Goal: Navigation & Orientation: Find specific page/section

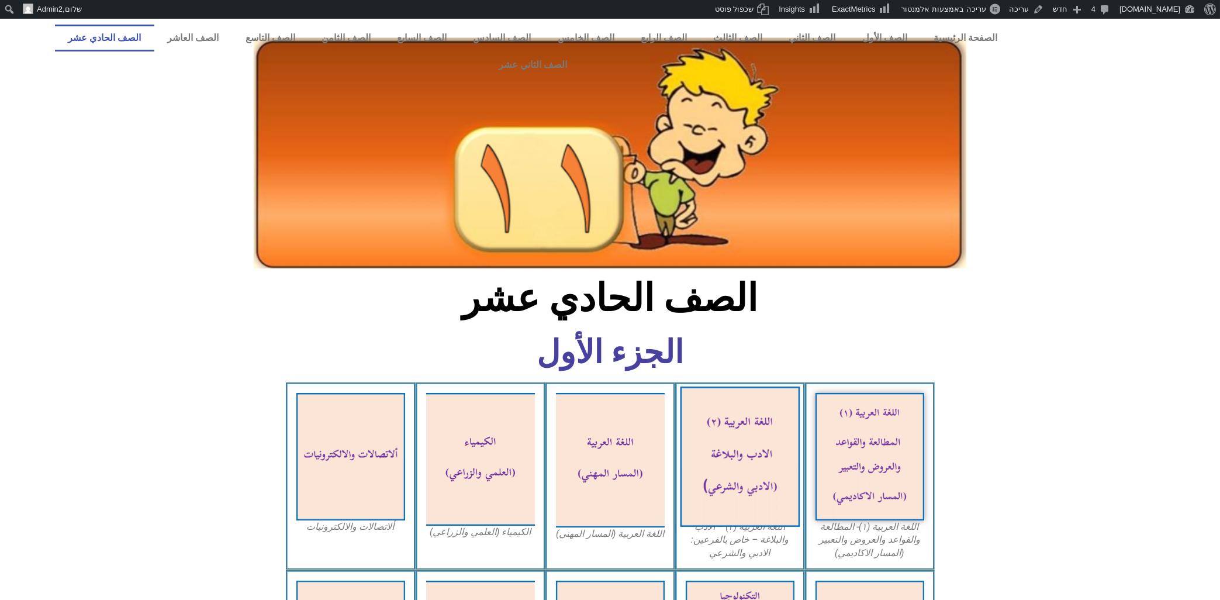
scroll to position [63, 0]
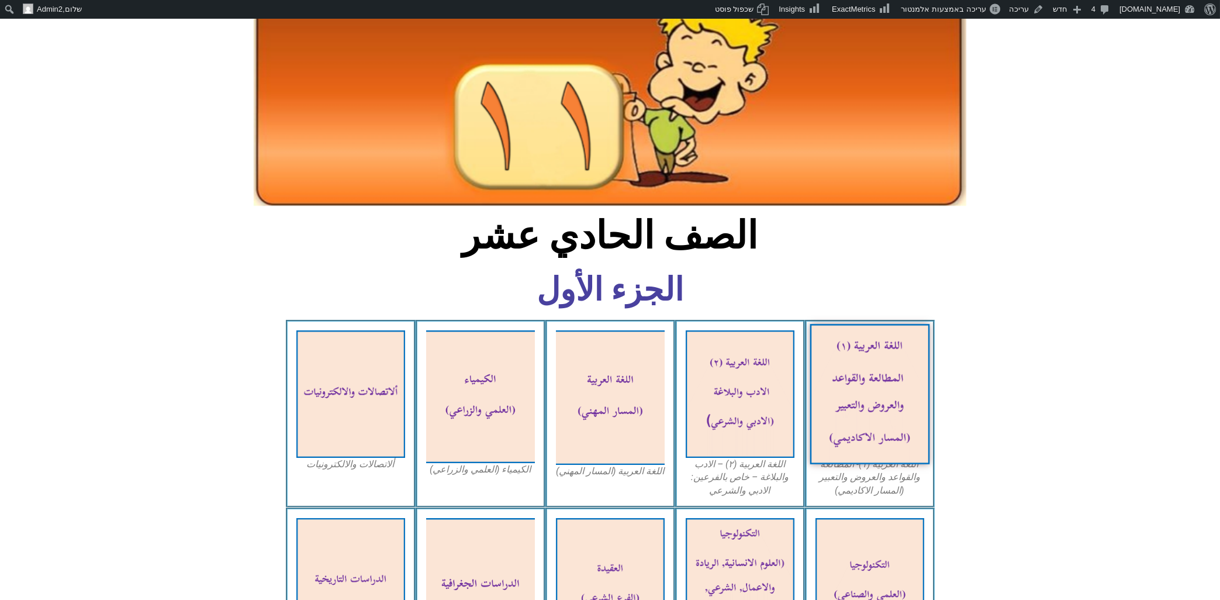
click at [896, 360] on img at bounding box center [870, 394] width 120 height 140
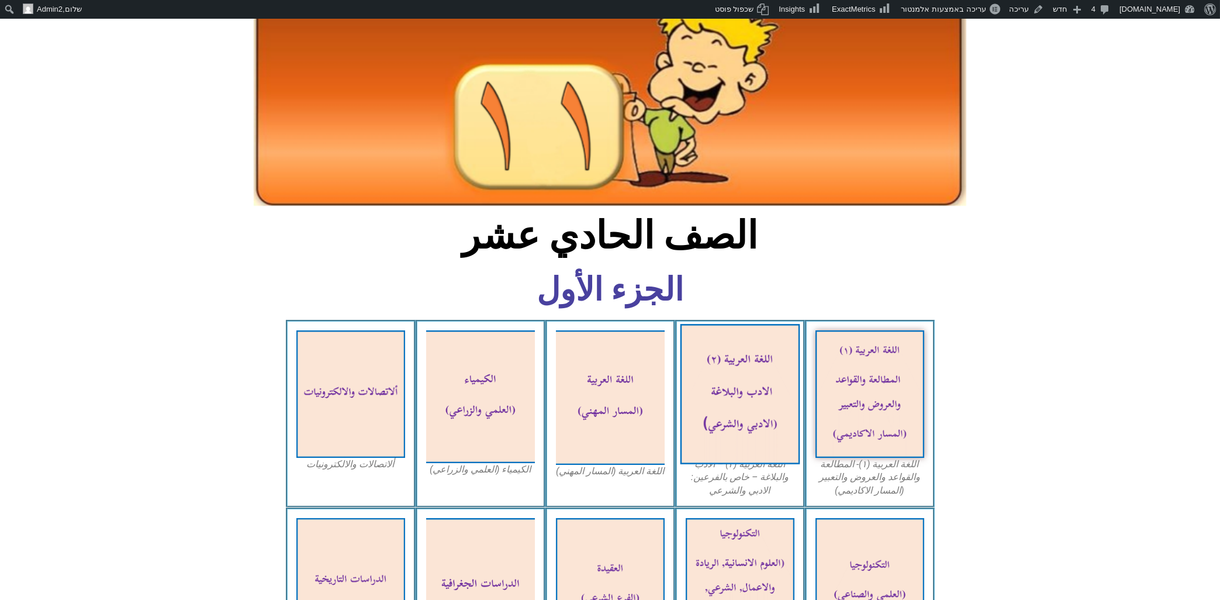
click at [735, 369] on img at bounding box center [740, 394] width 120 height 140
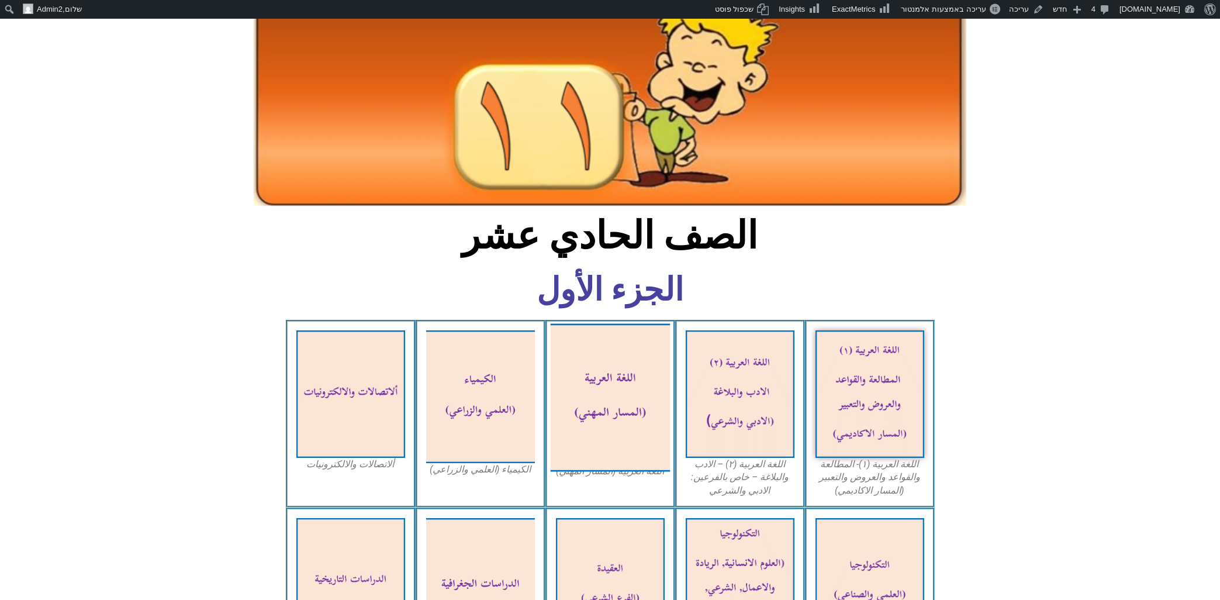
click at [604, 355] on img at bounding box center [610, 397] width 120 height 148
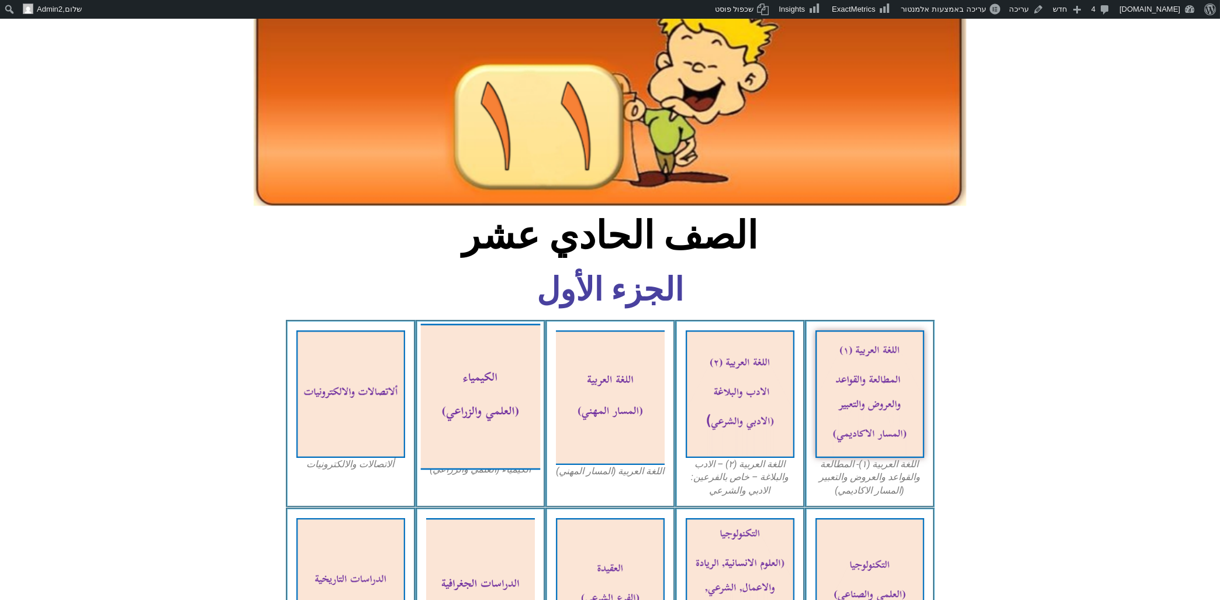
click at [463, 364] on img at bounding box center [480, 396] width 120 height 146
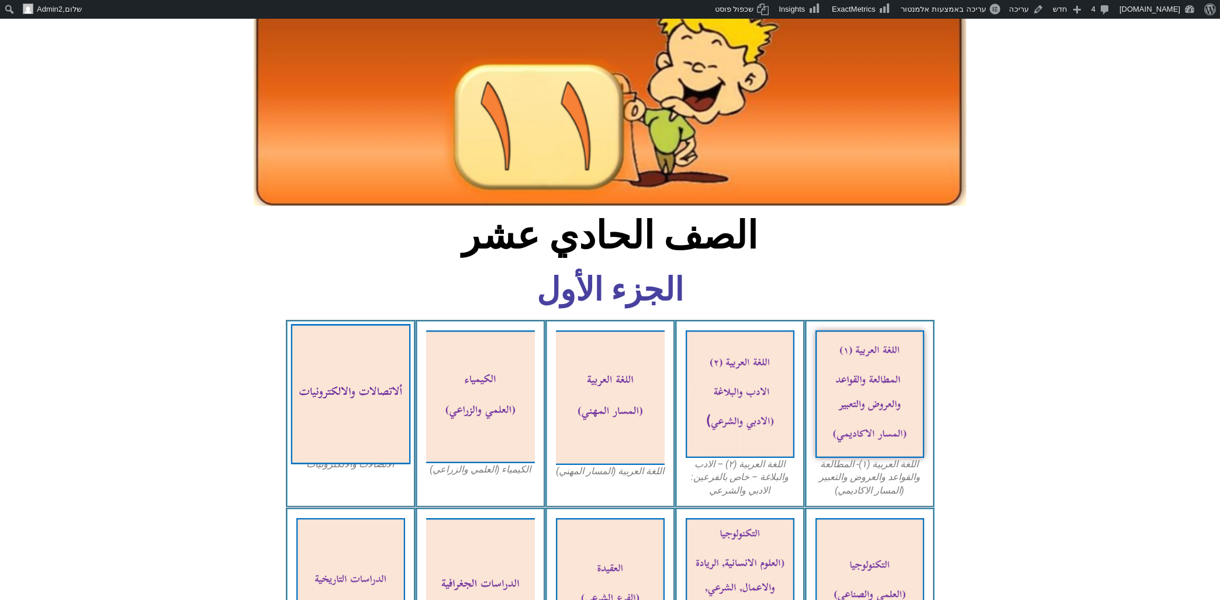
click at [358, 366] on img at bounding box center [351, 394] width 120 height 140
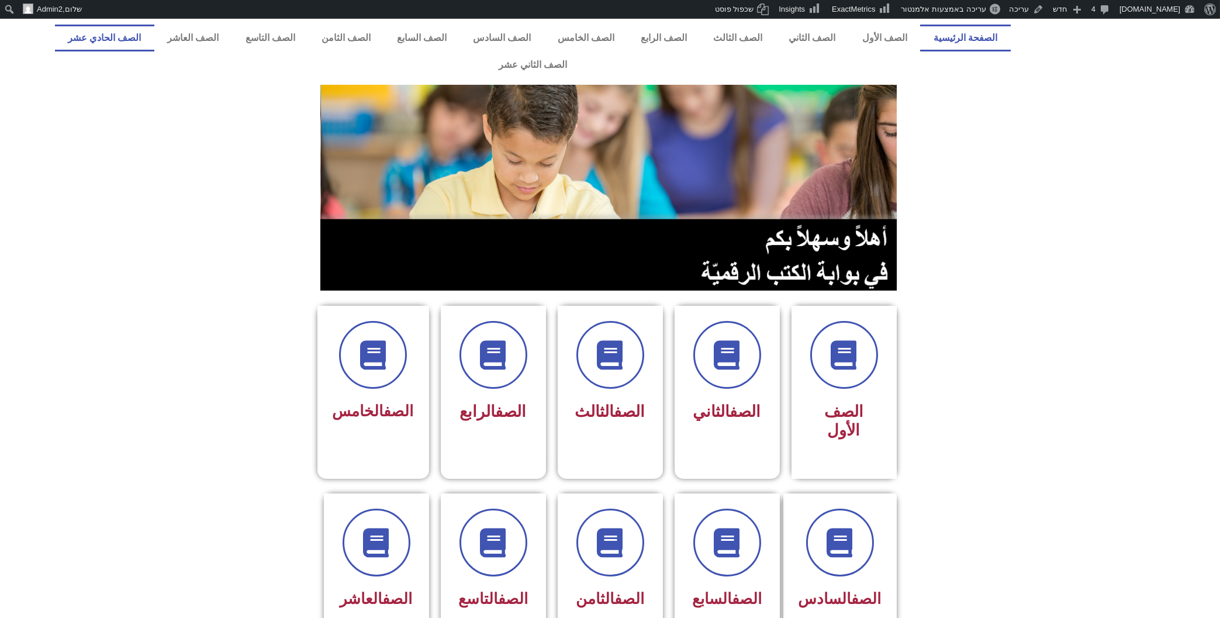
click at [154, 39] on link "الصف الحادي عشر" at bounding box center [104, 38] width 99 height 27
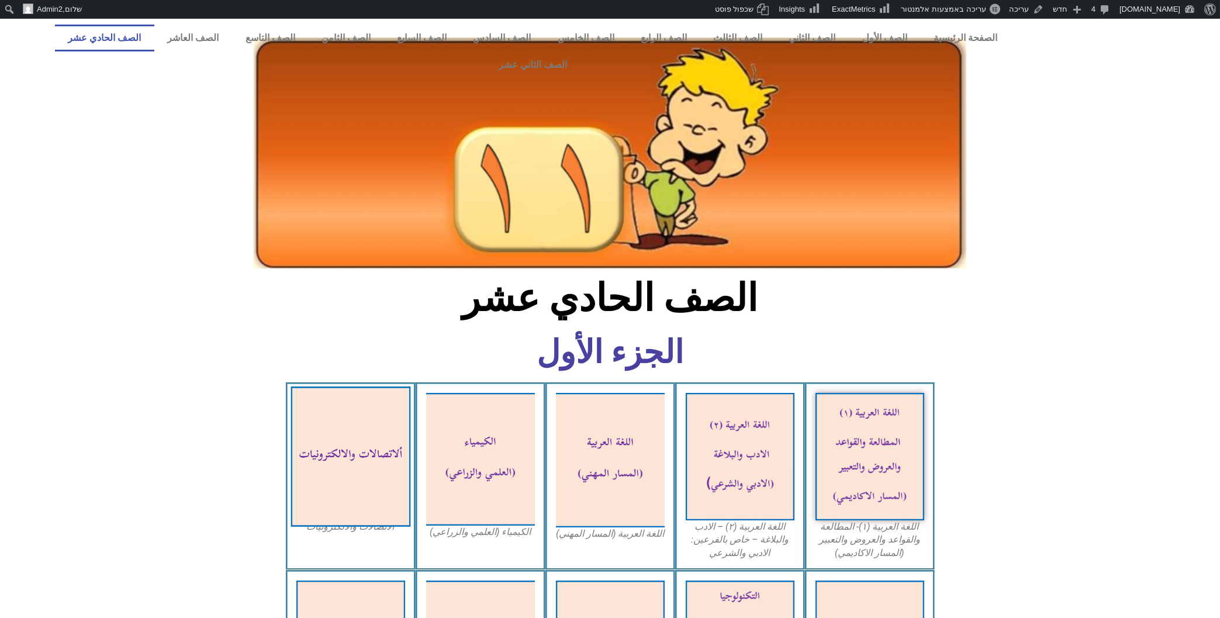
click at [360, 447] on img at bounding box center [351, 457] width 120 height 140
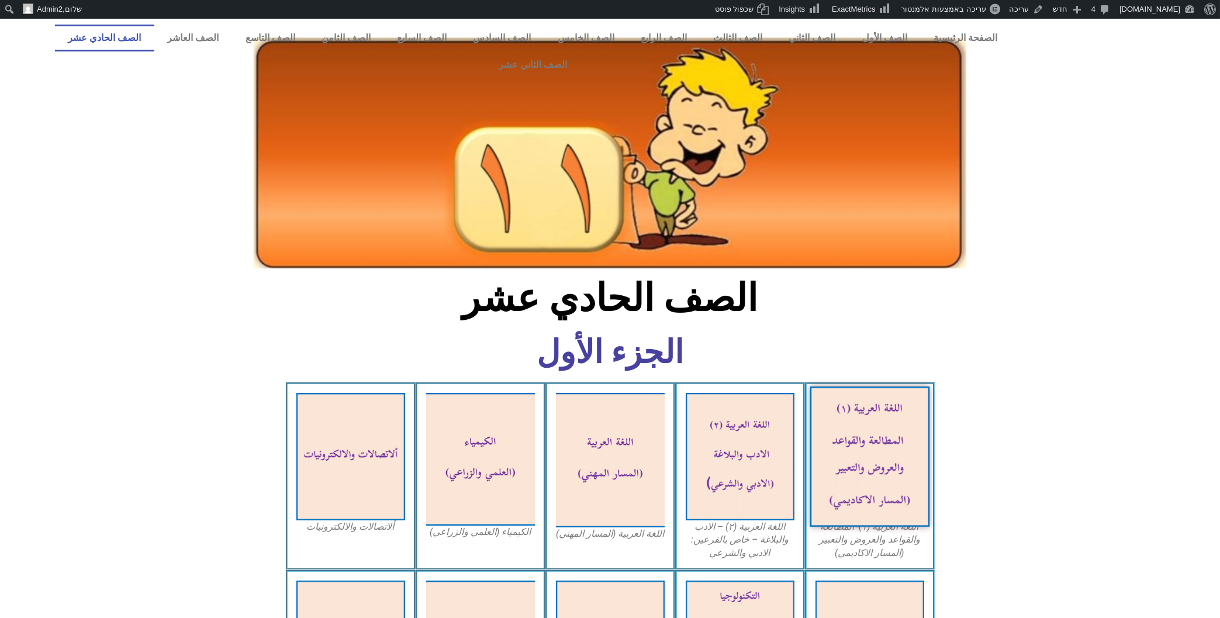
click at [836, 399] on img at bounding box center [870, 457] width 120 height 140
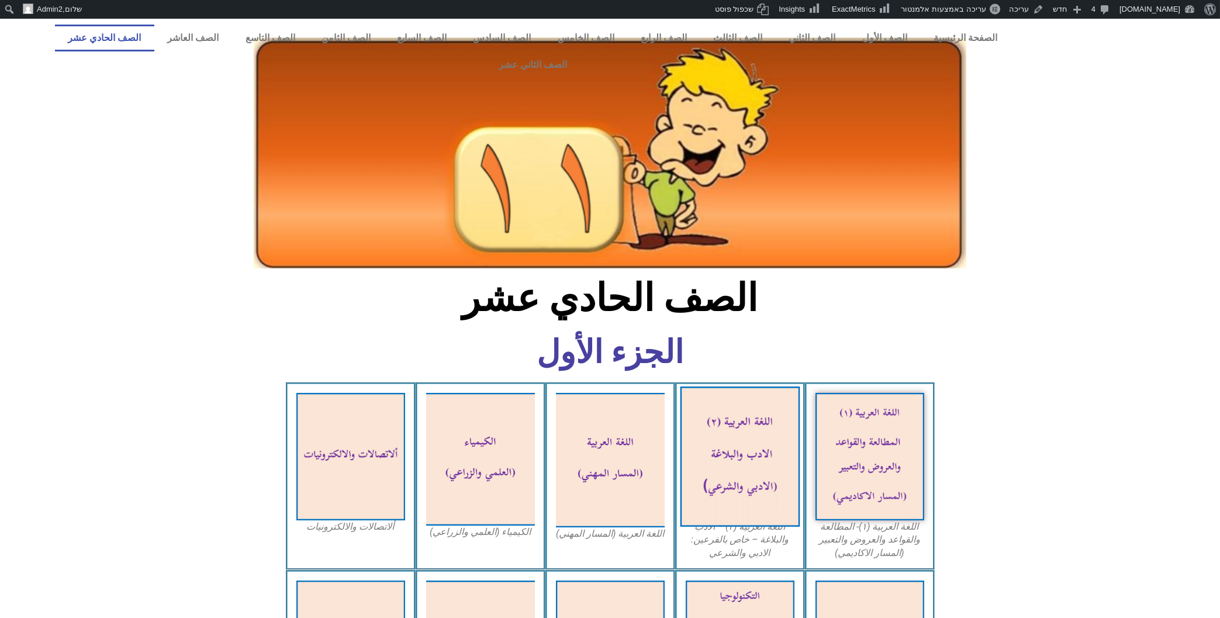
click at [722, 442] on img at bounding box center [740, 457] width 120 height 140
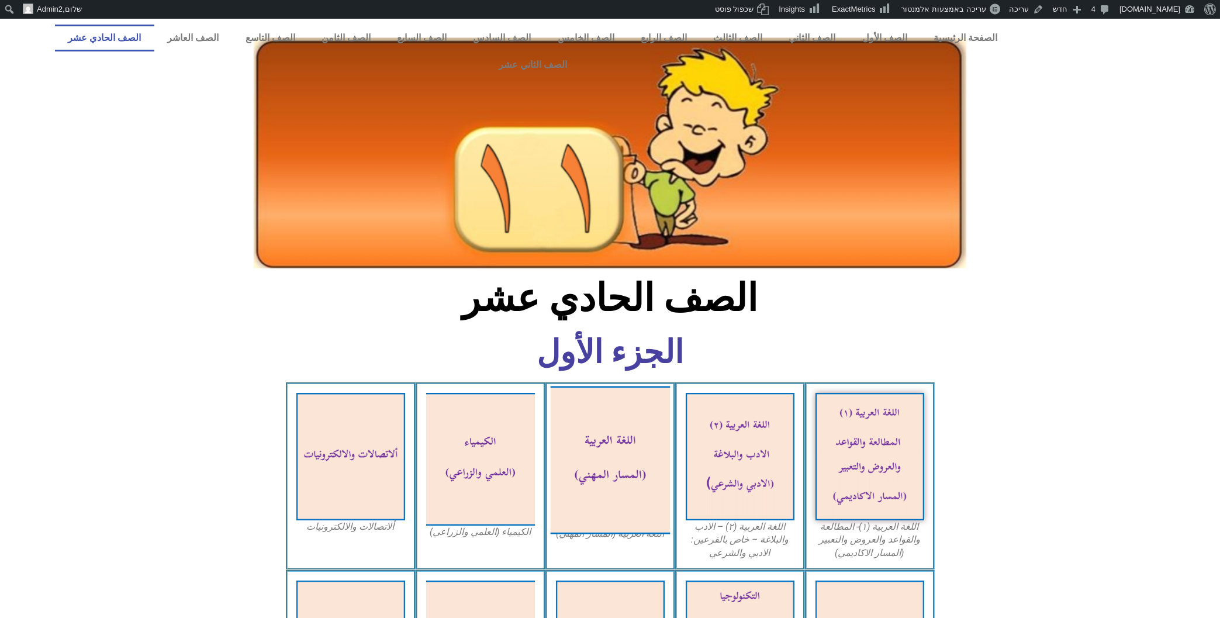
click at [597, 444] on img at bounding box center [610, 460] width 120 height 148
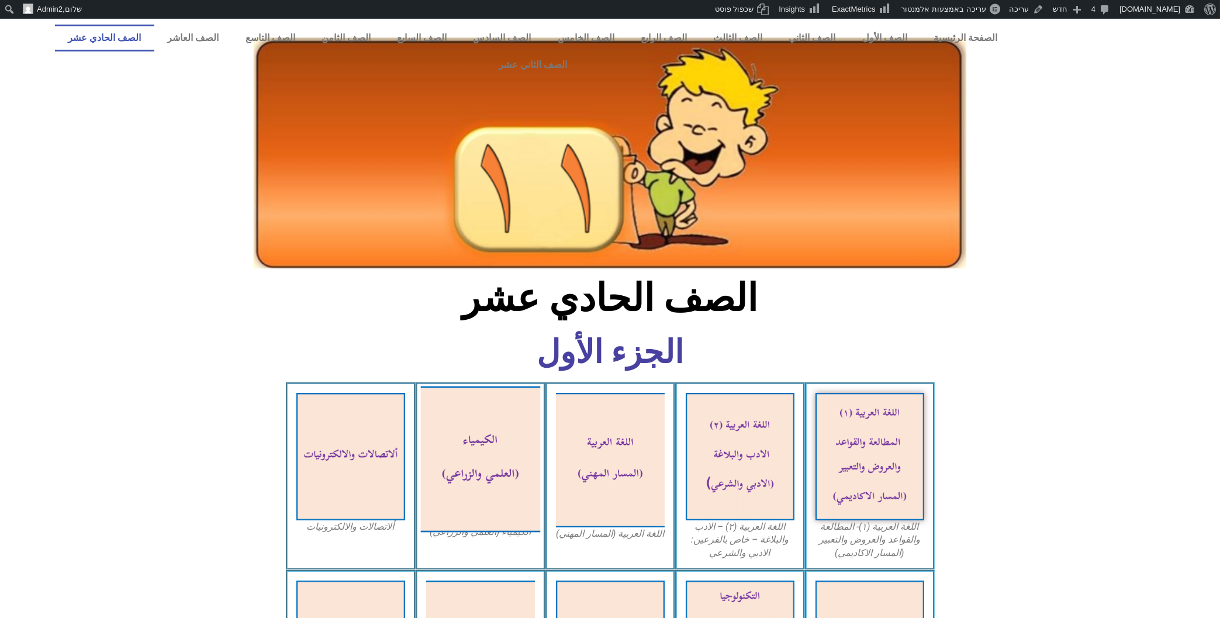
click at [452, 437] on img at bounding box center [480, 459] width 120 height 146
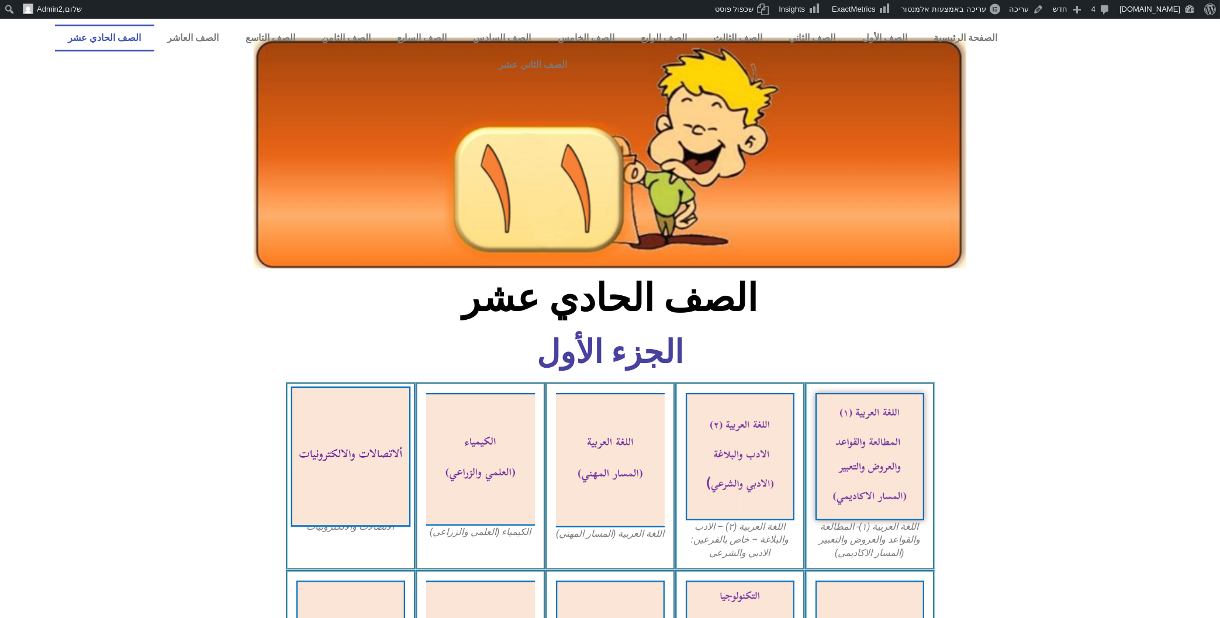
click at [362, 427] on img at bounding box center [351, 457] width 120 height 140
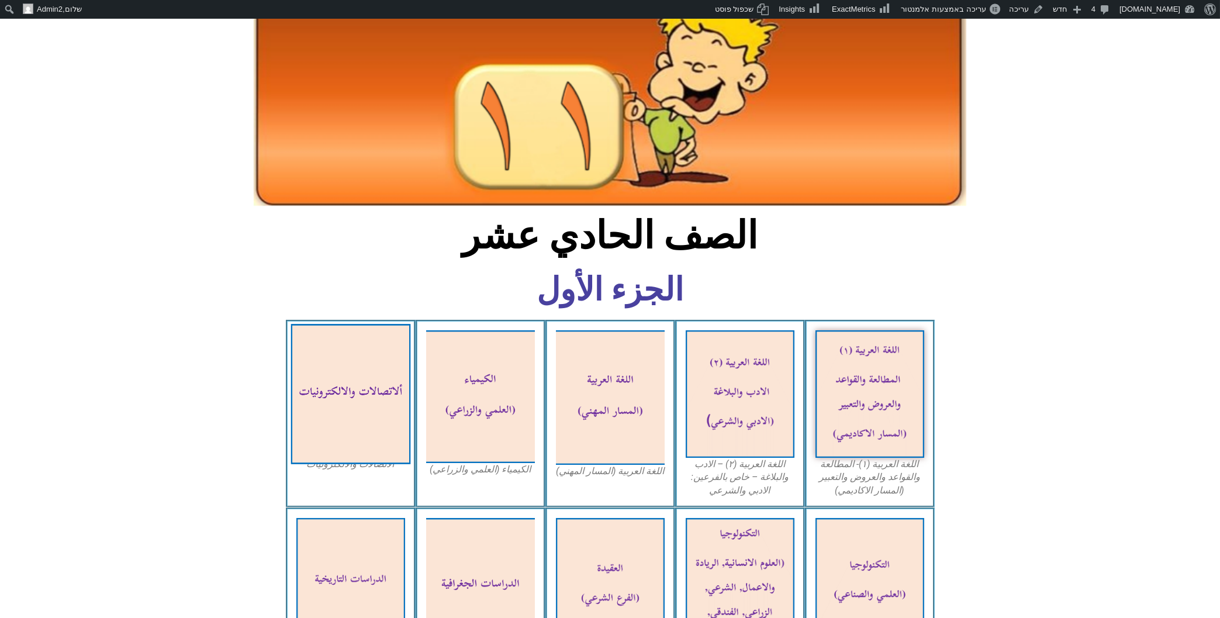
scroll to position [125, 0]
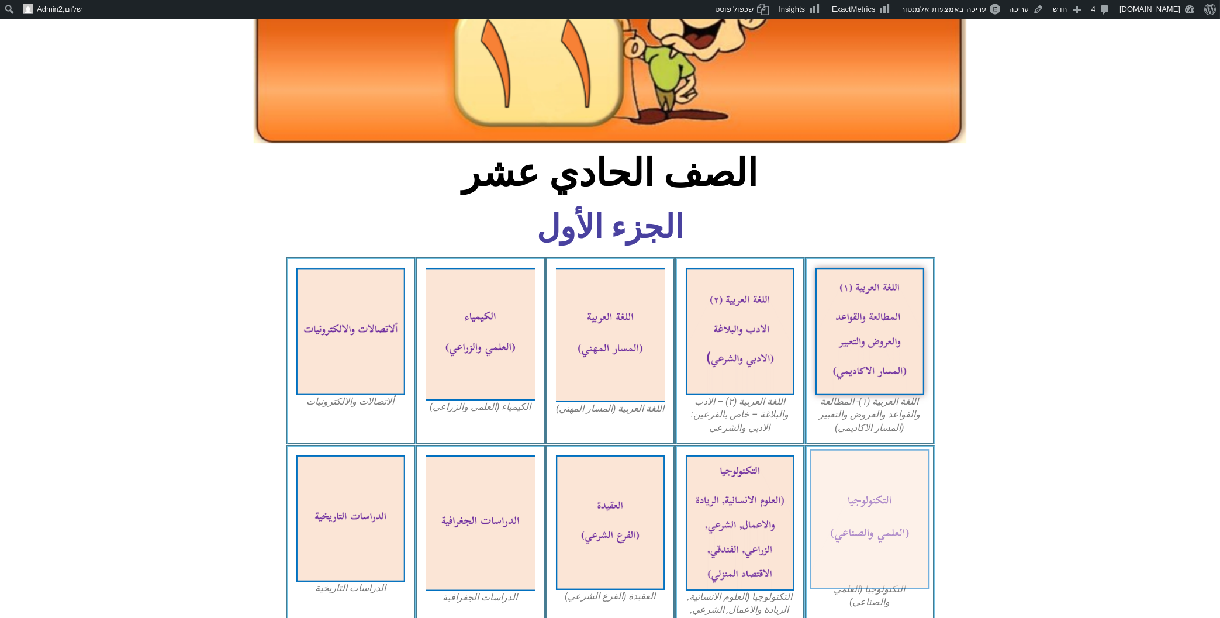
click at [850, 488] on img at bounding box center [870, 519] width 120 height 140
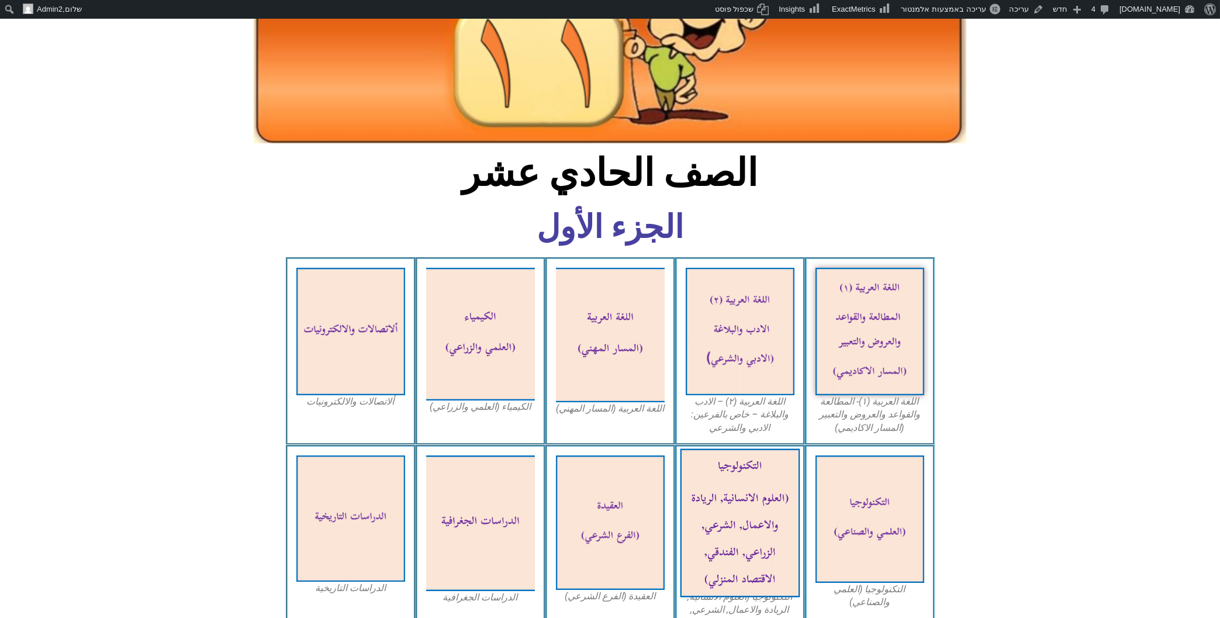
click at [738, 460] on img at bounding box center [740, 523] width 120 height 149
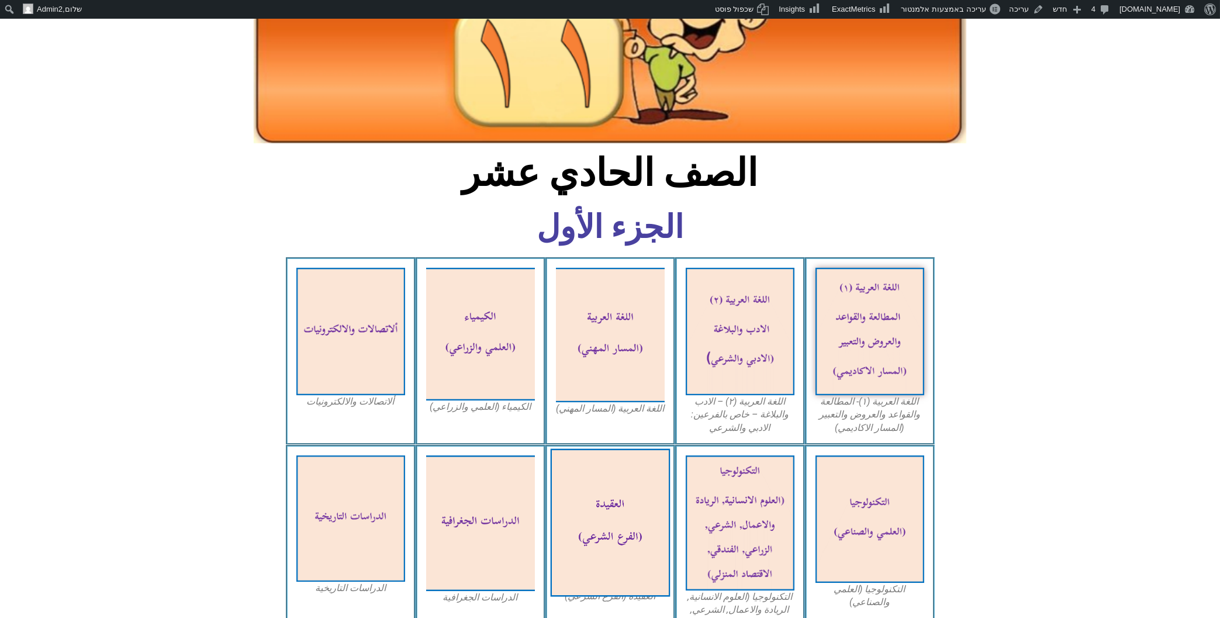
click at [592, 463] on img at bounding box center [610, 523] width 120 height 148
click at [575, 495] on img at bounding box center [610, 523] width 120 height 148
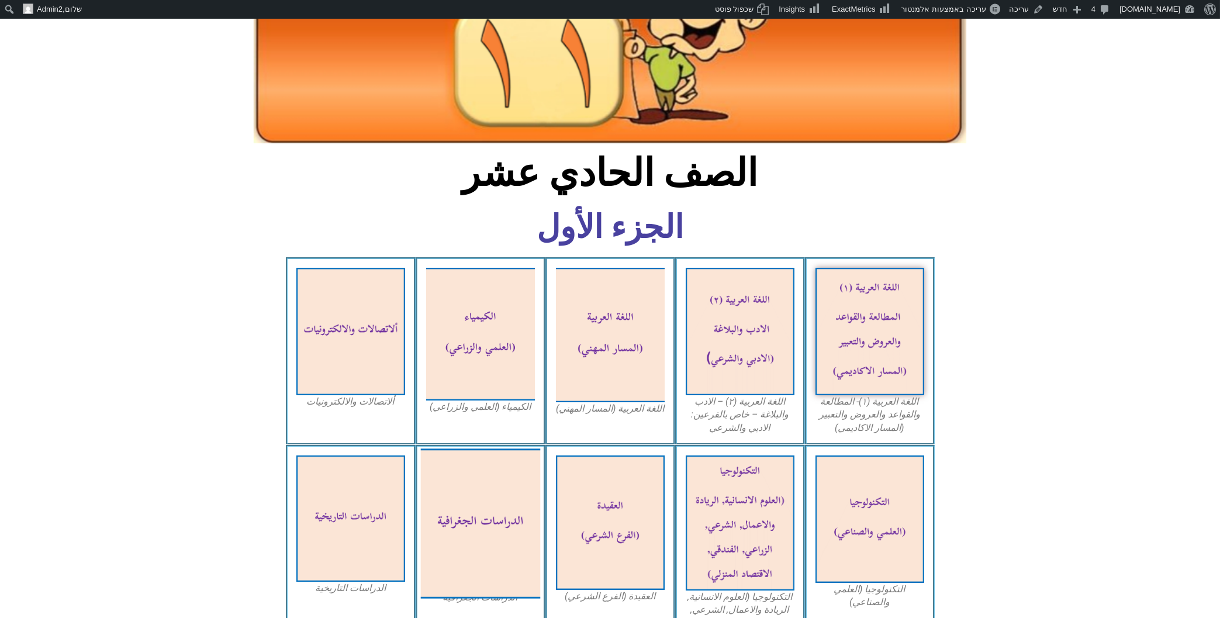
click at [492, 458] on img at bounding box center [480, 524] width 120 height 150
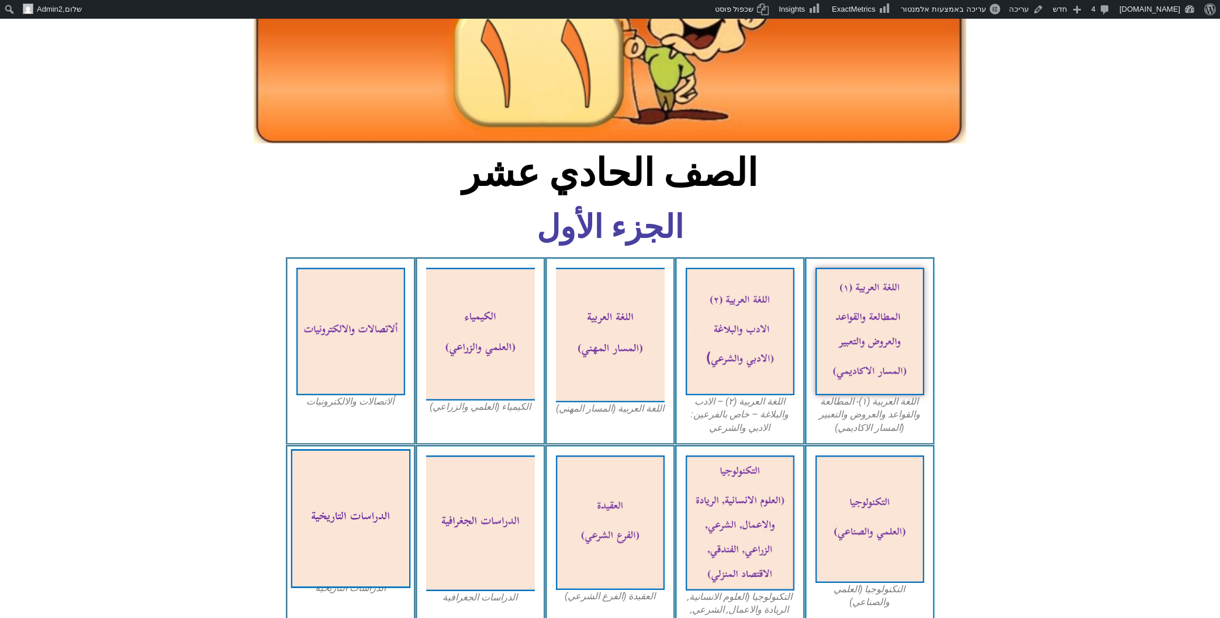
click at [371, 492] on img at bounding box center [351, 518] width 120 height 139
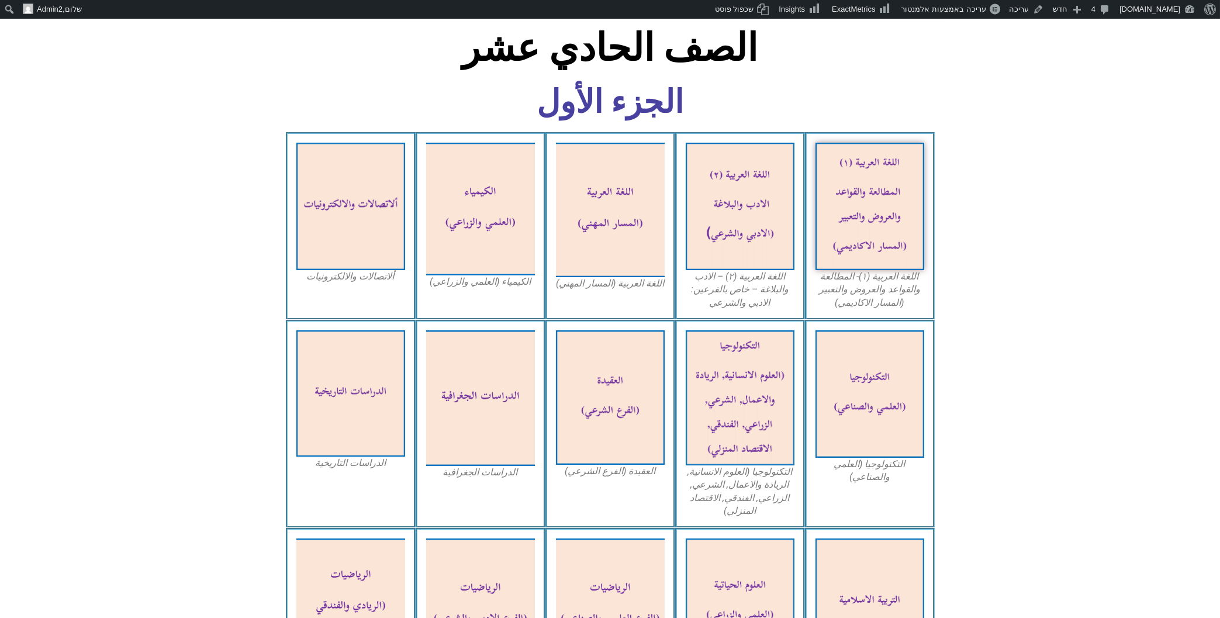
scroll to position [376, 0]
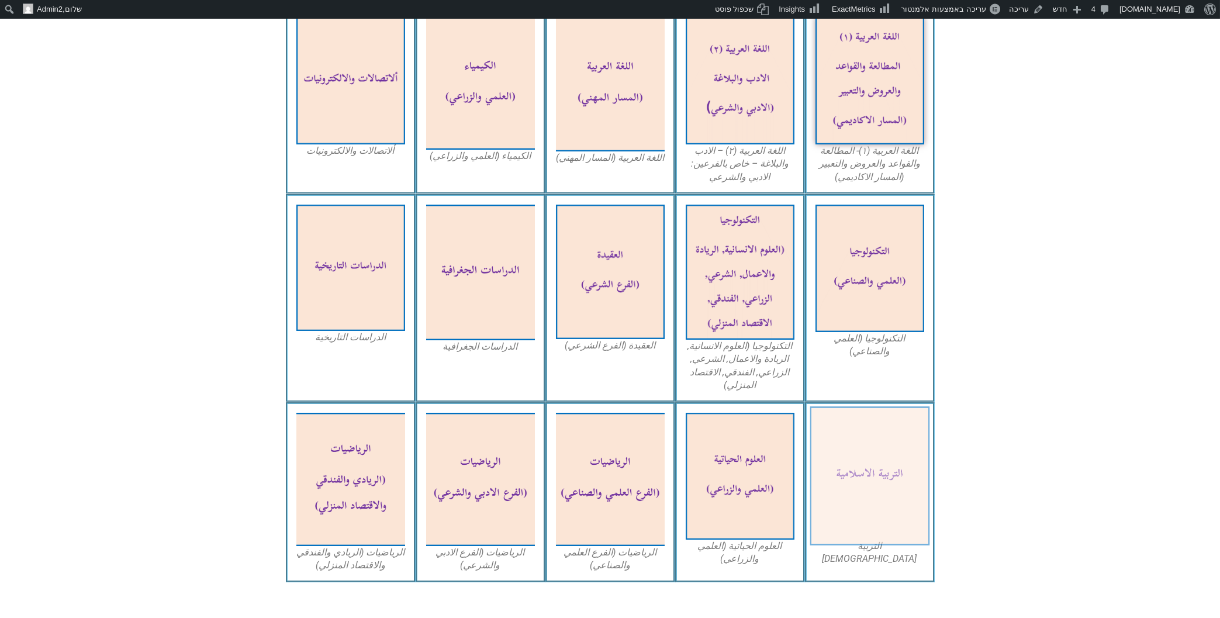
click at [868, 412] on img at bounding box center [870, 476] width 120 height 139
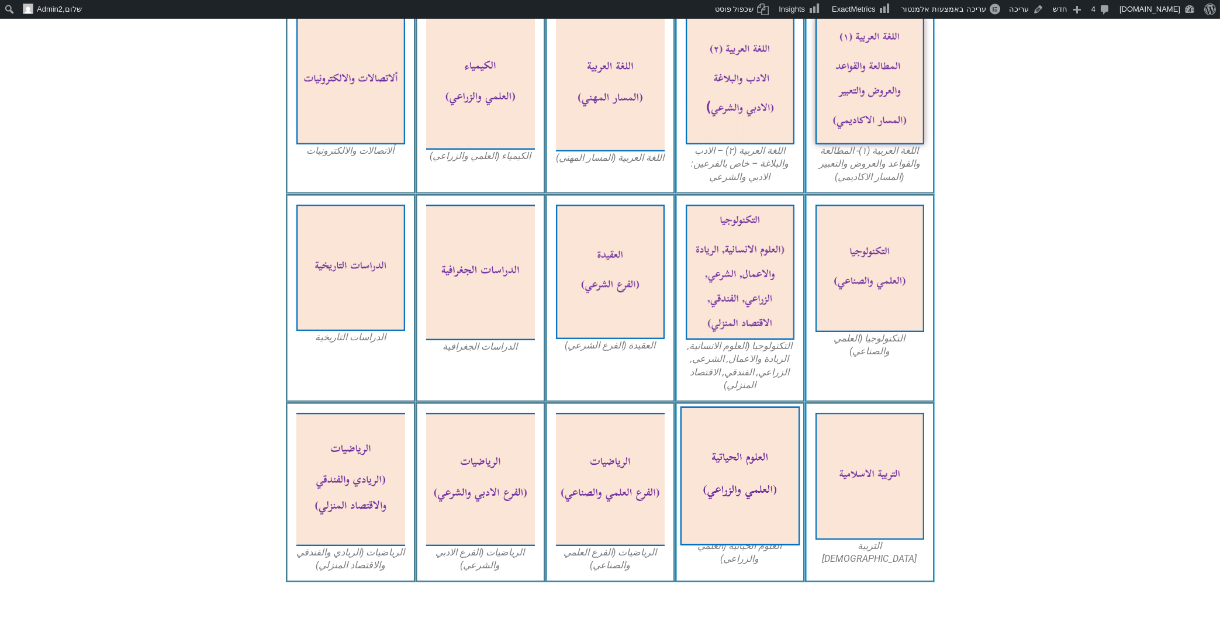
click at [754, 461] on img at bounding box center [740, 476] width 120 height 139
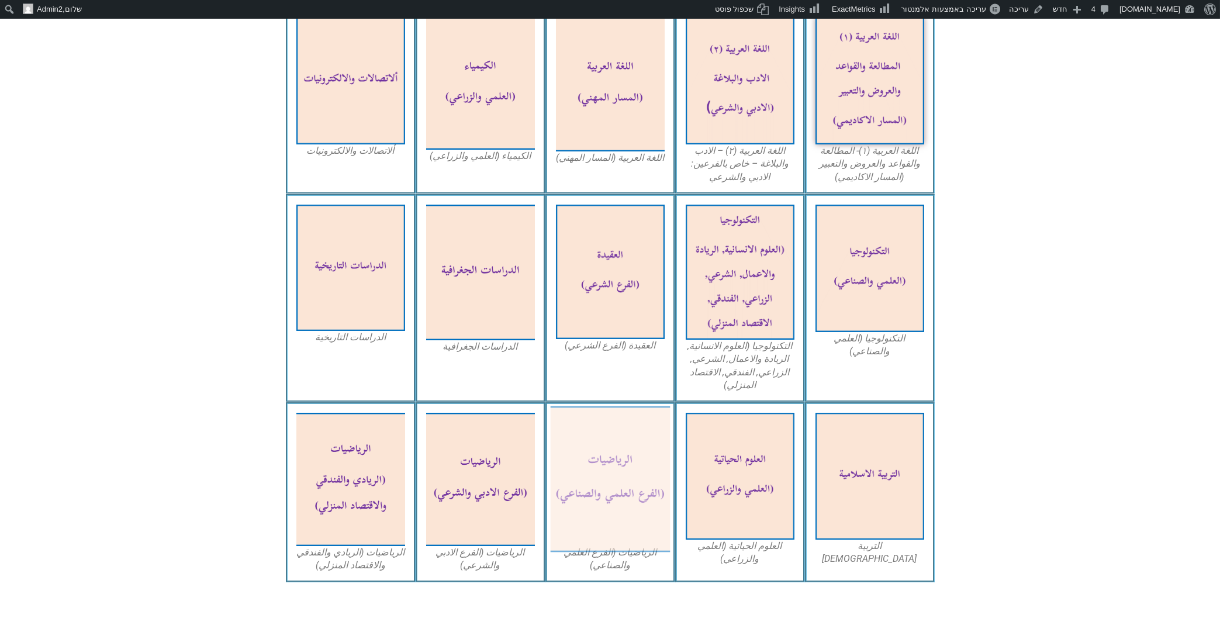
click at [604, 473] on img at bounding box center [610, 479] width 120 height 146
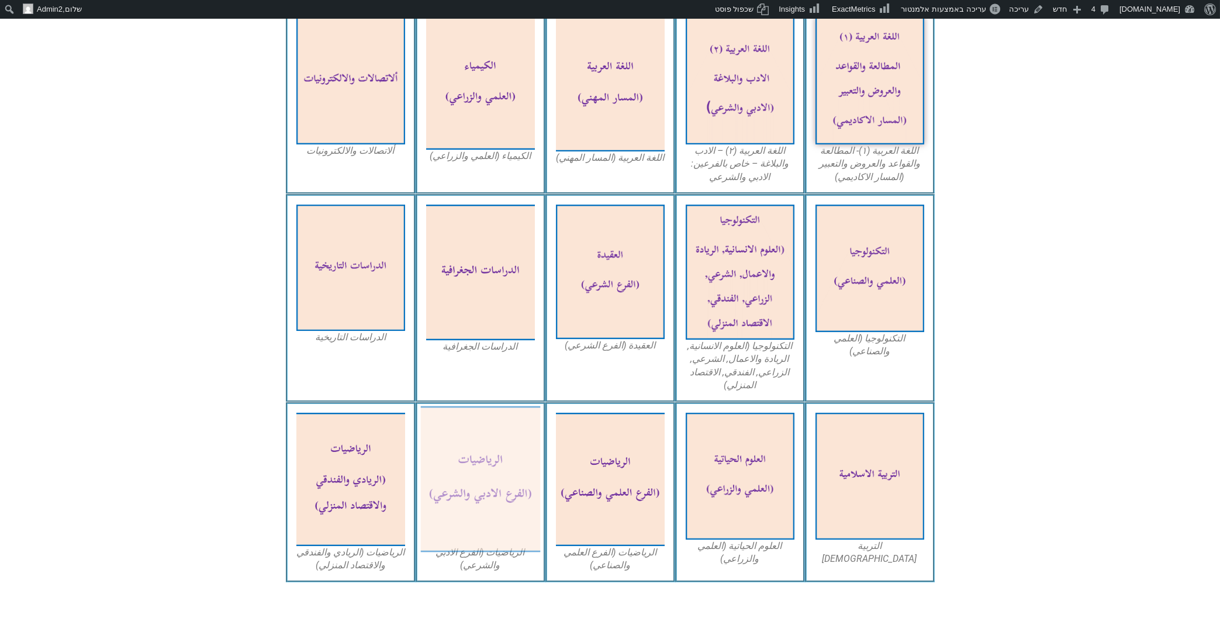
click at [506, 423] on img at bounding box center [480, 479] width 120 height 146
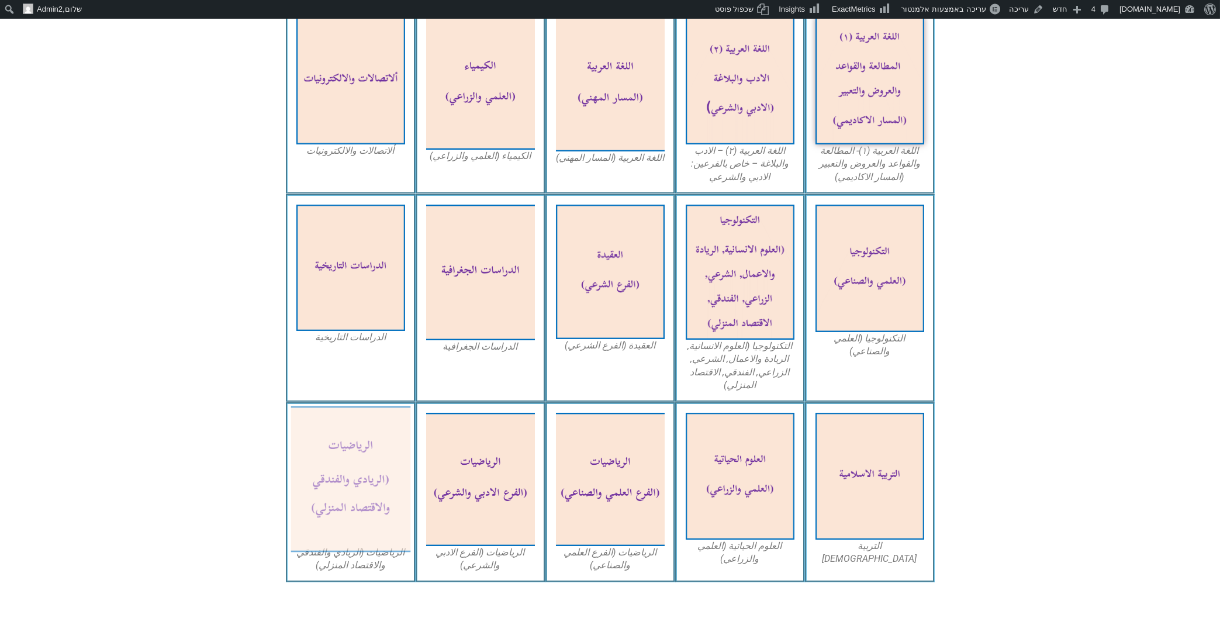
click at [338, 426] on img at bounding box center [351, 479] width 120 height 146
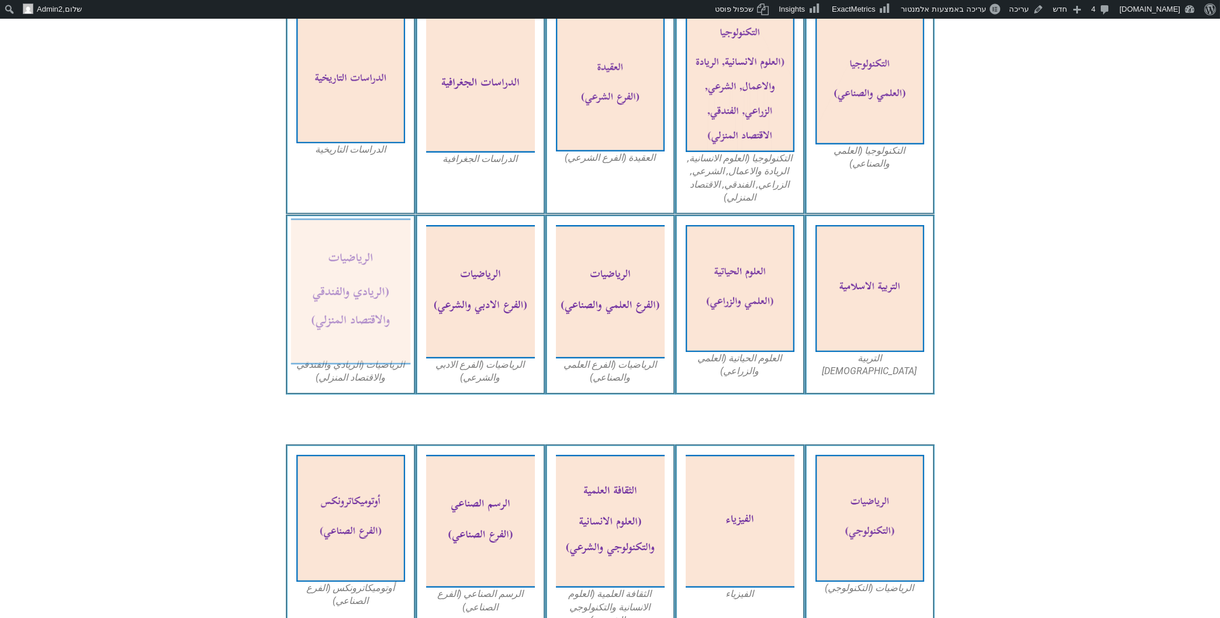
scroll to position [627, 0]
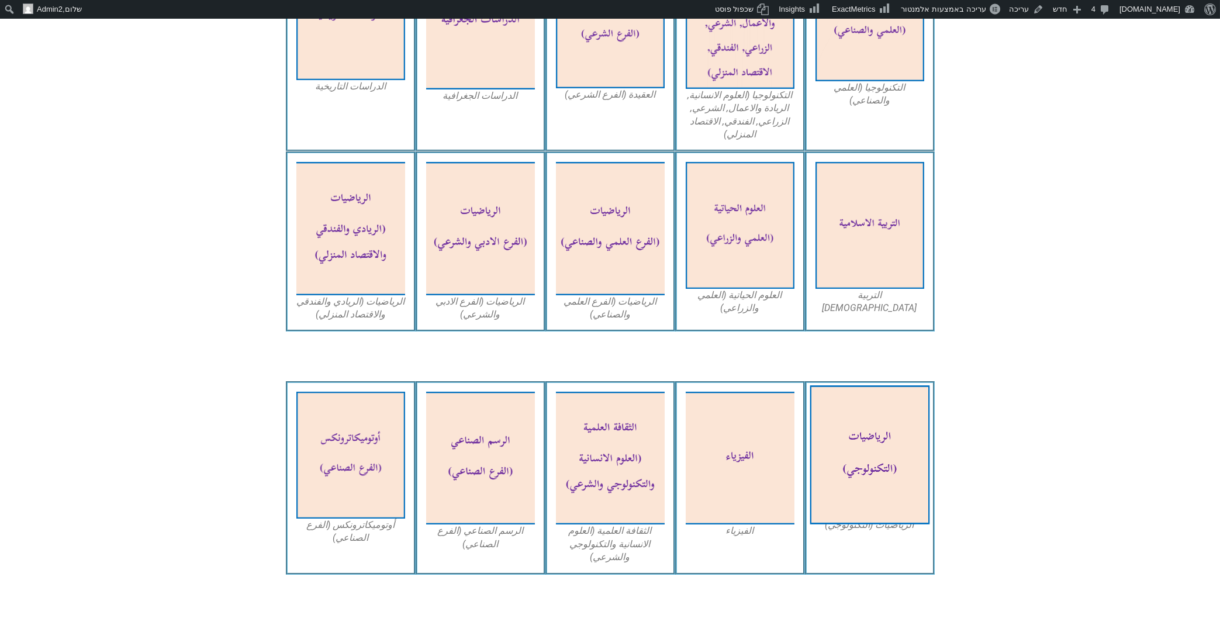
click at [875, 419] on img at bounding box center [870, 454] width 120 height 139
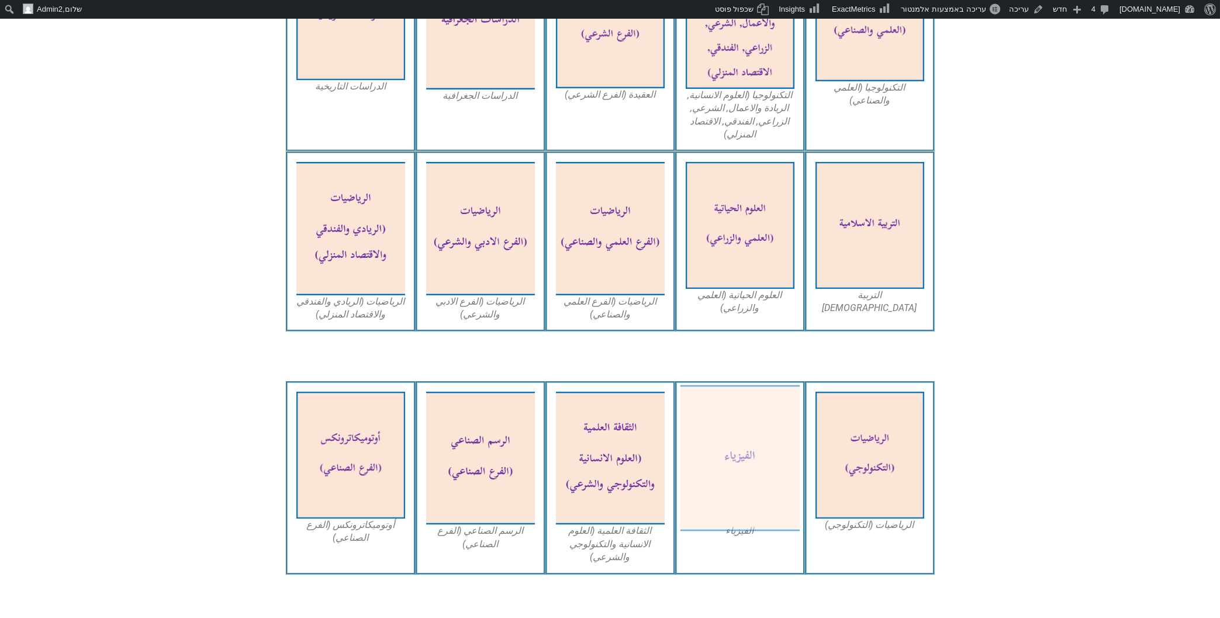
click at [718, 437] on img at bounding box center [740, 458] width 120 height 146
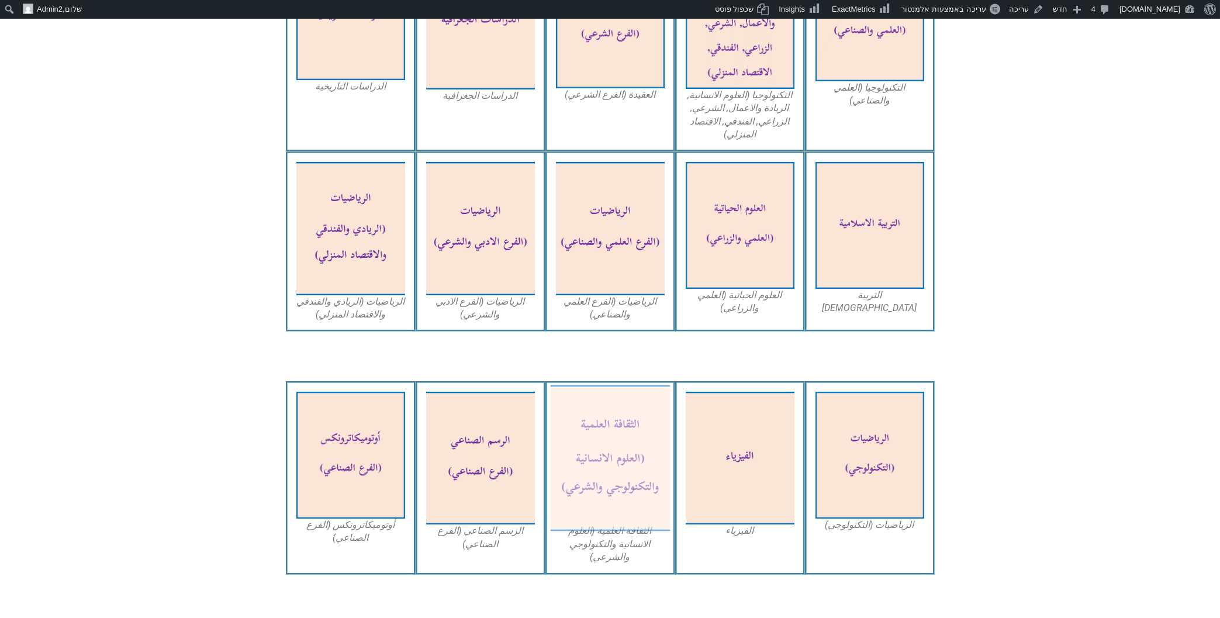
click at [609, 425] on img at bounding box center [610, 458] width 120 height 146
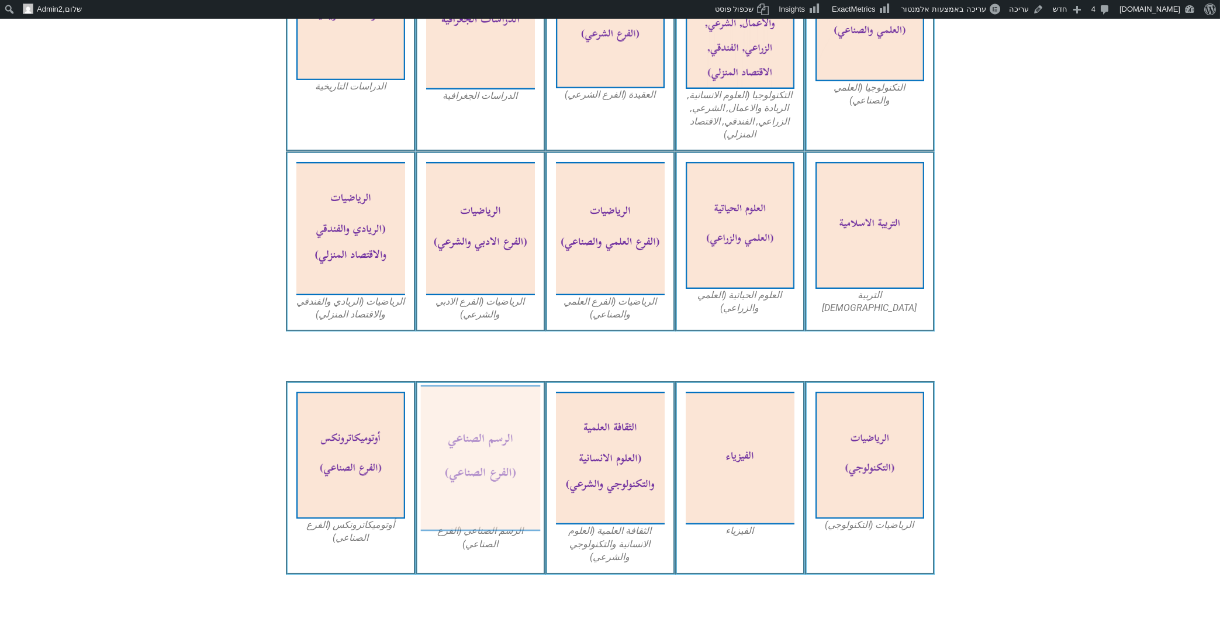
click at [487, 426] on img at bounding box center [480, 458] width 120 height 146
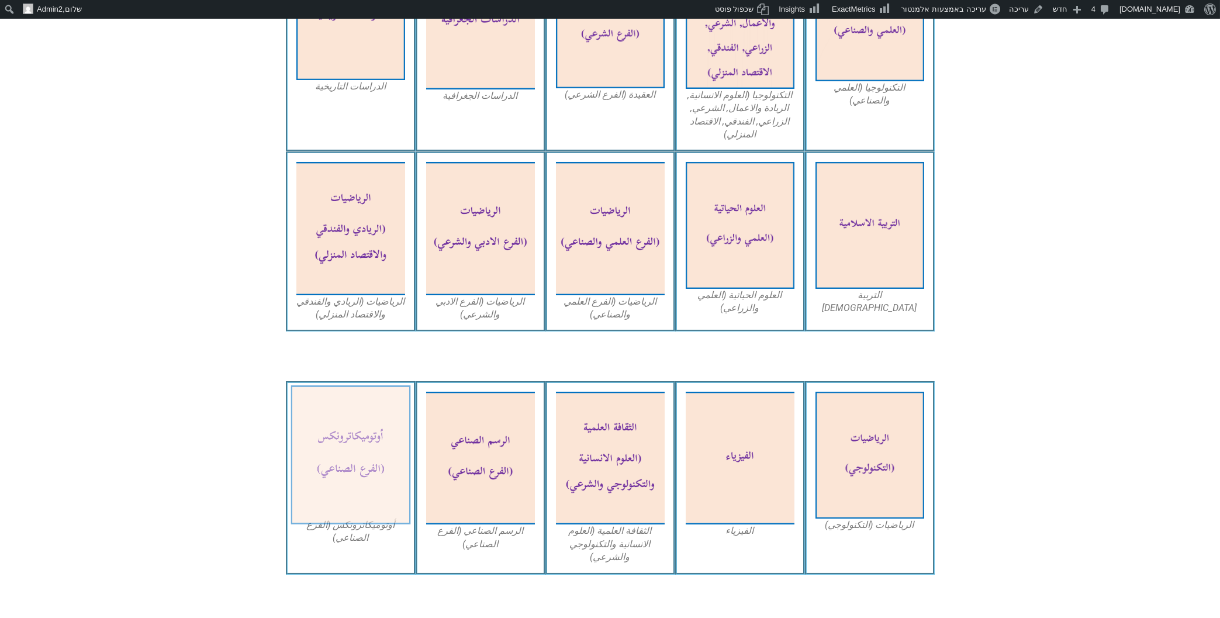
click at [353, 411] on img at bounding box center [351, 454] width 120 height 139
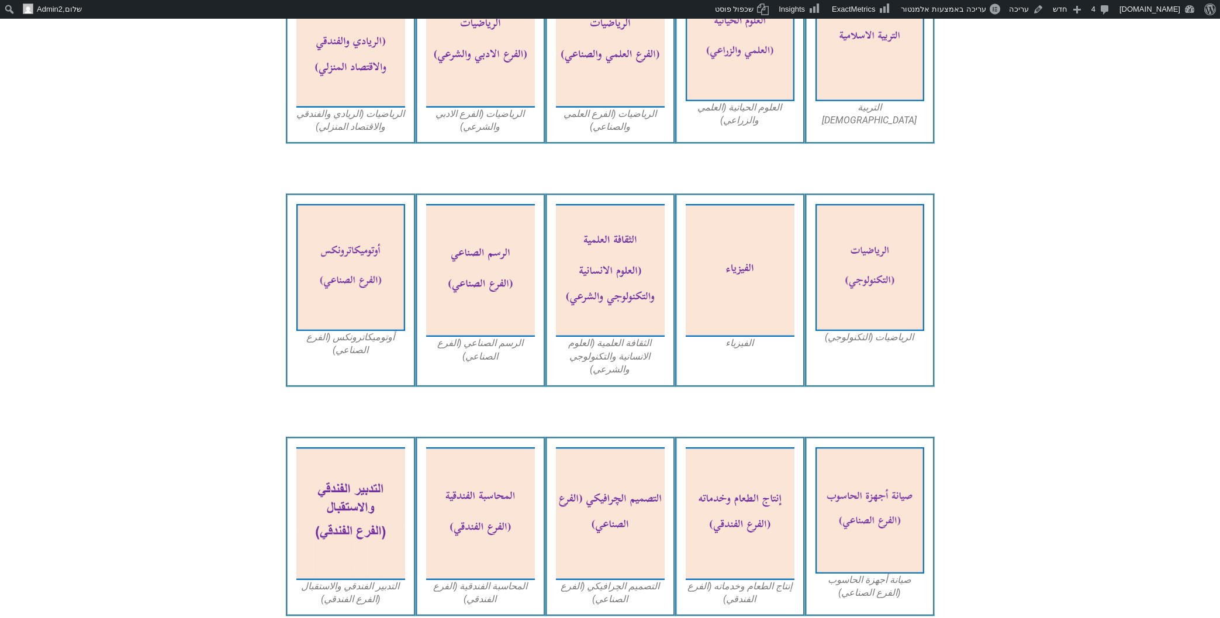
scroll to position [877, 0]
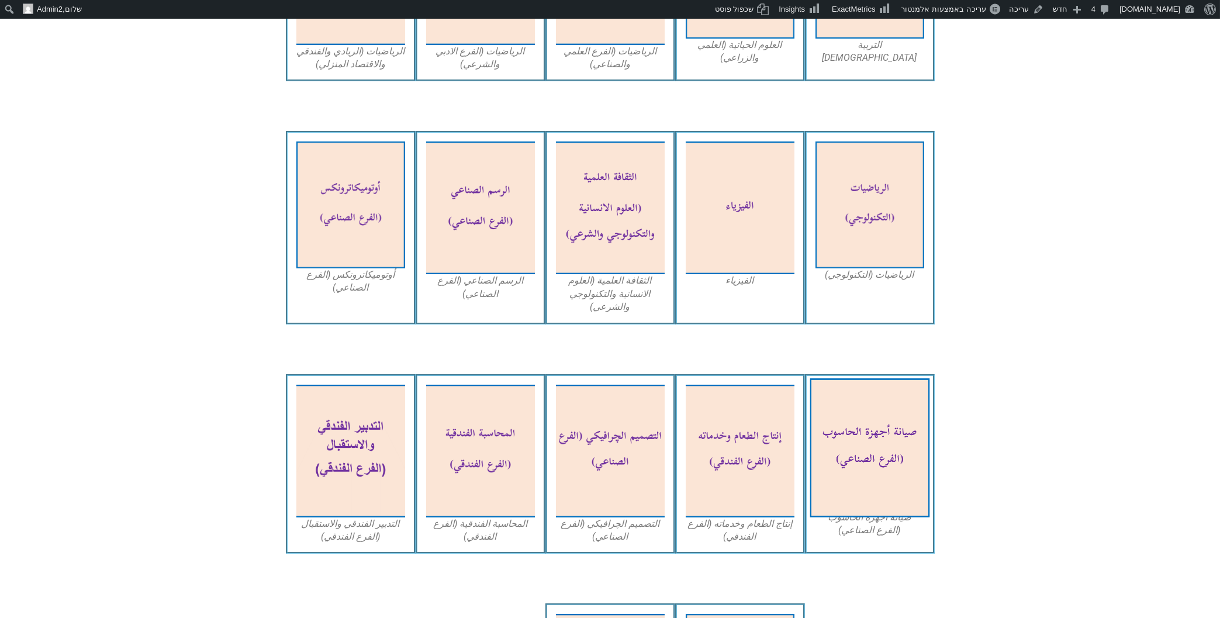
click at [881, 412] on img at bounding box center [870, 447] width 120 height 139
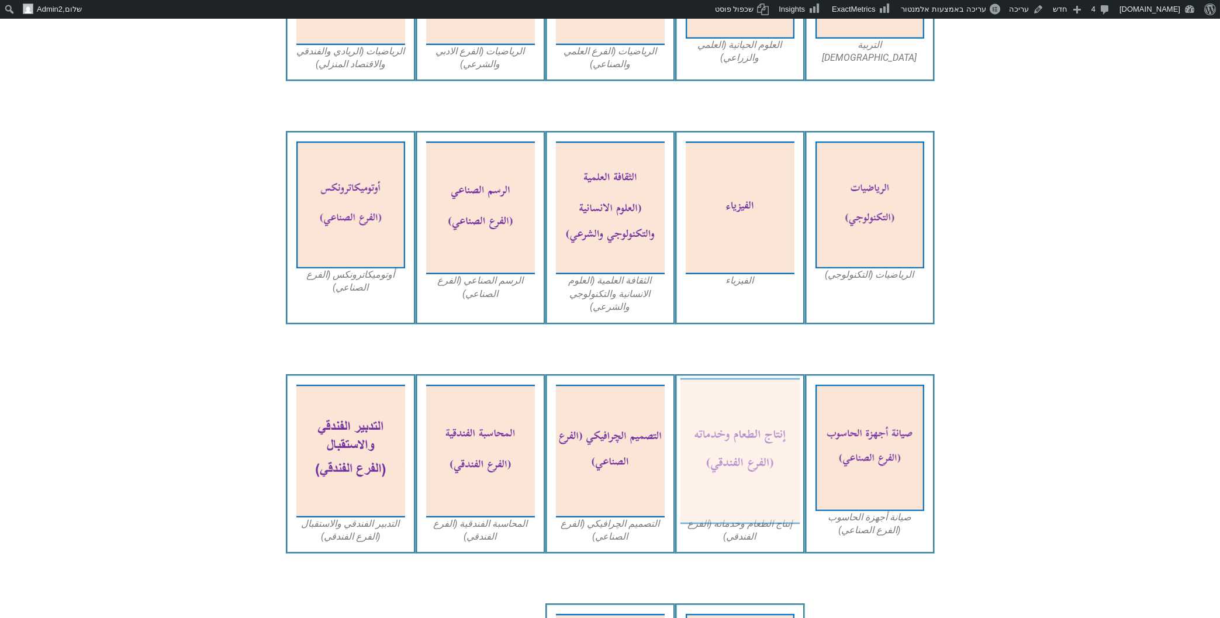
click at [754, 413] on img at bounding box center [740, 451] width 120 height 146
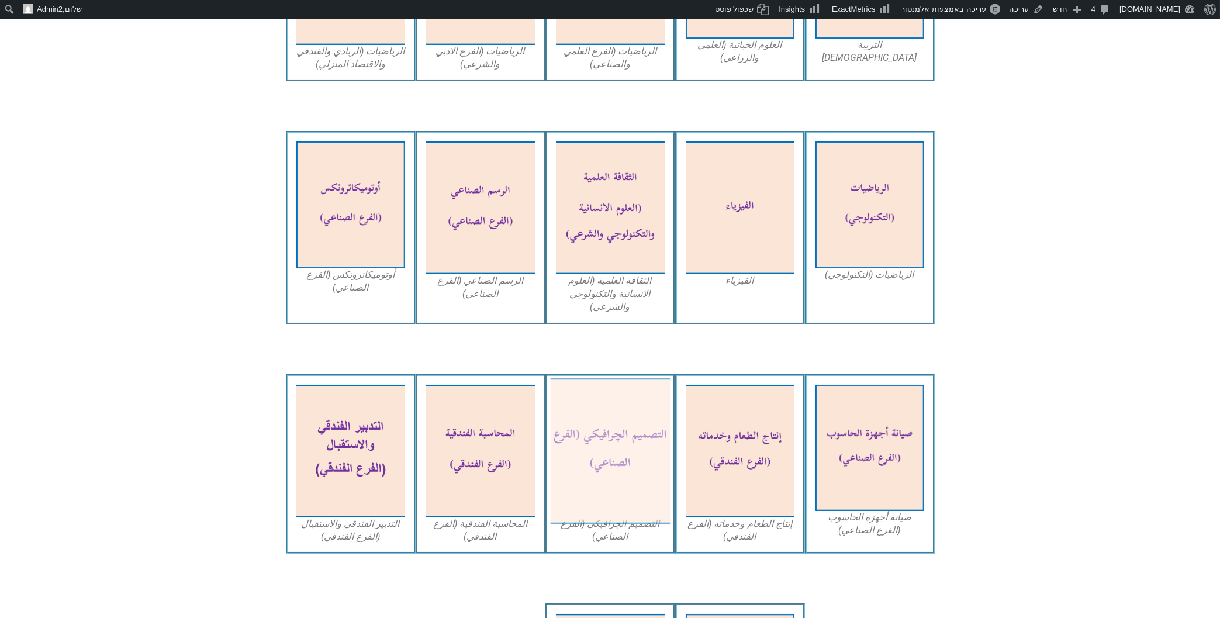
click at [595, 382] on img at bounding box center [610, 451] width 120 height 146
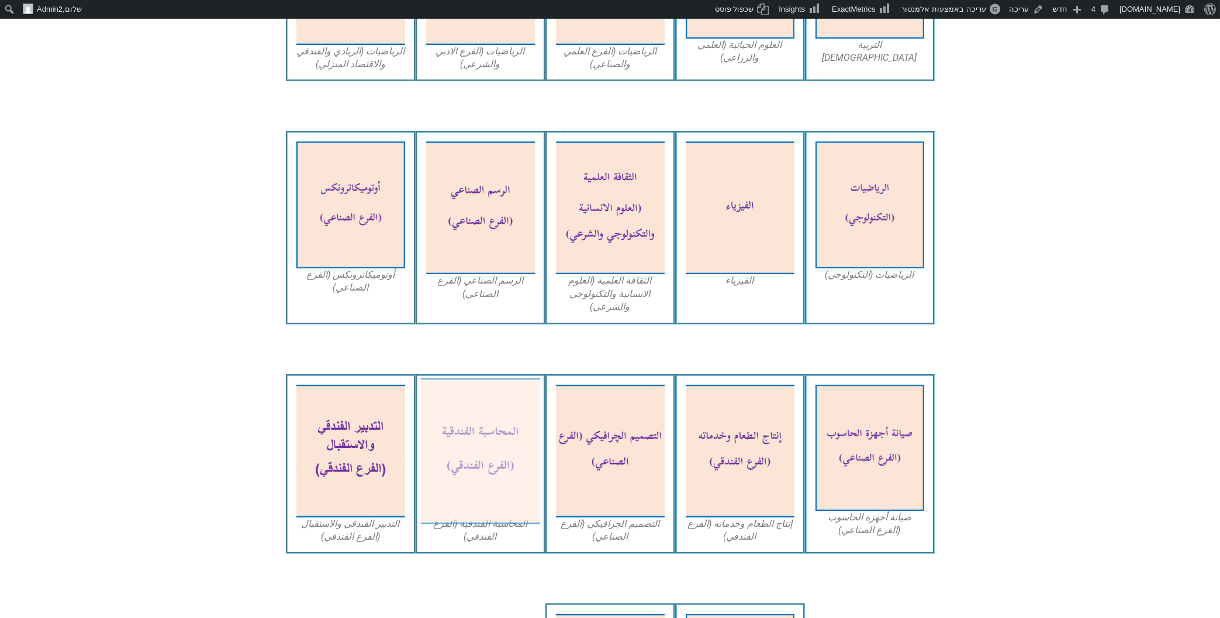
click at [500, 401] on img at bounding box center [480, 451] width 120 height 146
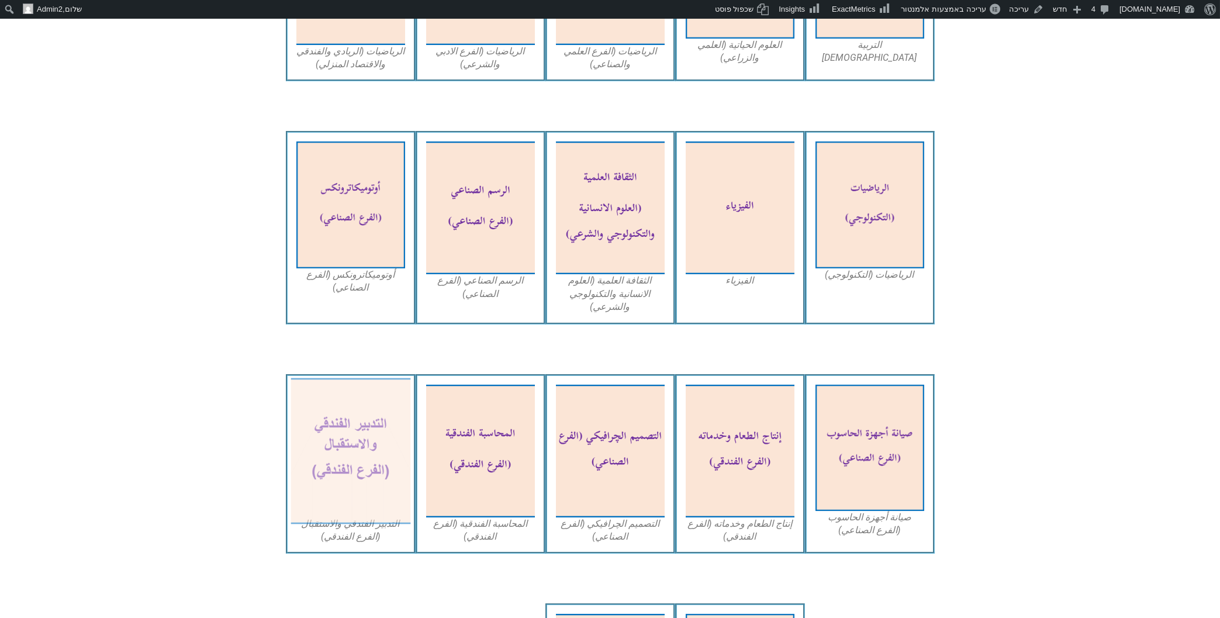
click at [351, 398] on img at bounding box center [351, 451] width 120 height 146
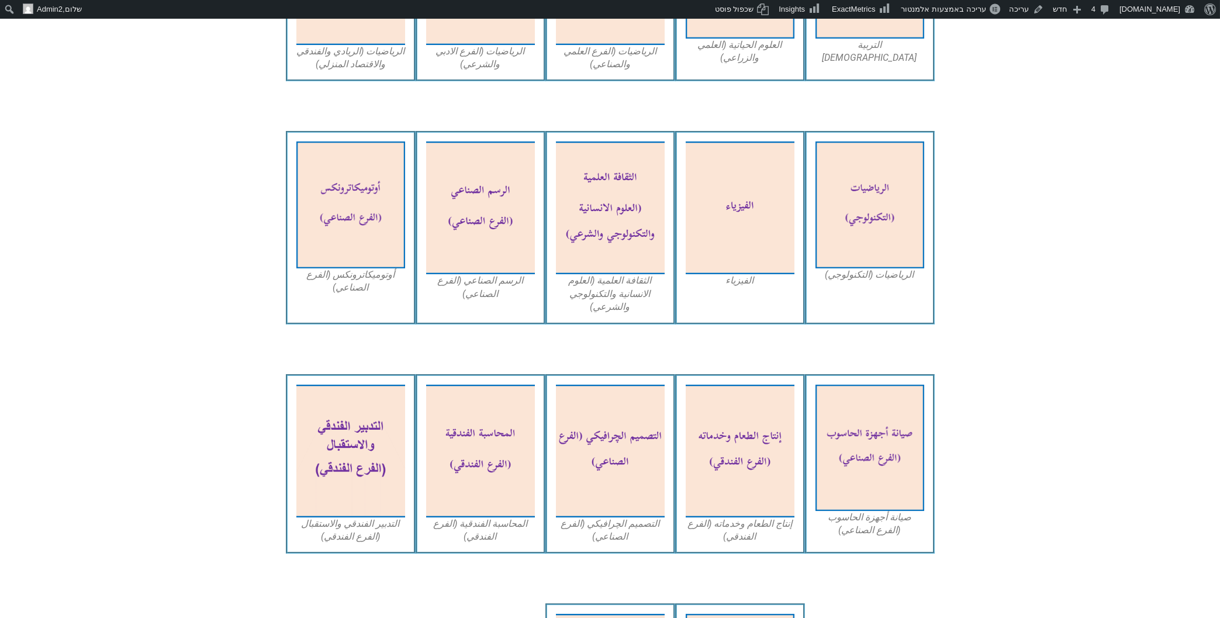
scroll to position [1003, 0]
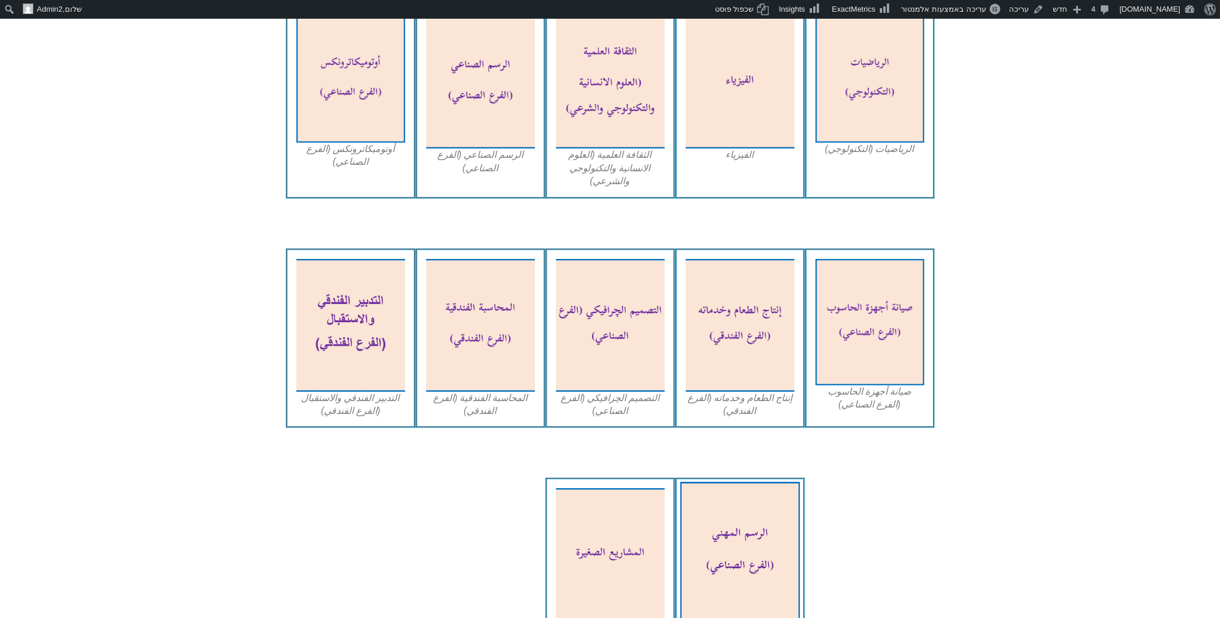
click at [727, 514] on img at bounding box center [740, 551] width 120 height 139
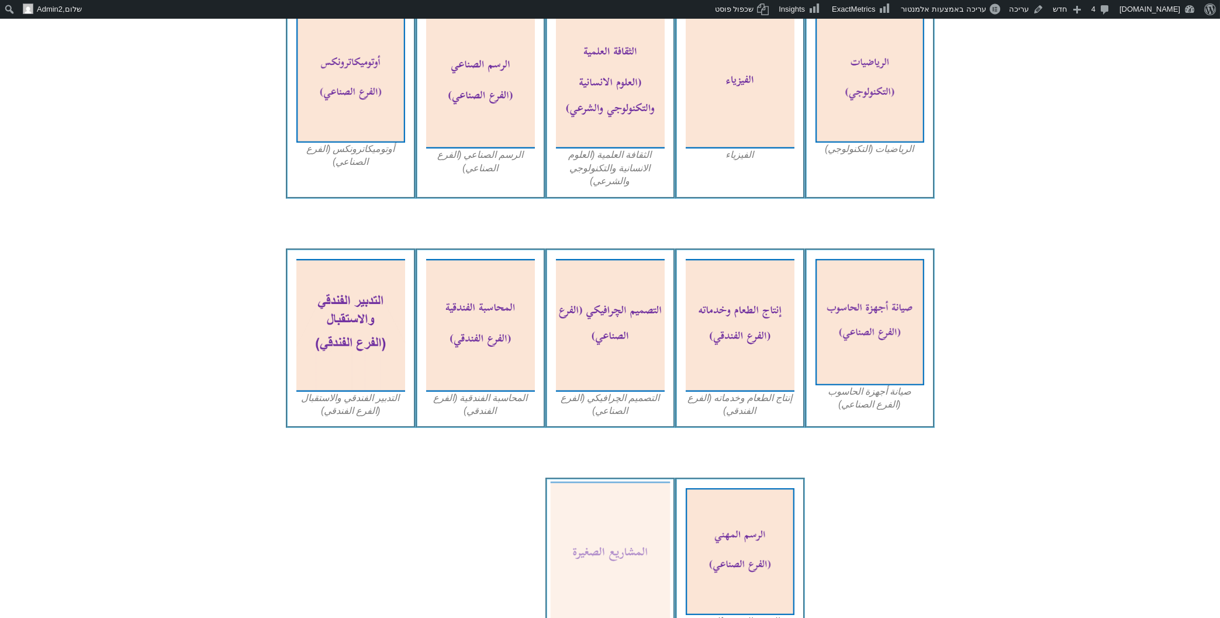
click at [576, 482] on img at bounding box center [610, 555] width 120 height 146
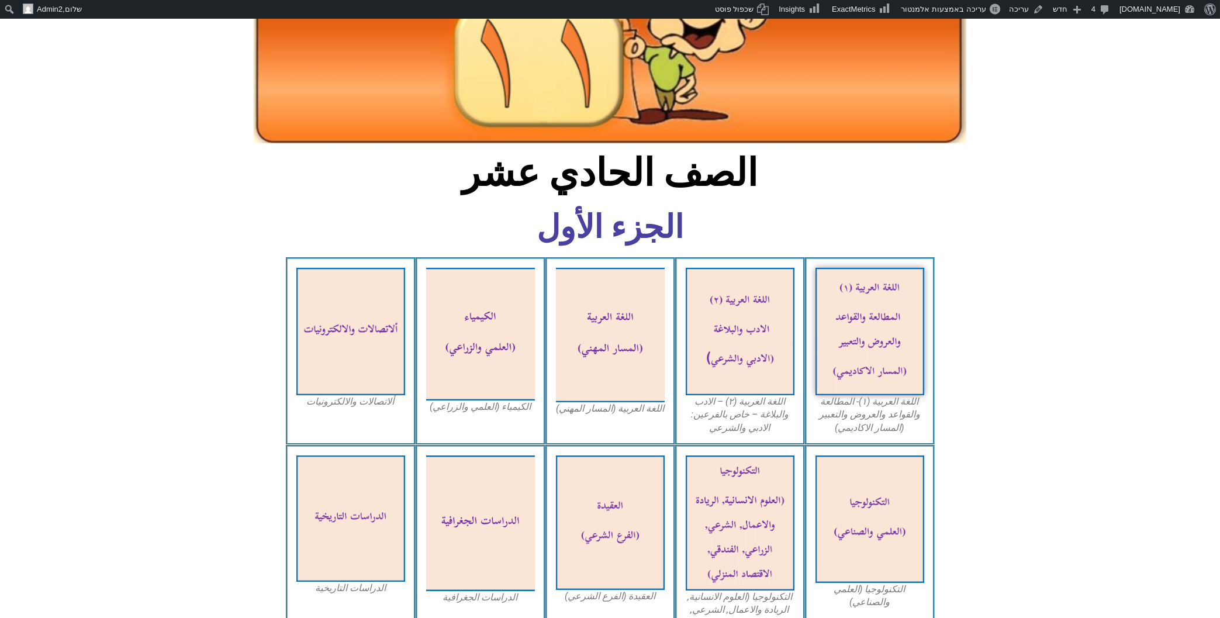
scroll to position [0, 0]
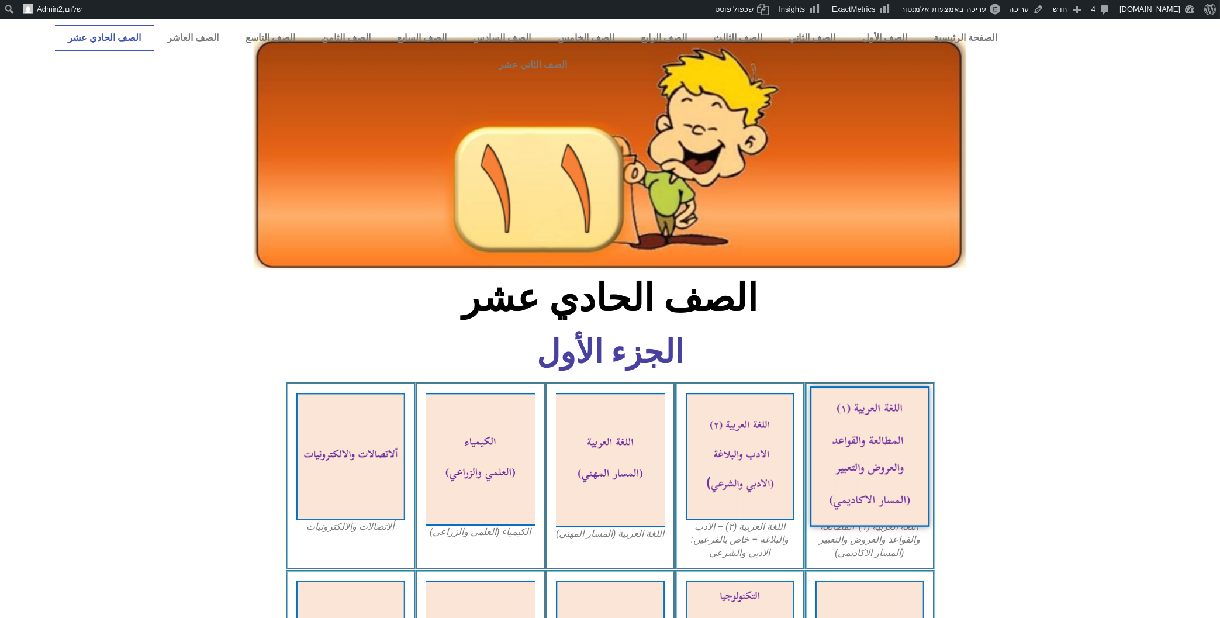
click at [908, 443] on img at bounding box center [870, 457] width 120 height 140
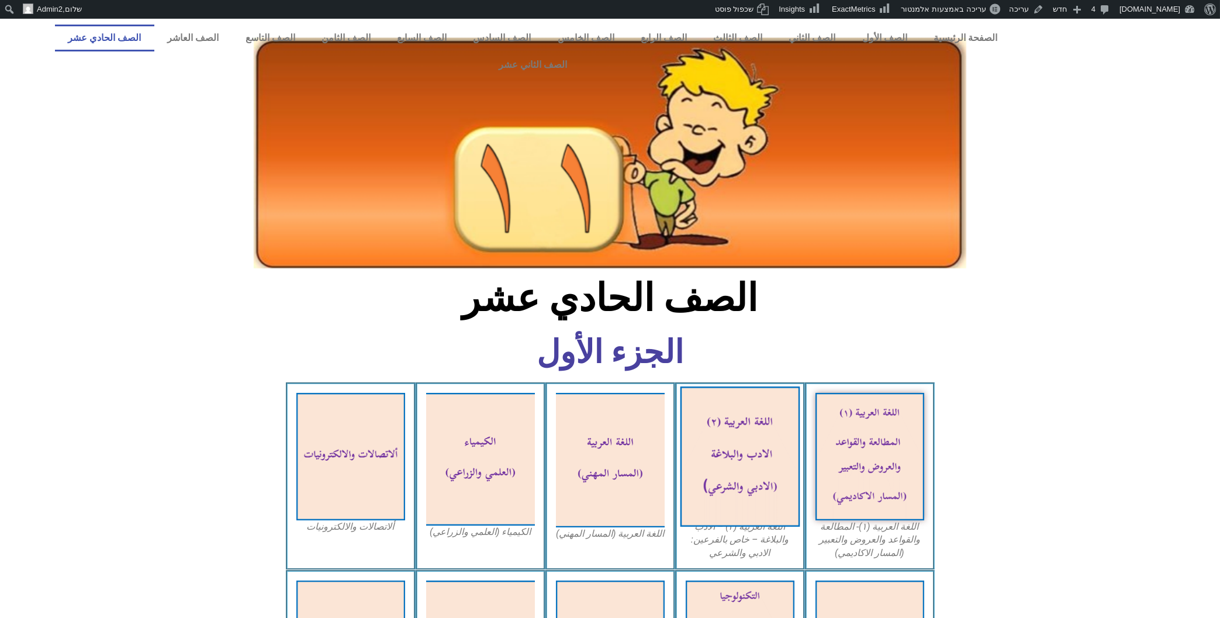
click at [716, 430] on img at bounding box center [740, 457] width 120 height 140
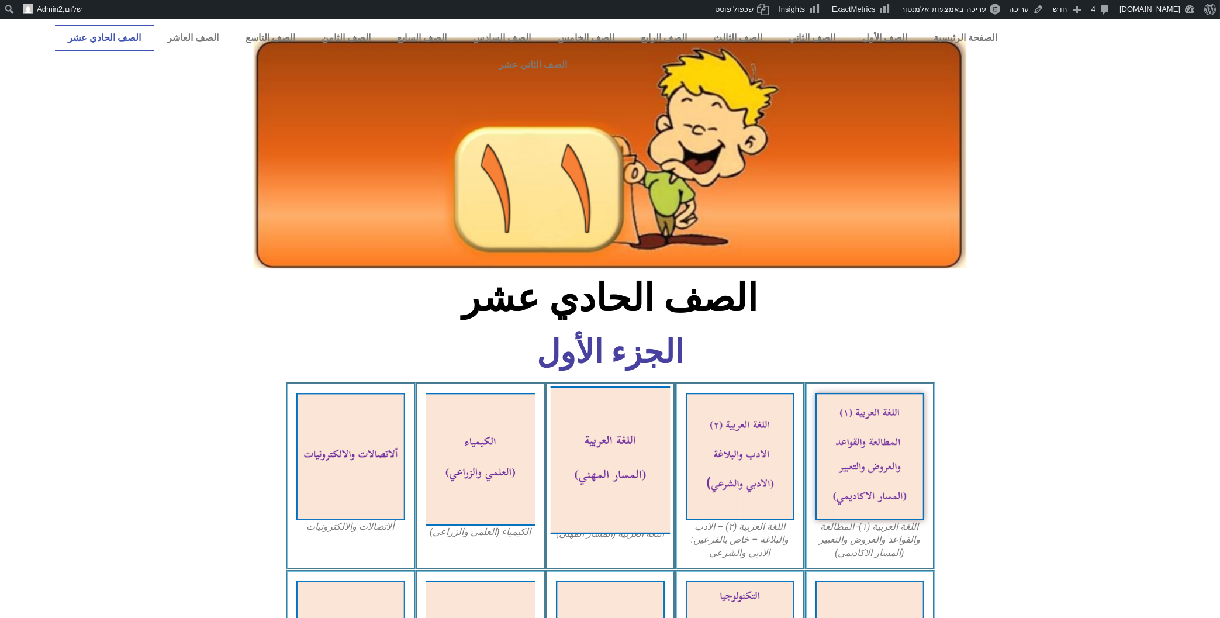
click at [584, 459] on img at bounding box center [610, 460] width 120 height 148
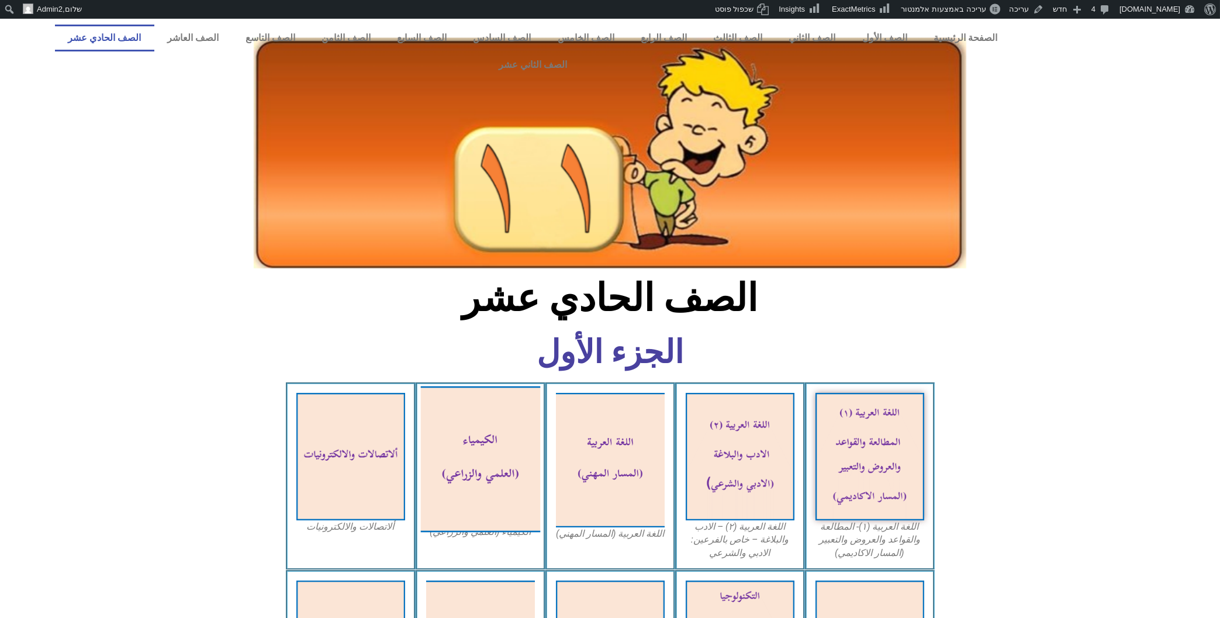
click at [495, 441] on img at bounding box center [480, 459] width 120 height 146
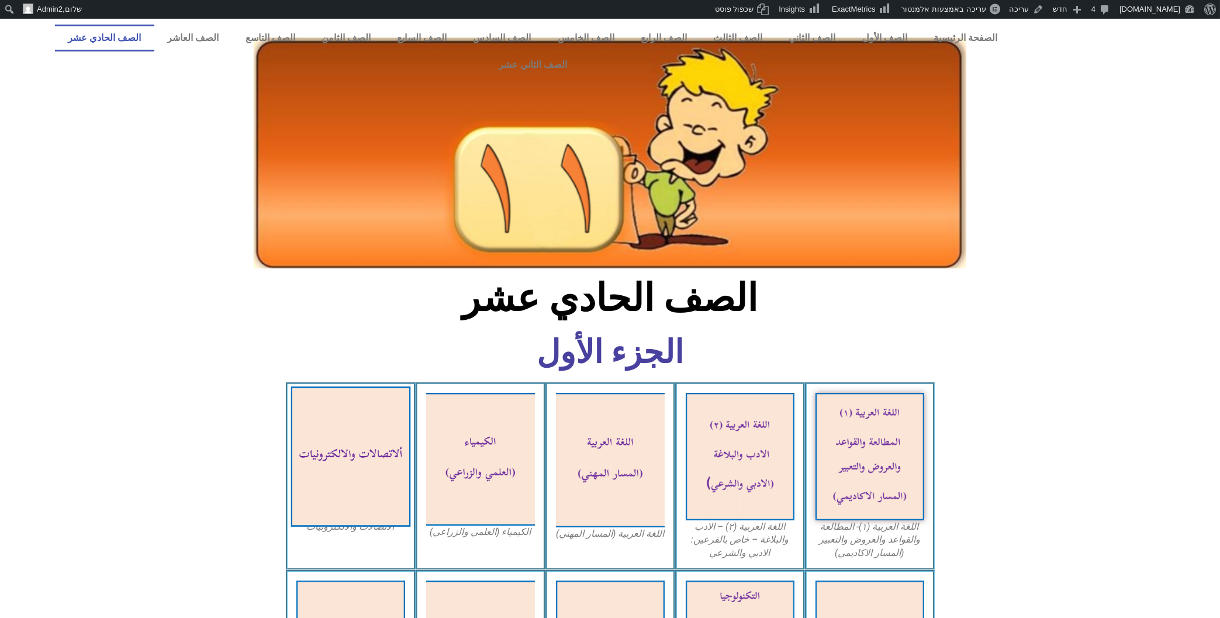
click at [341, 421] on img at bounding box center [351, 457] width 120 height 140
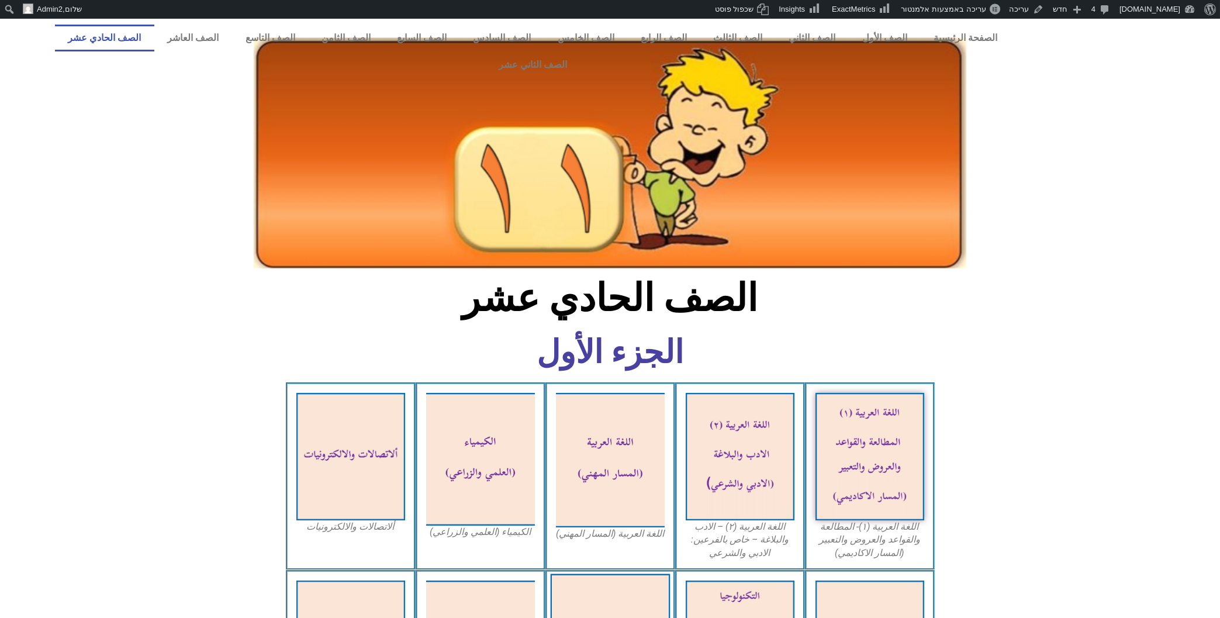
scroll to position [188, 0]
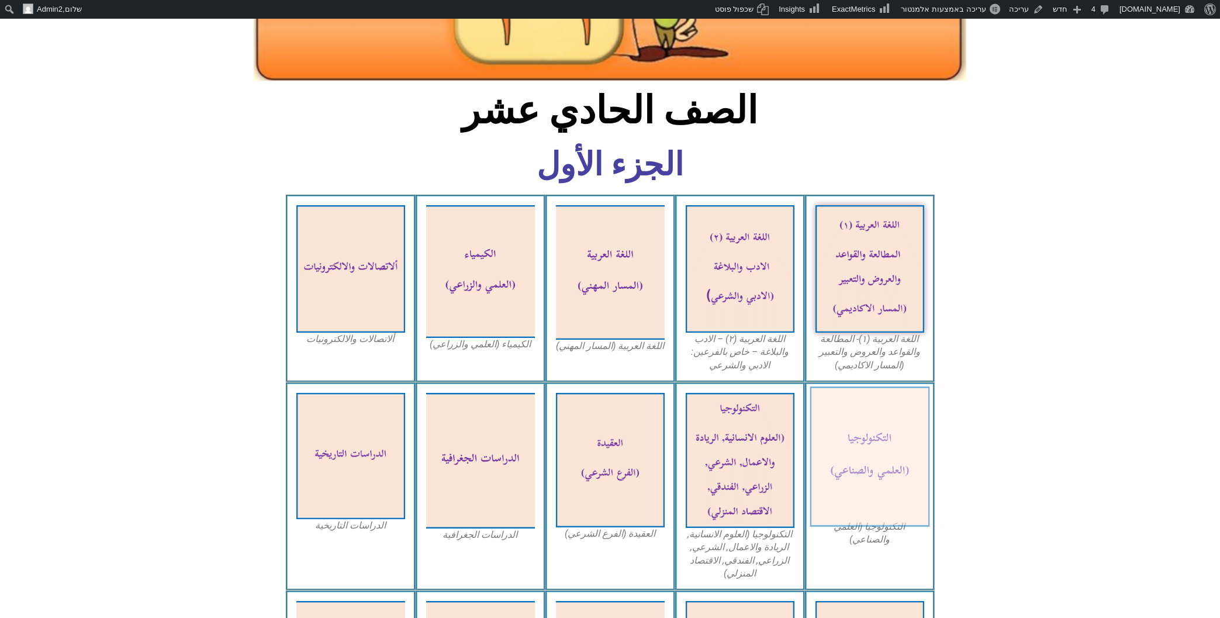
click at [857, 418] on img at bounding box center [870, 457] width 120 height 140
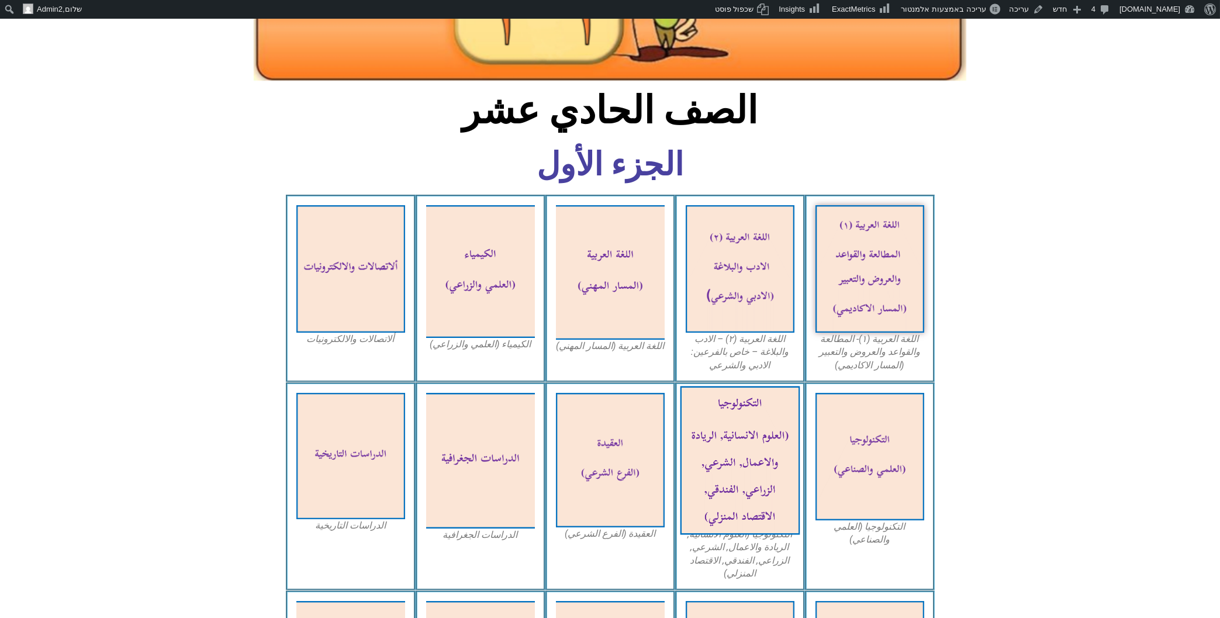
click at [723, 423] on img at bounding box center [740, 460] width 120 height 149
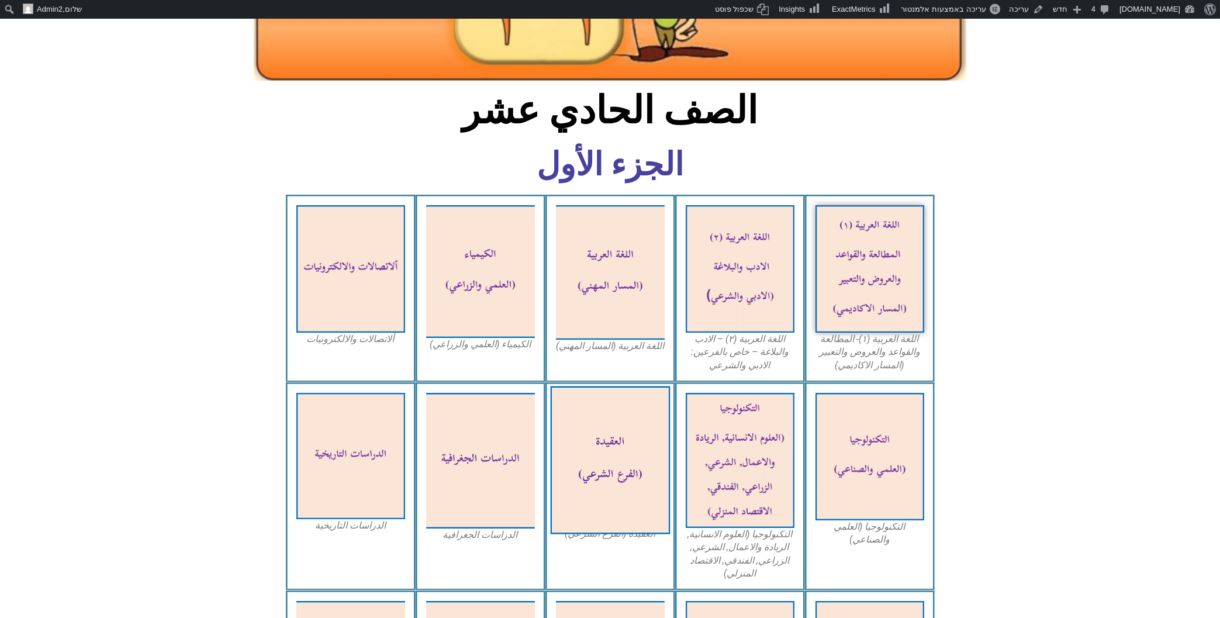
click at [630, 470] on img at bounding box center [610, 460] width 120 height 148
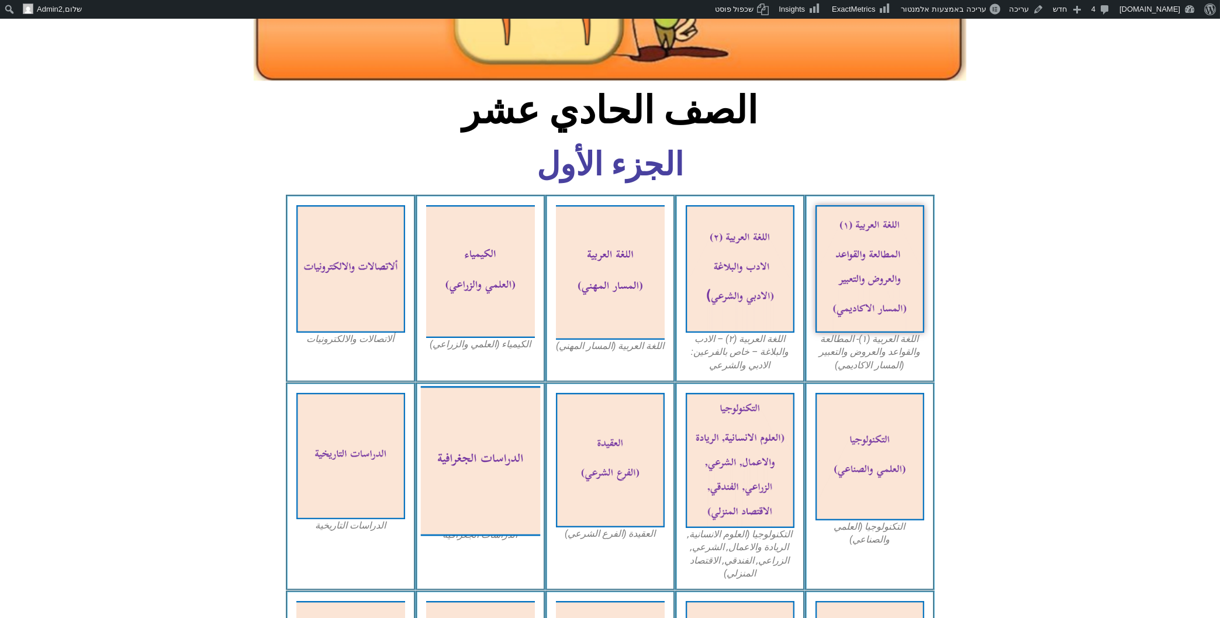
click at [454, 386] on img at bounding box center [480, 461] width 120 height 150
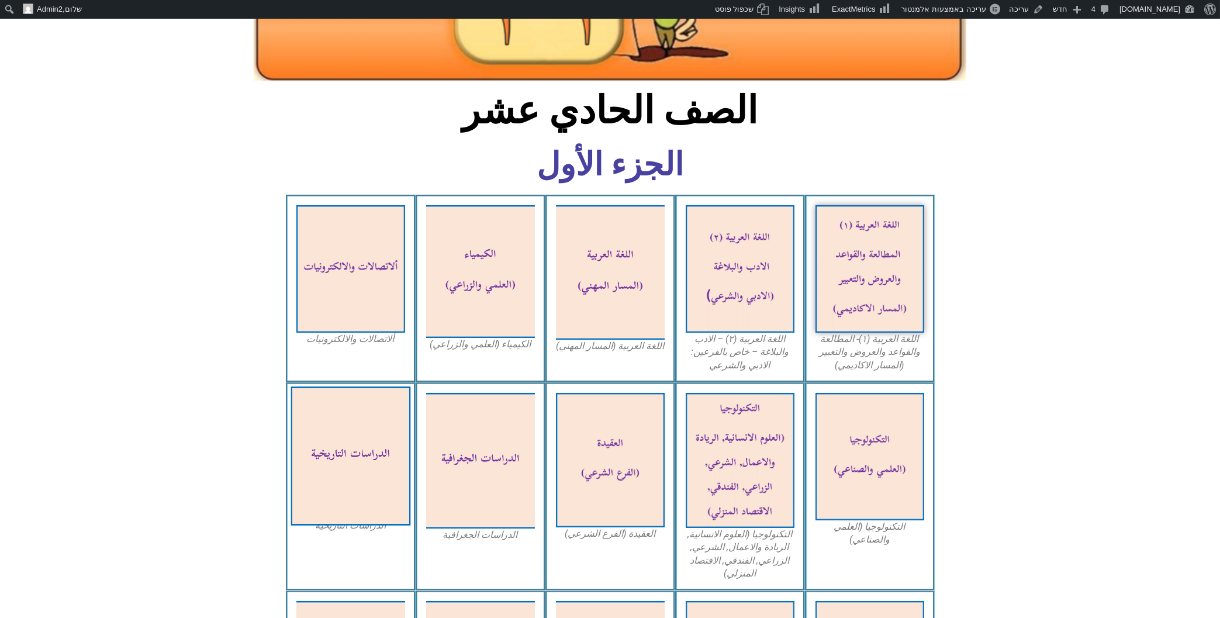
click at [371, 461] on img at bounding box center [351, 456] width 120 height 139
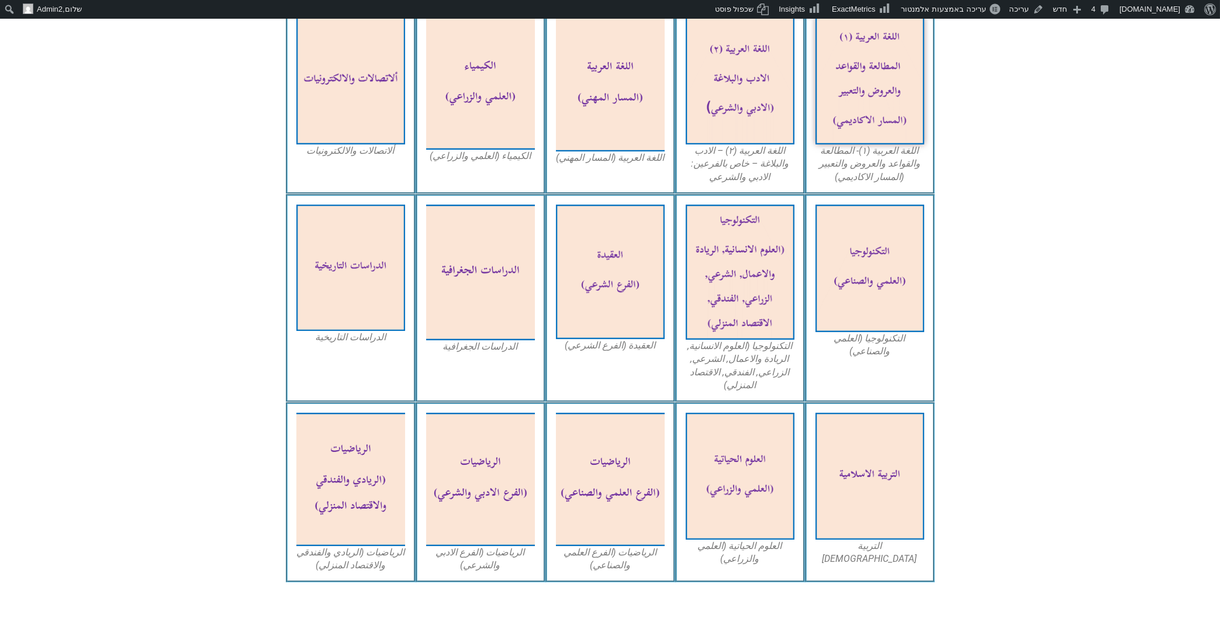
scroll to position [439, 0]
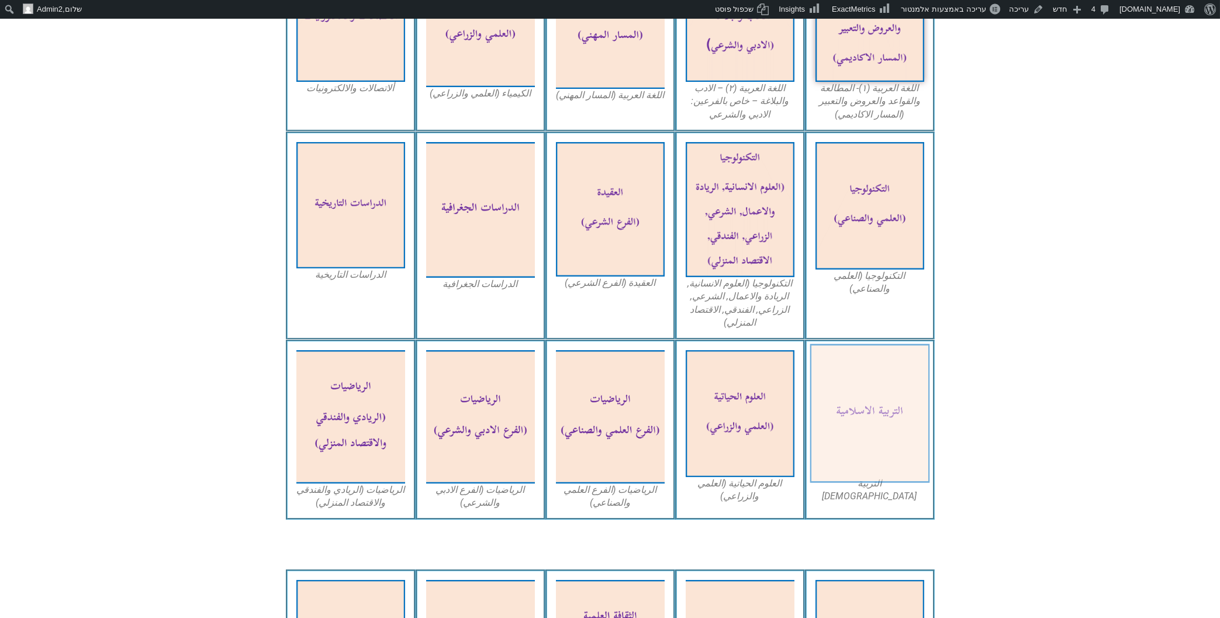
click at [874, 344] on img at bounding box center [870, 413] width 120 height 139
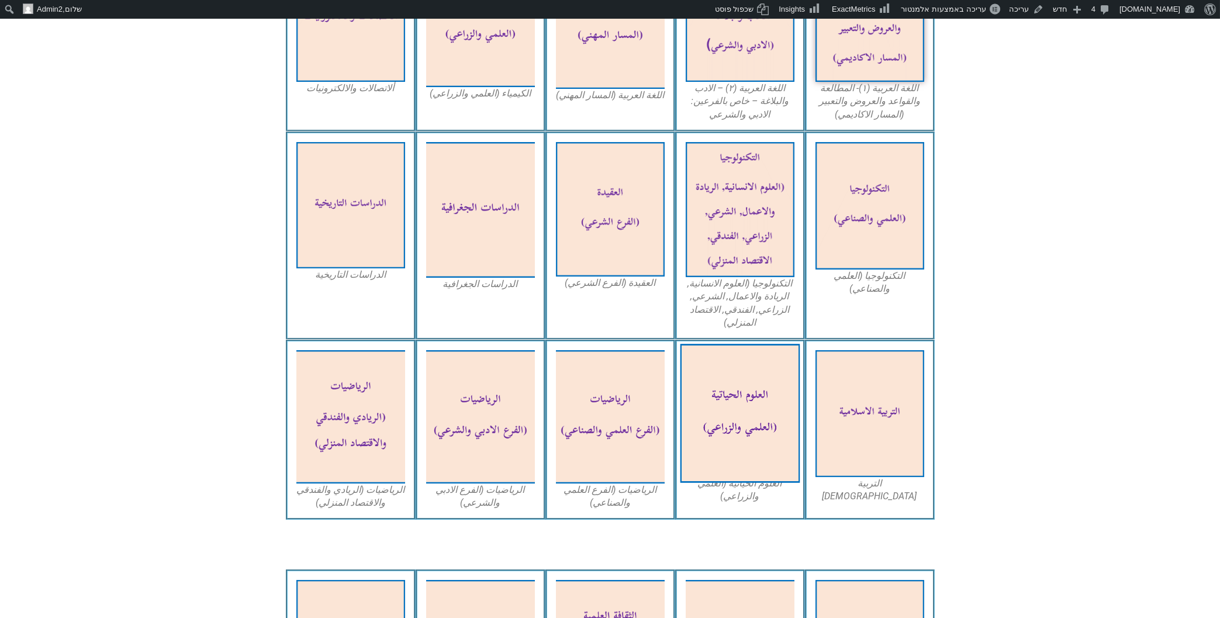
click at [734, 396] on img at bounding box center [740, 413] width 120 height 139
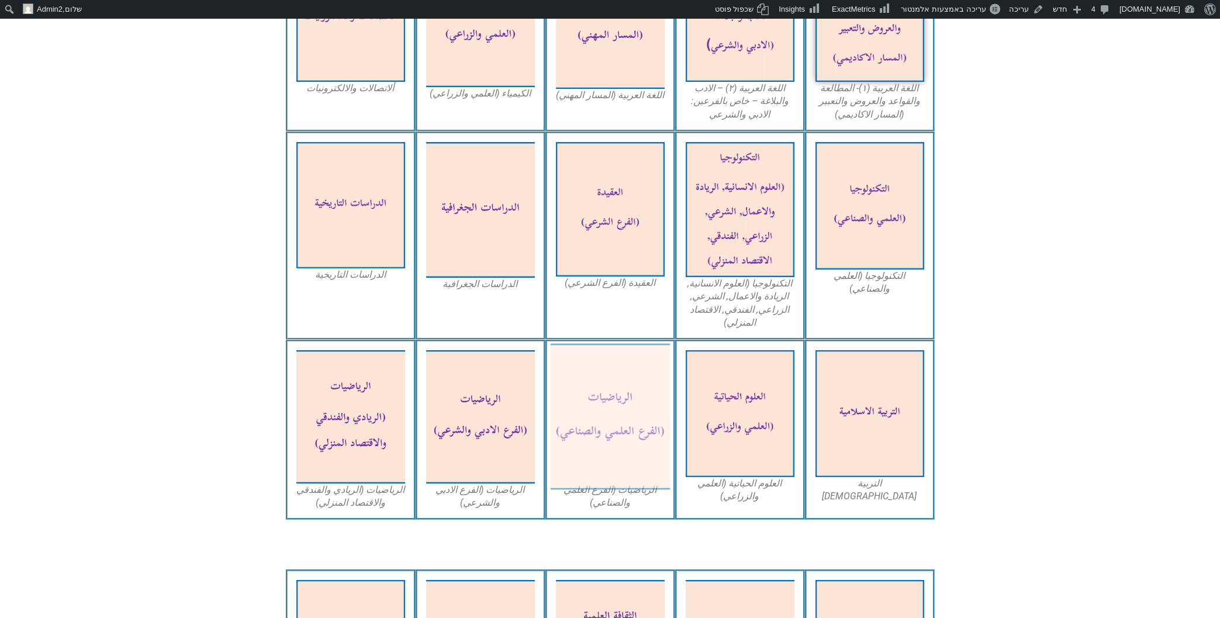
click at [593, 353] on img at bounding box center [610, 417] width 120 height 146
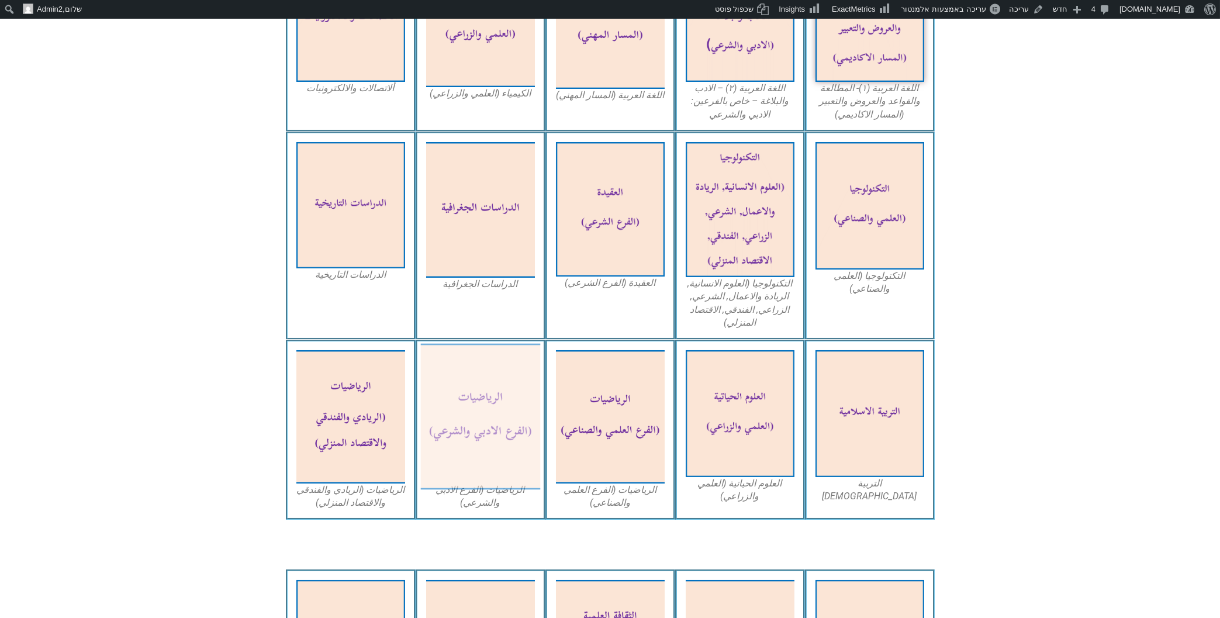
click at [498, 360] on img at bounding box center [480, 417] width 120 height 146
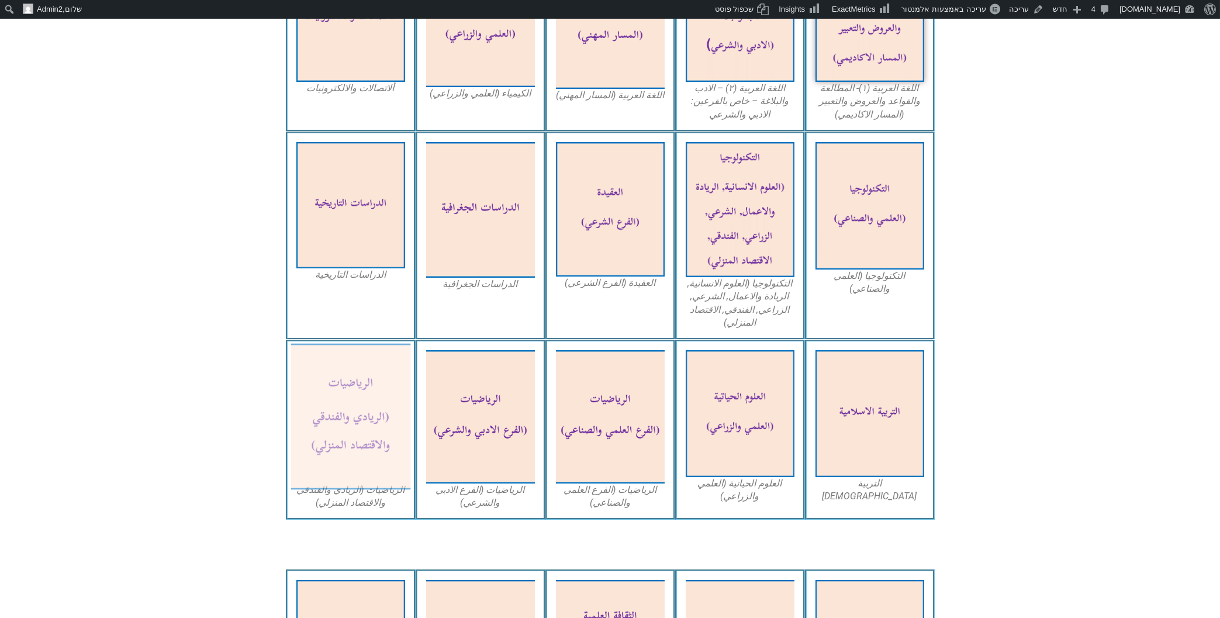
click at [375, 398] on img at bounding box center [351, 417] width 120 height 146
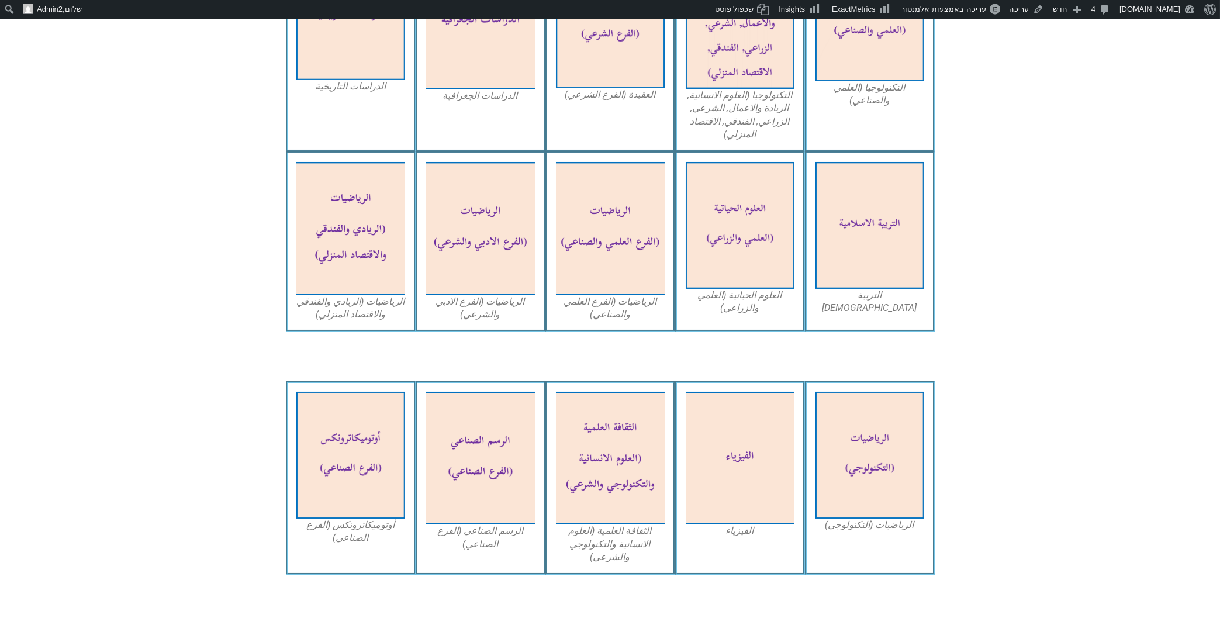
scroll to position [689, 0]
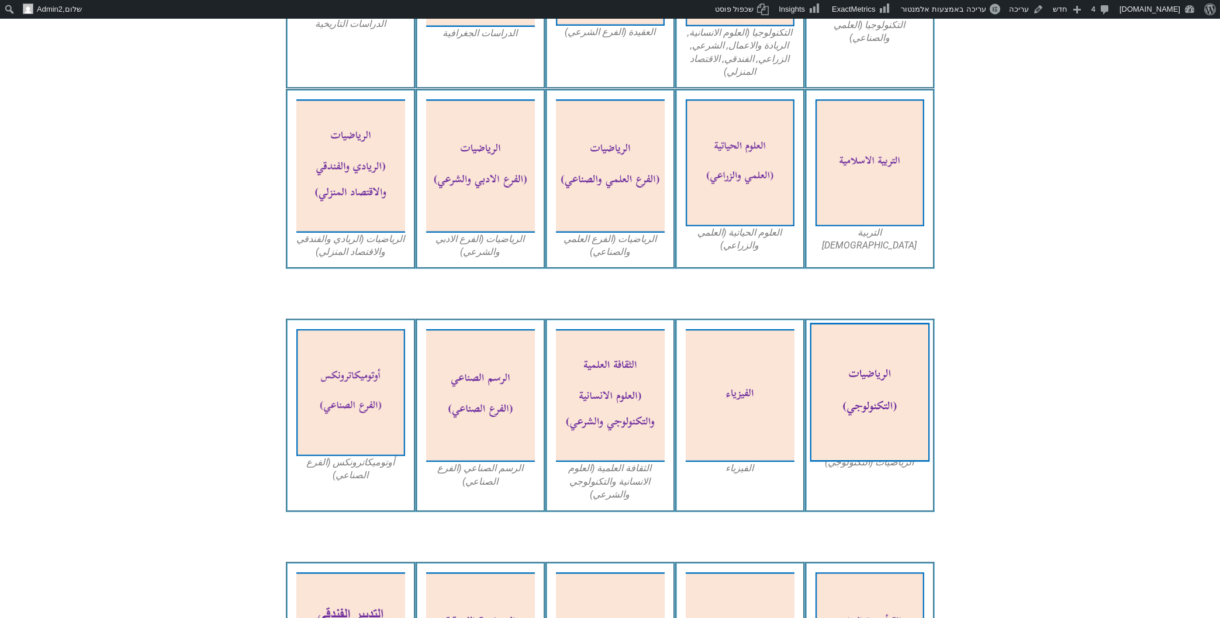
click at [861, 371] on img at bounding box center [870, 392] width 120 height 139
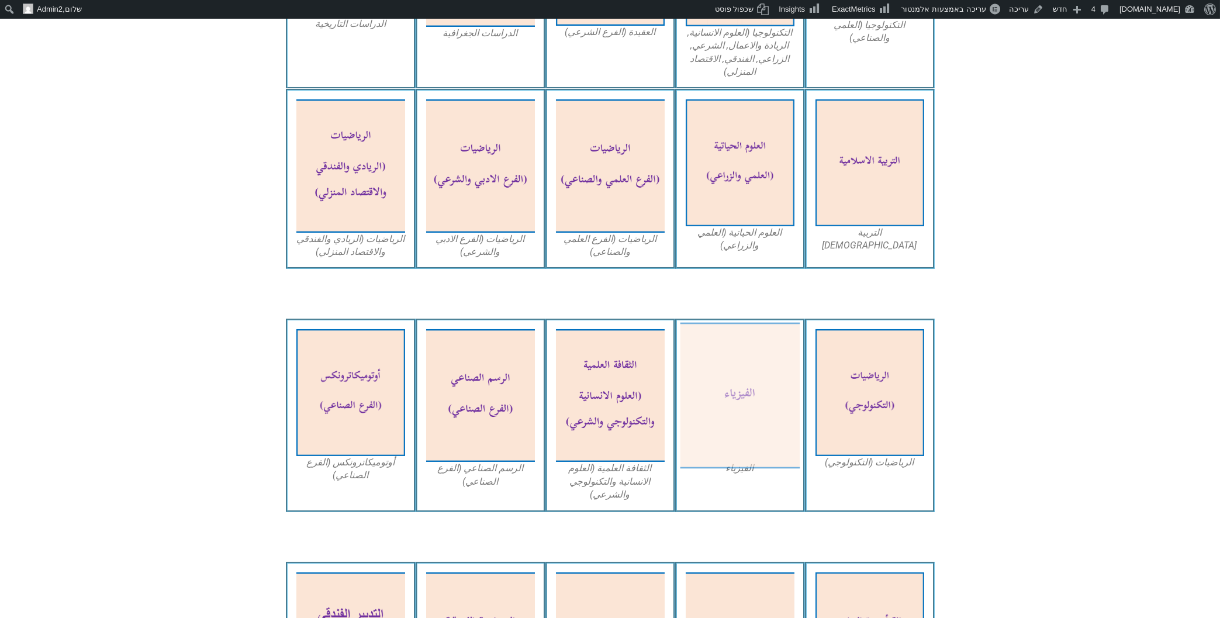
click at [746, 361] on img at bounding box center [740, 396] width 120 height 146
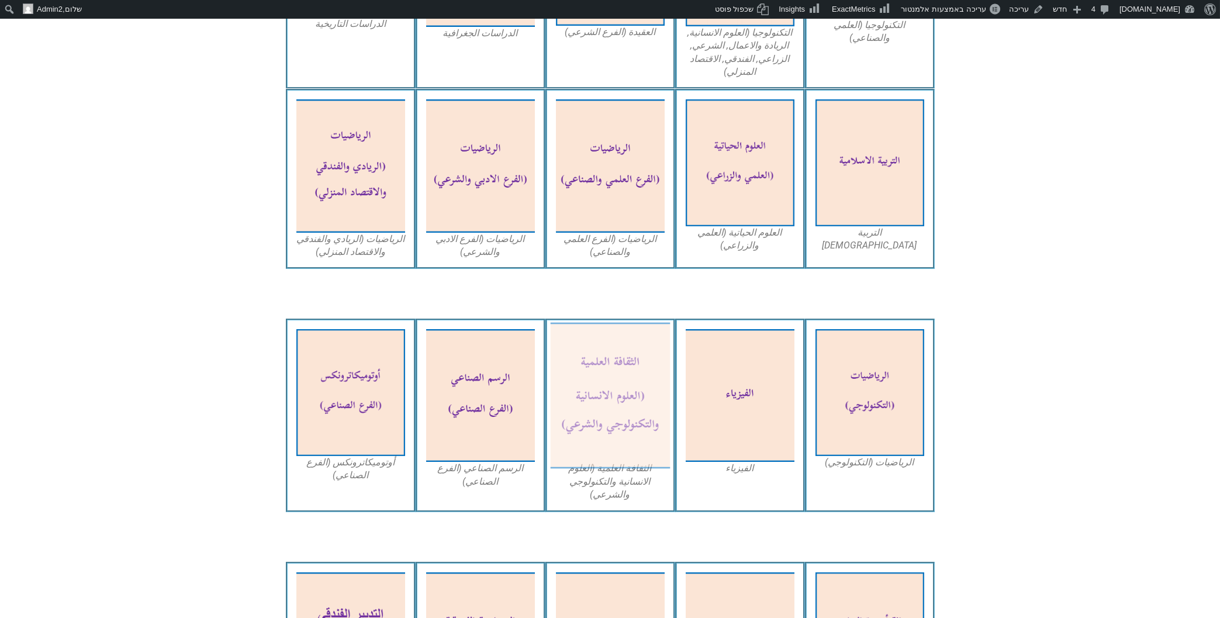
click at [639, 402] on img at bounding box center [610, 396] width 120 height 146
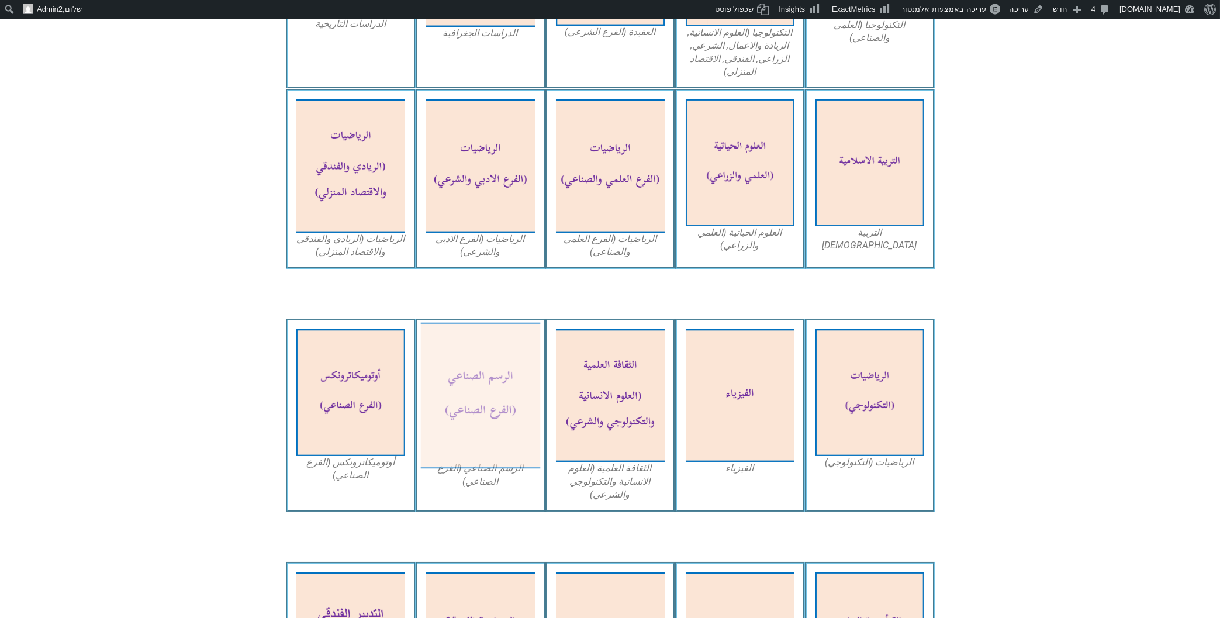
click at [481, 357] on img at bounding box center [480, 396] width 120 height 146
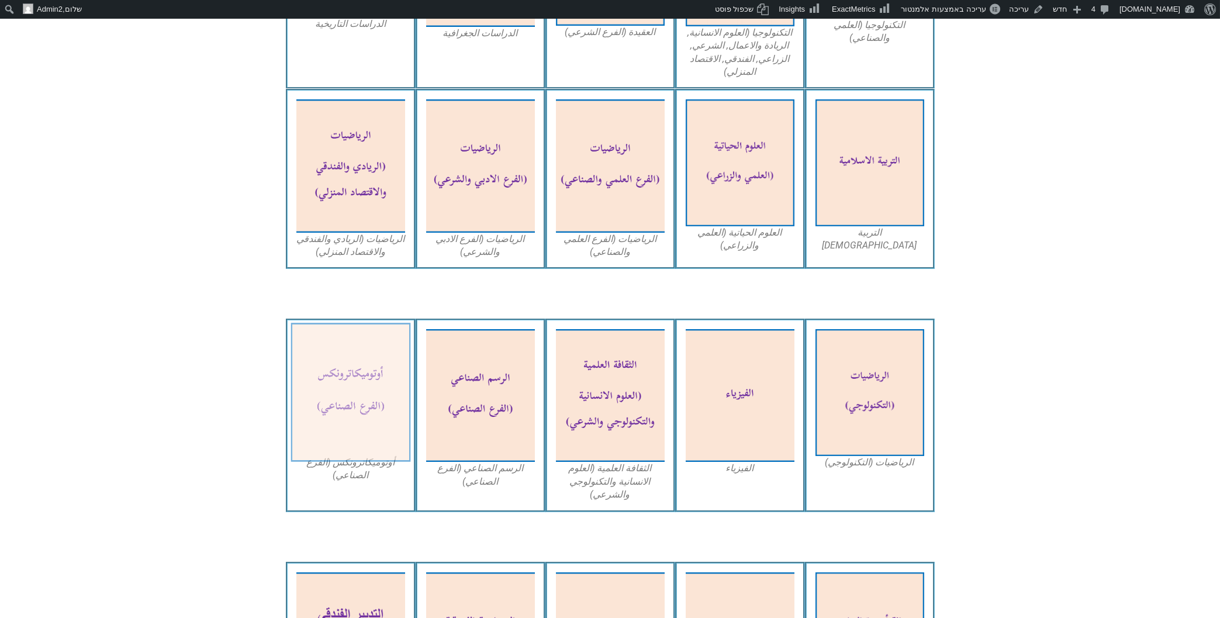
click at [329, 347] on img at bounding box center [351, 392] width 120 height 139
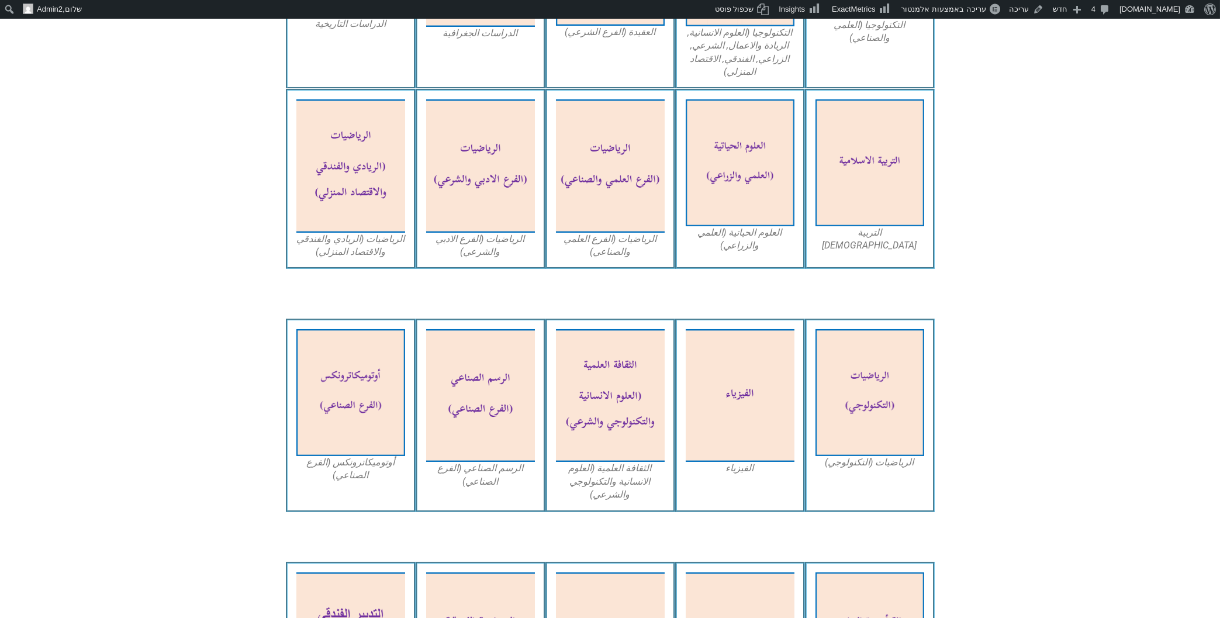
scroll to position [815, 0]
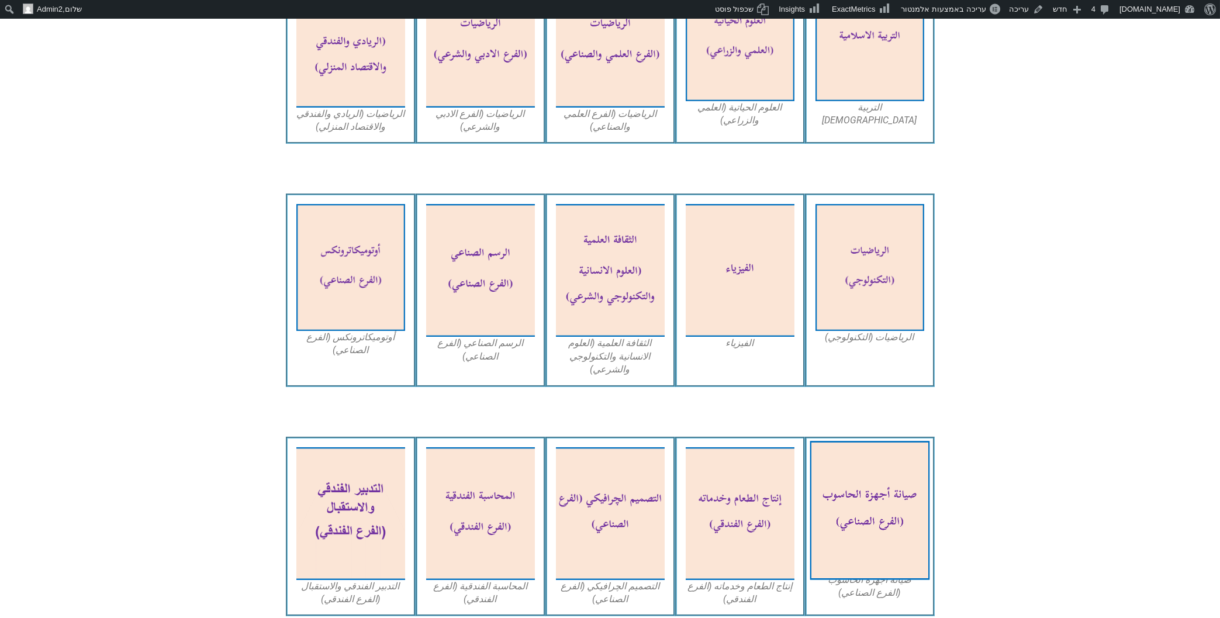
click at [857, 441] on img at bounding box center [870, 510] width 120 height 139
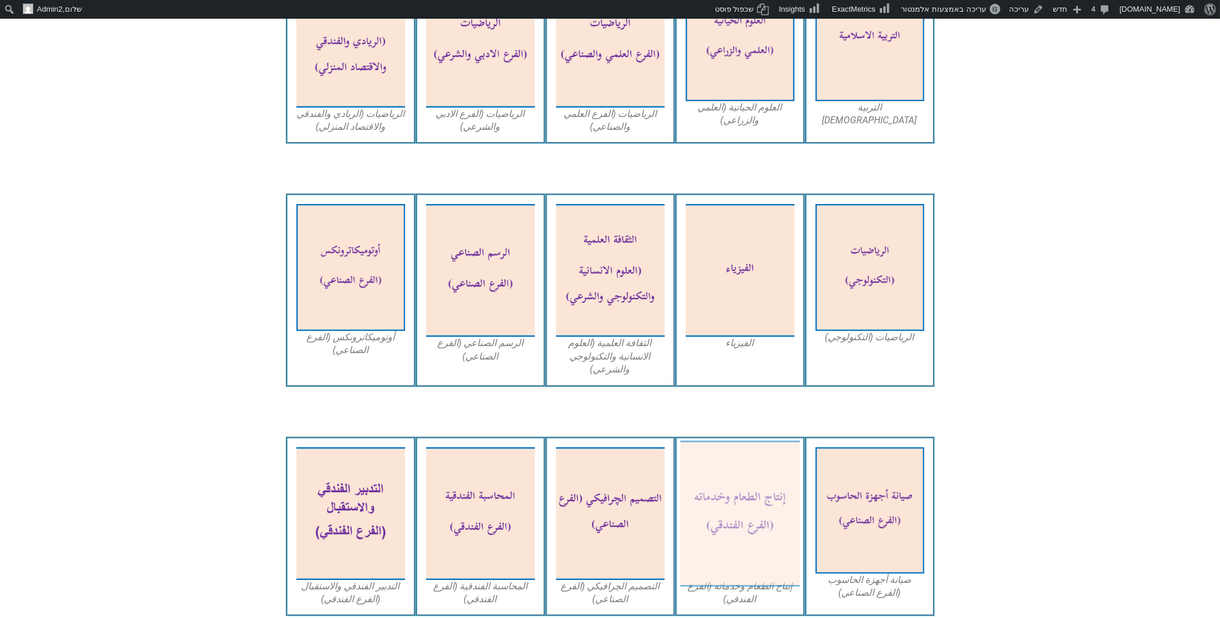
click at [708, 442] on img at bounding box center [740, 513] width 120 height 146
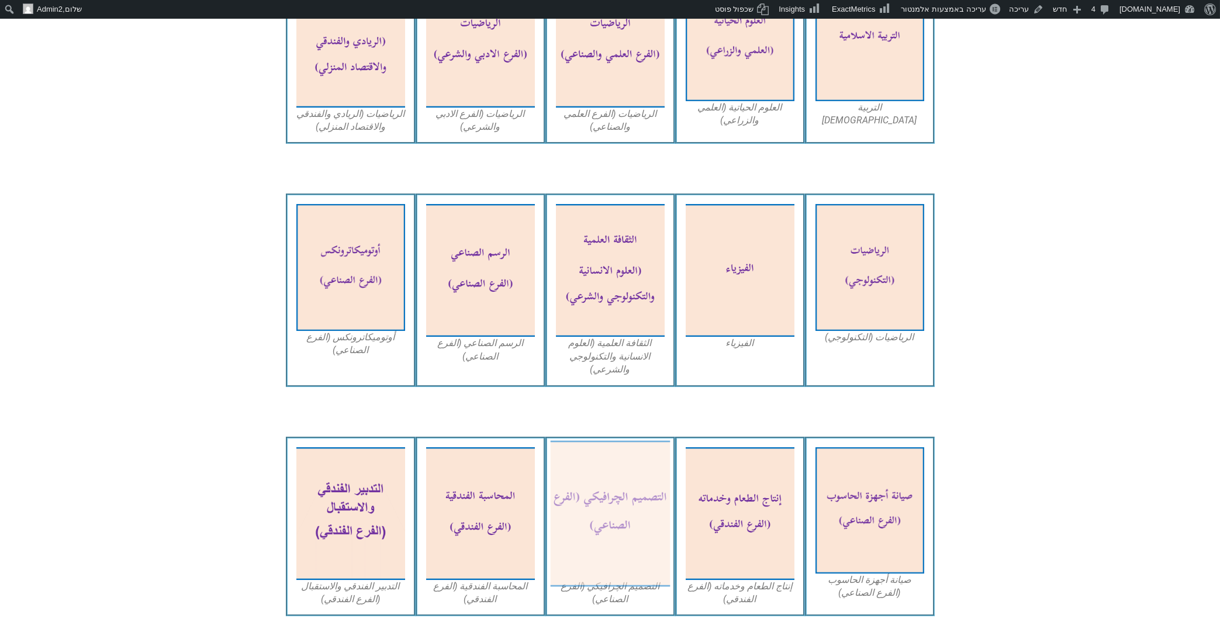
click at [601, 440] on img at bounding box center [610, 513] width 120 height 146
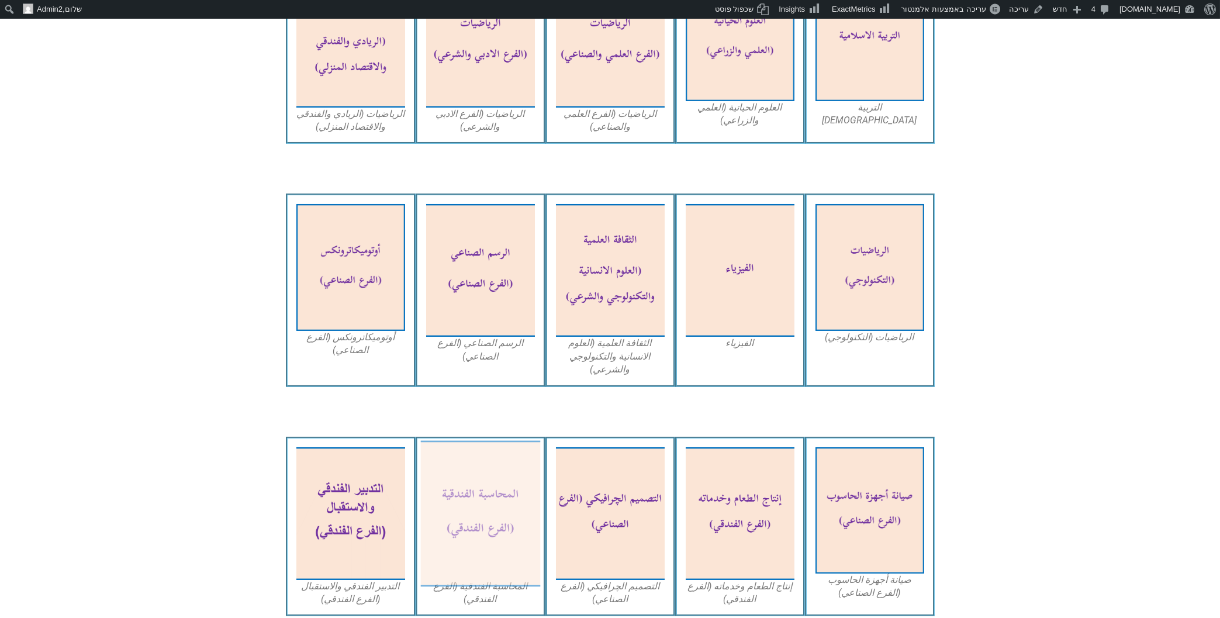
click at [490, 460] on img at bounding box center [480, 513] width 120 height 146
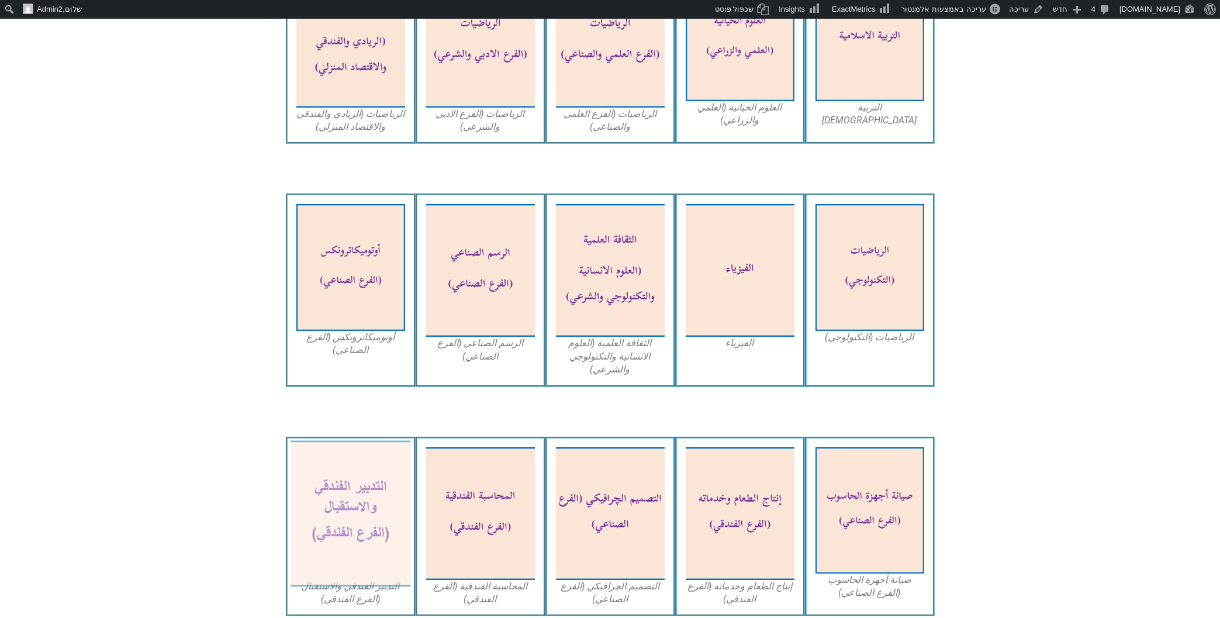
click at [318, 461] on img at bounding box center [351, 513] width 120 height 146
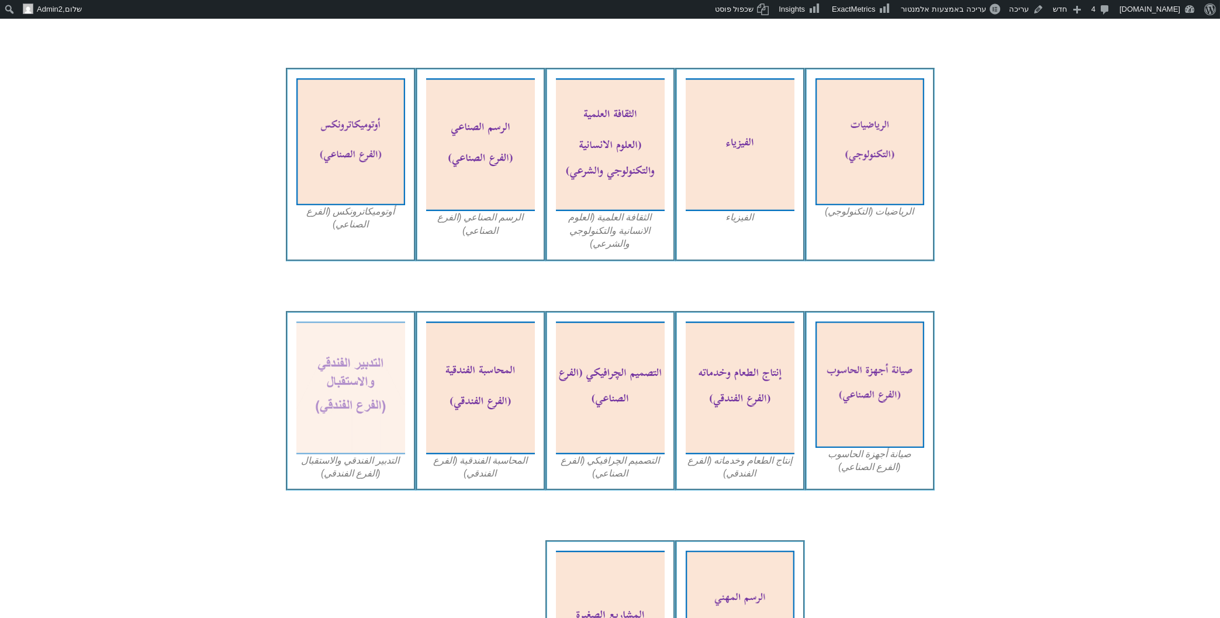
scroll to position [1003, 0]
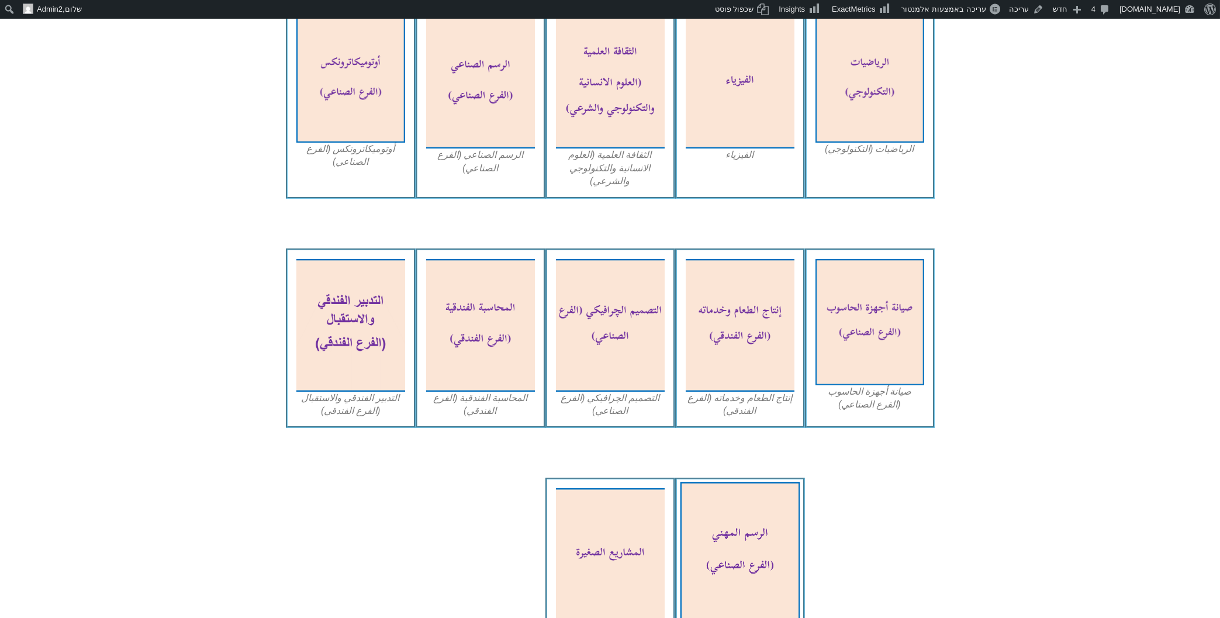
click at [741, 534] on img at bounding box center [740, 551] width 120 height 139
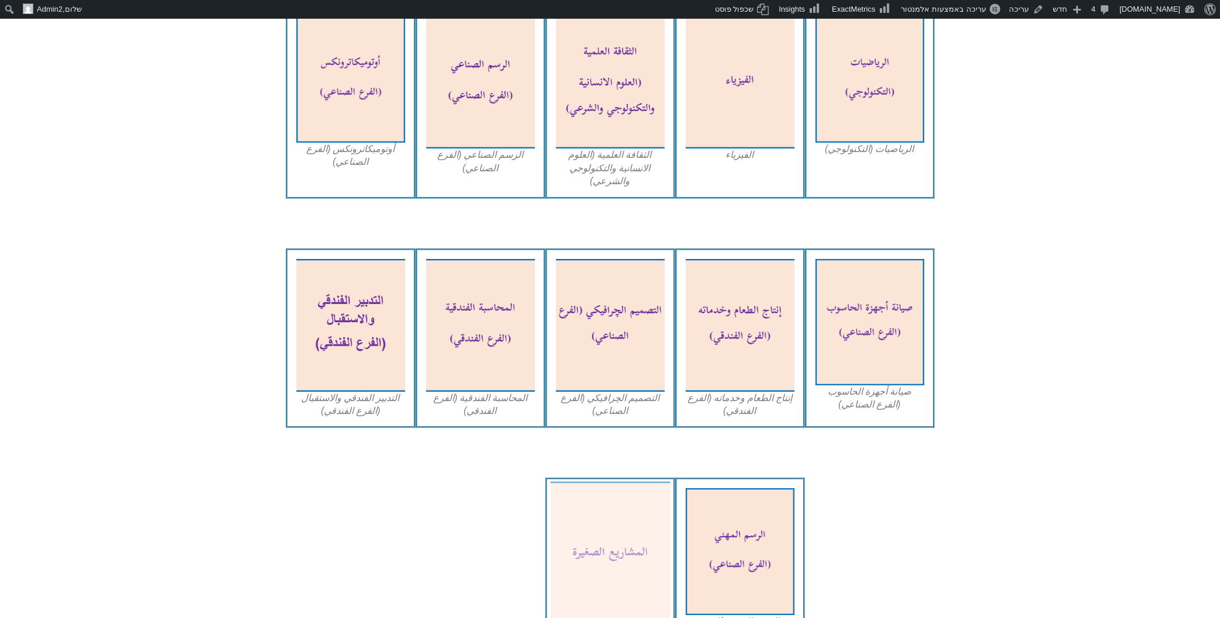
click at [615, 487] on img at bounding box center [610, 555] width 120 height 146
click at [594, 482] on img at bounding box center [610, 555] width 120 height 146
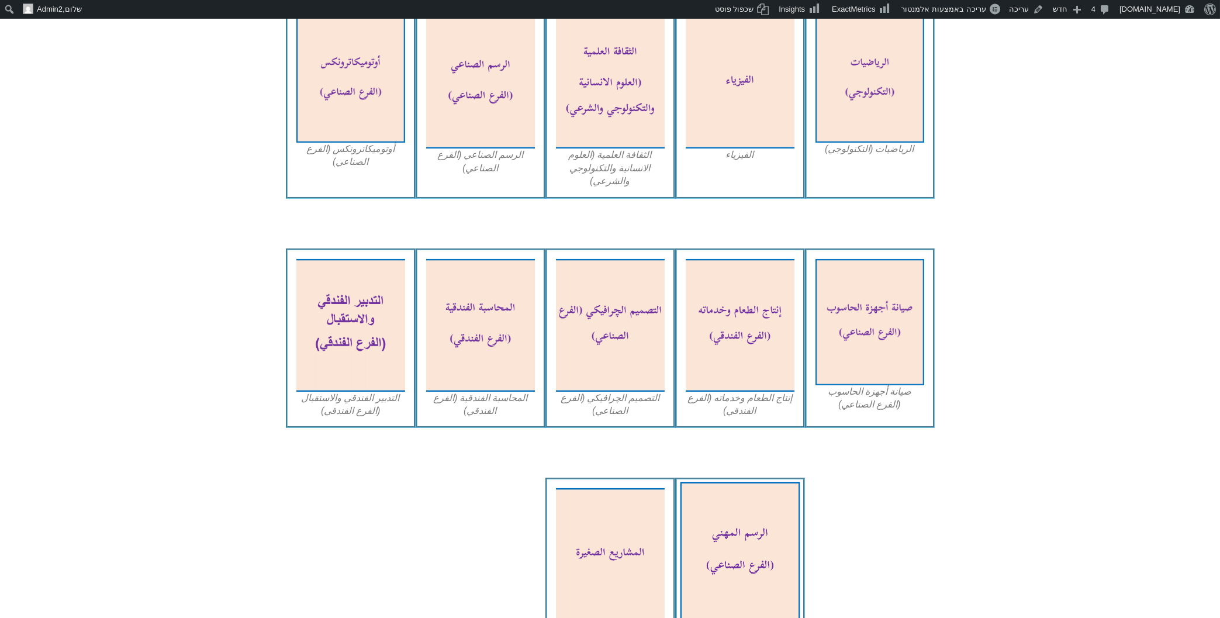
click at [734, 503] on img at bounding box center [740, 551] width 120 height 139
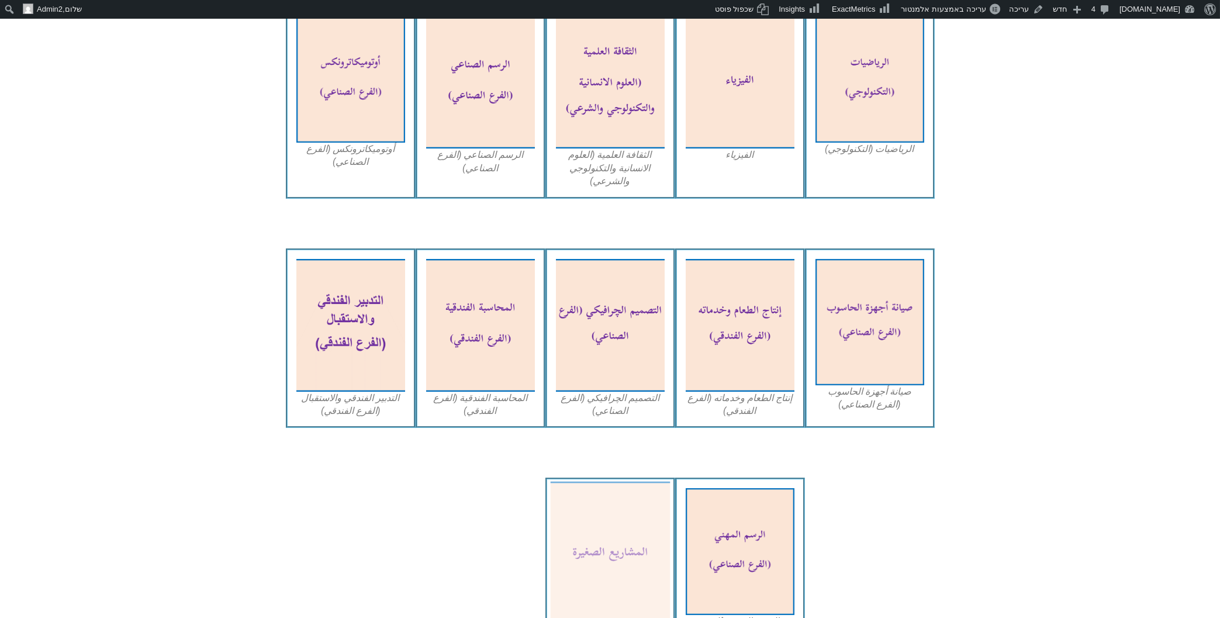
click at [611, 535] on img at bounding box center [610, 555] width 120 height 146
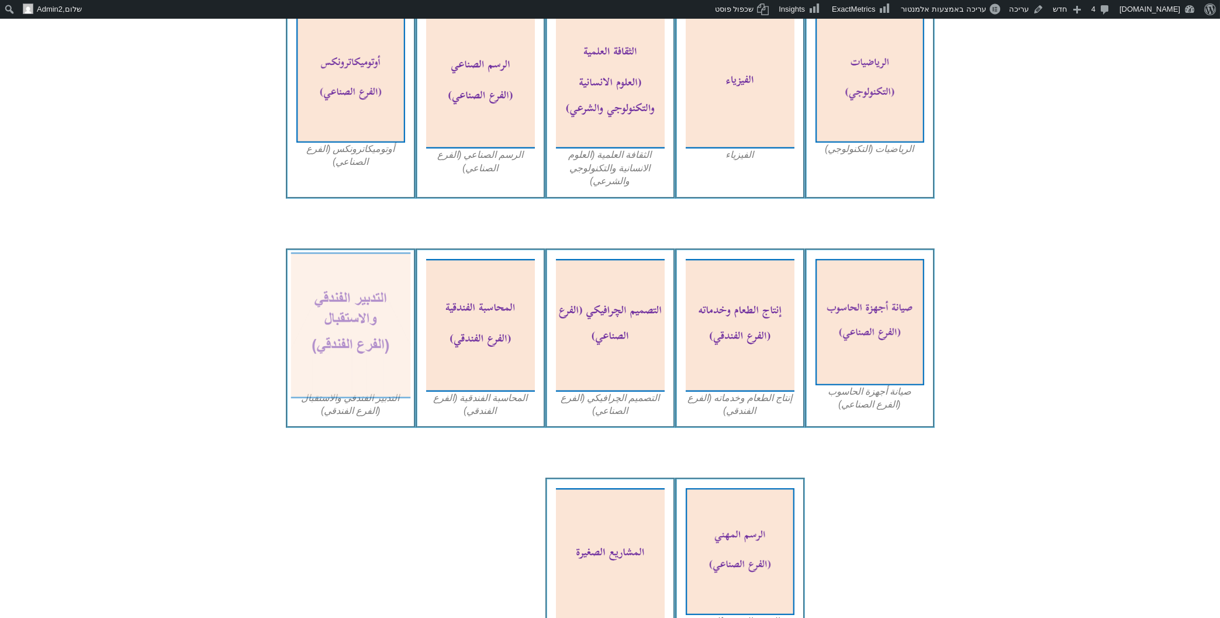
click at [365, 308] on img at bounding box center [351, 325] width 120 height 146
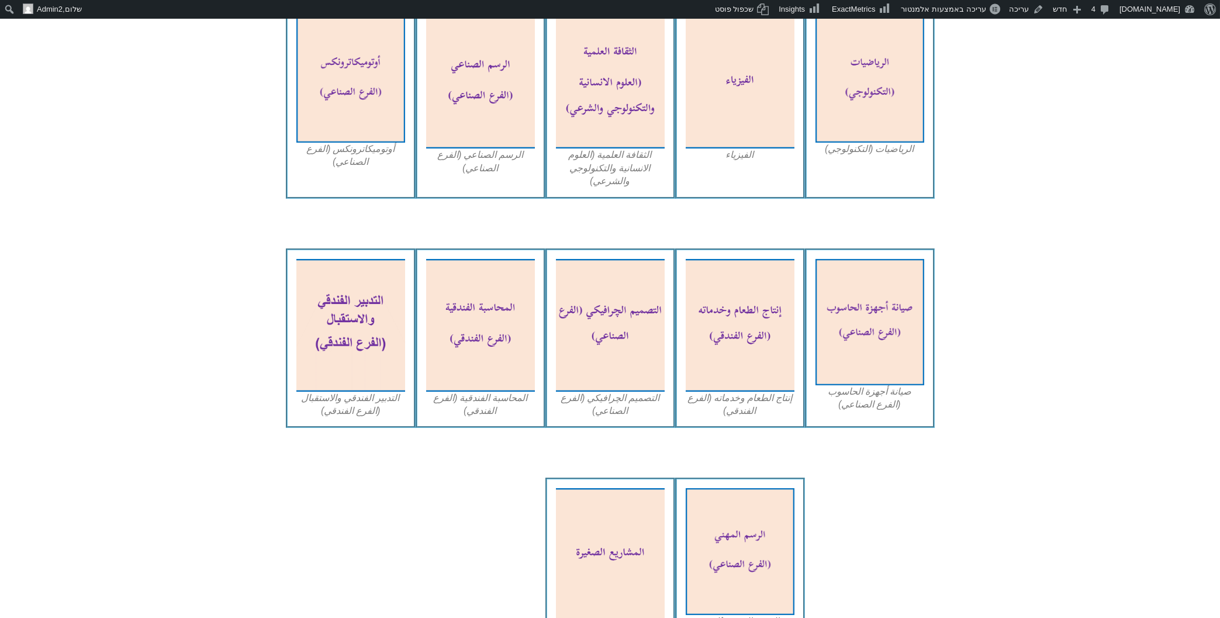
click at [548, 340] on div "التصميم الچرافيكي (الفرع الصناعي)" at bounding box center [611, 339] width 130 height 180
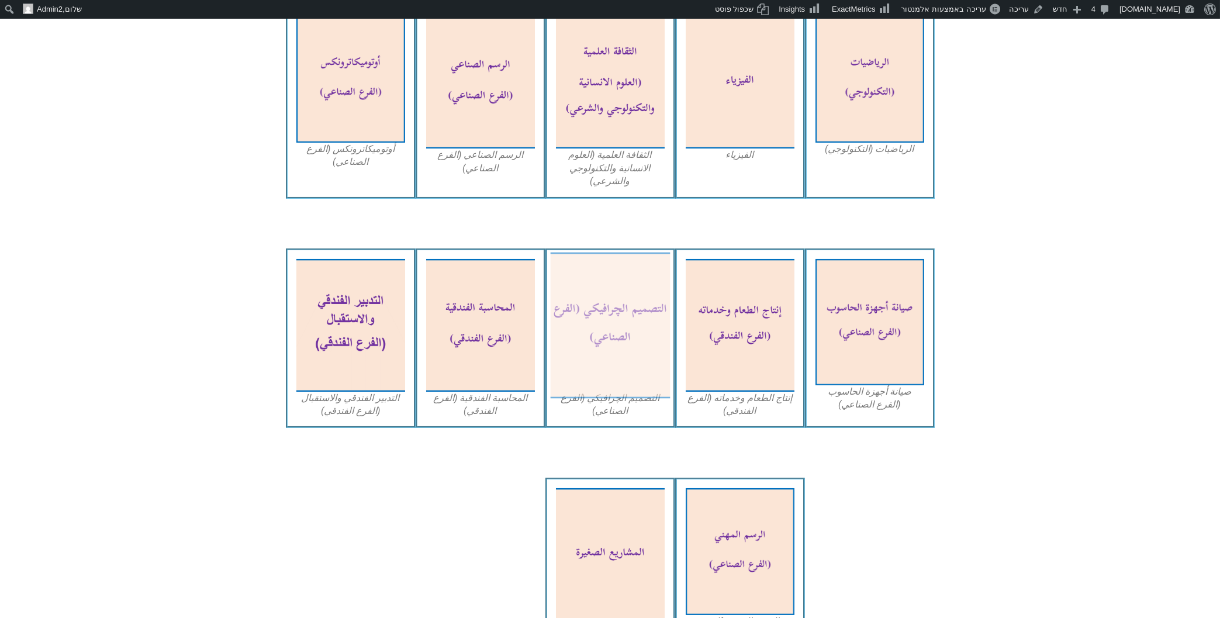
click at [642, 257] on img at bounding box center [610, 325] width 120 height 146
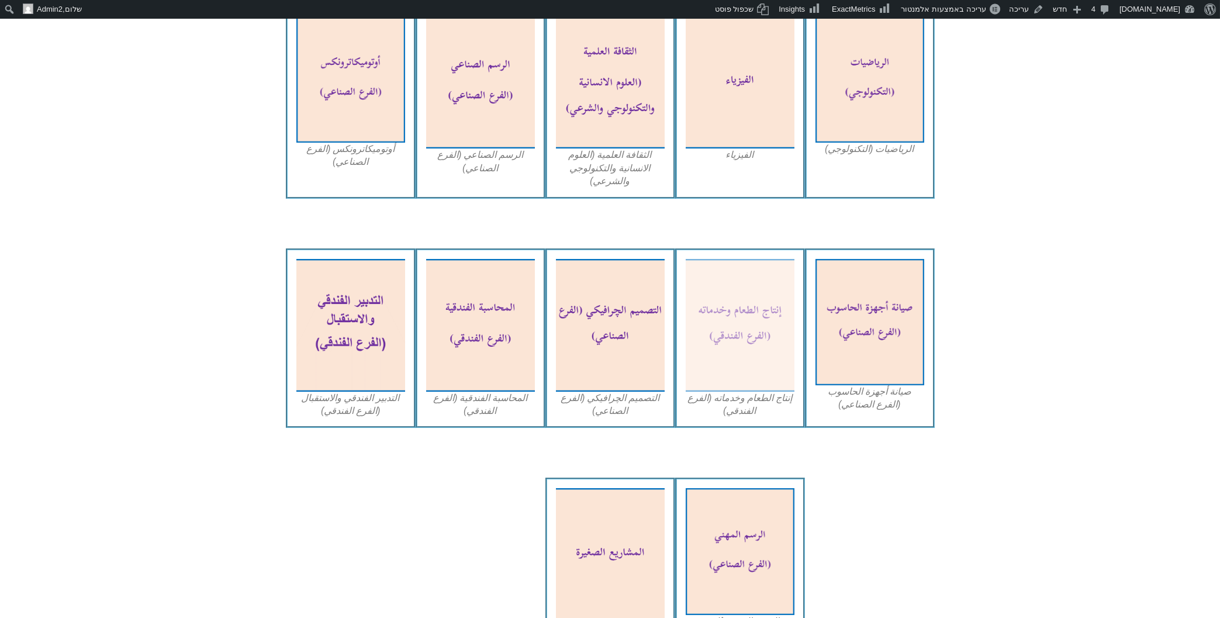
click at [753, 392] on figcaption "إنتاج الطعام وخدماته (الفرع الفندقي)" at bounding box center [740, 405] width 109 height 26
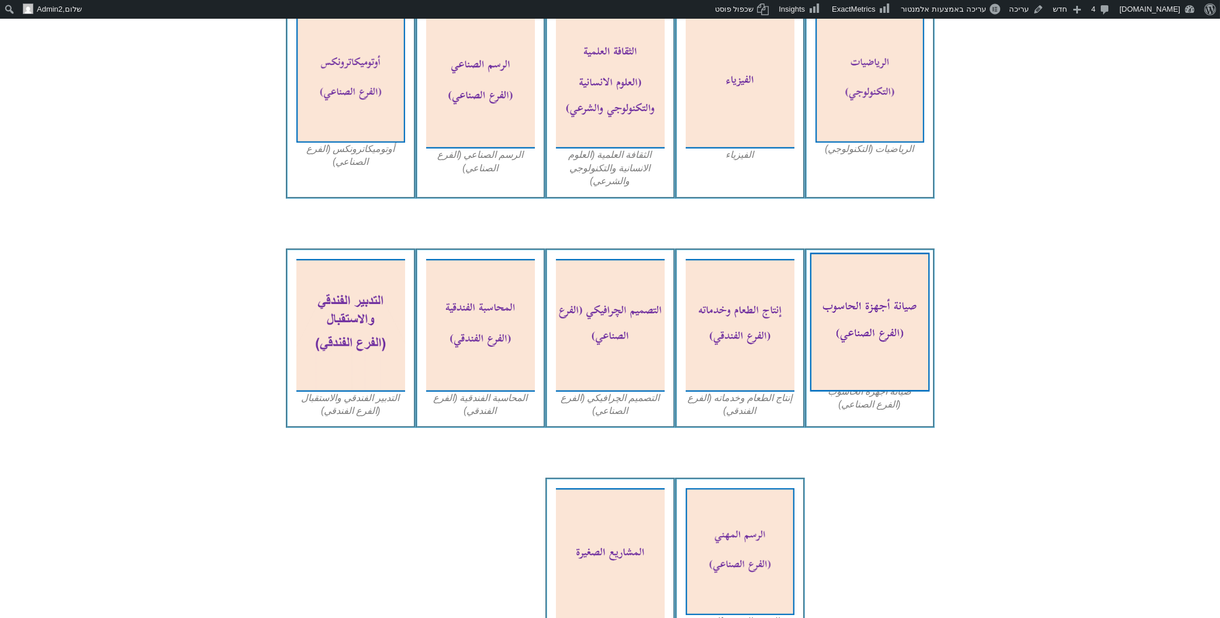
click at [895, 298] on img at bounding box center [870, 322] width 120 height 139
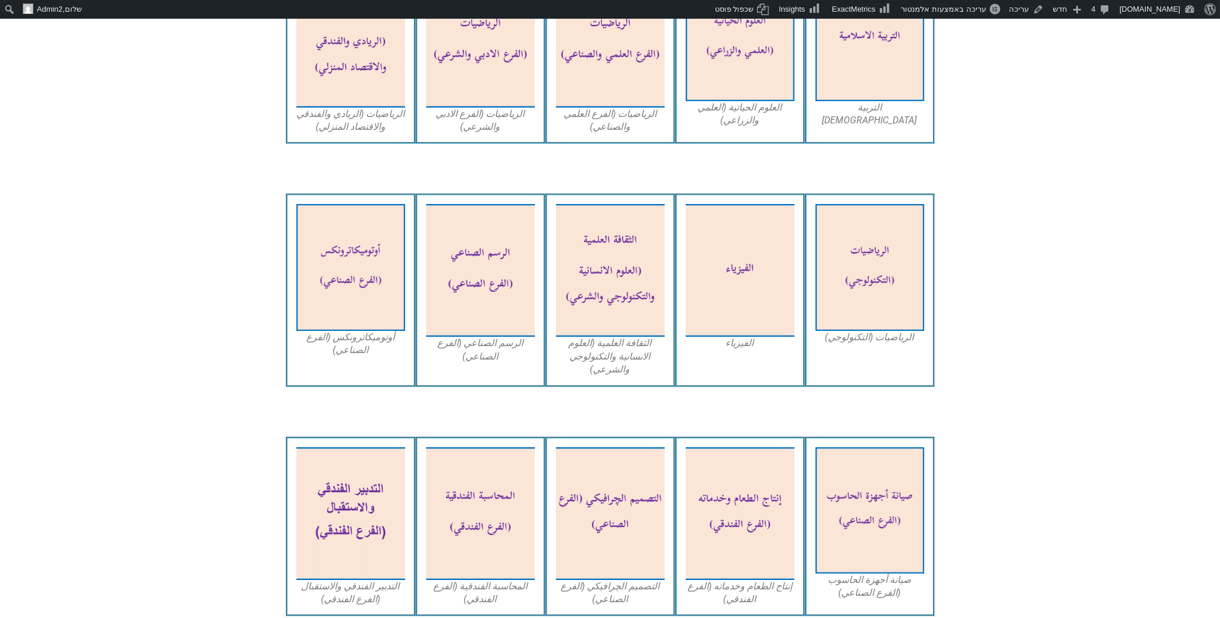
scroll to position [752, 0]
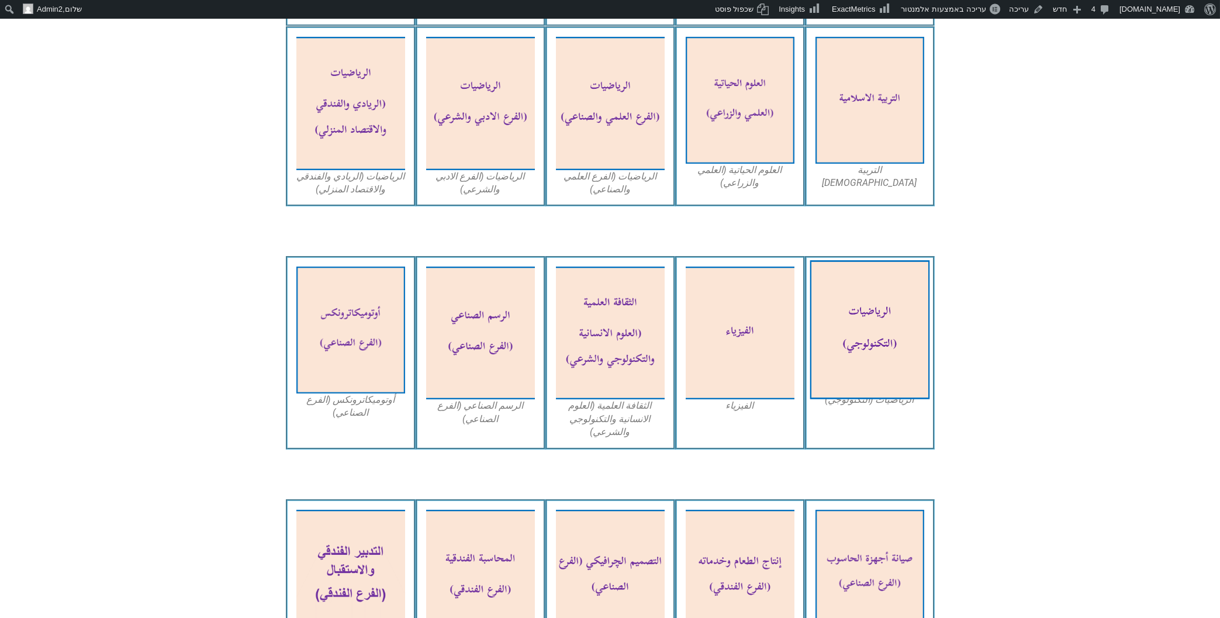
click at [845, 316] on img at bounding box center [870, 329] width 120 height 139
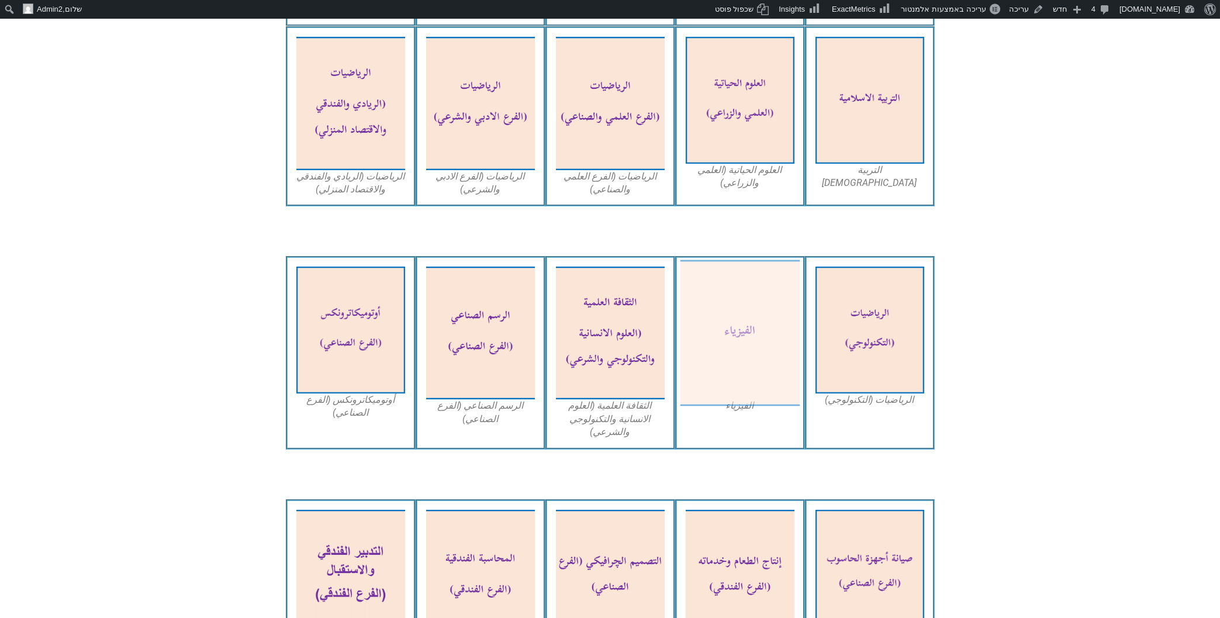
click at [698, 290] on img at bounding box center [740, 333] width 120 height 146
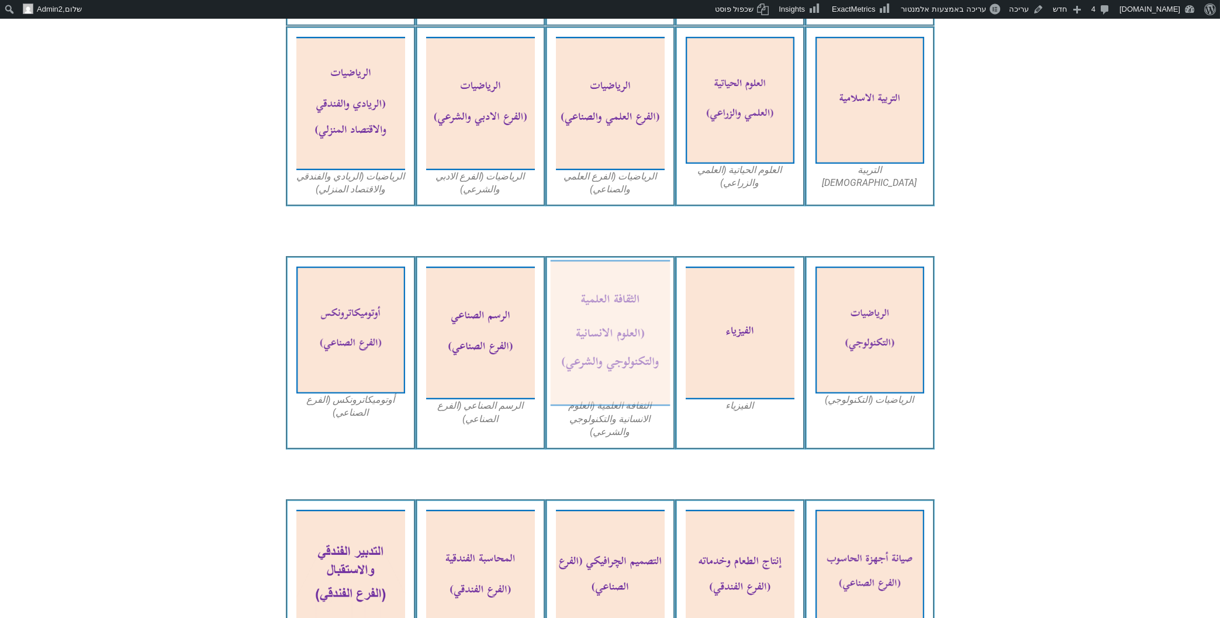
click at [571, 267] on img at bounding box center [610, 333] width 120 height 146
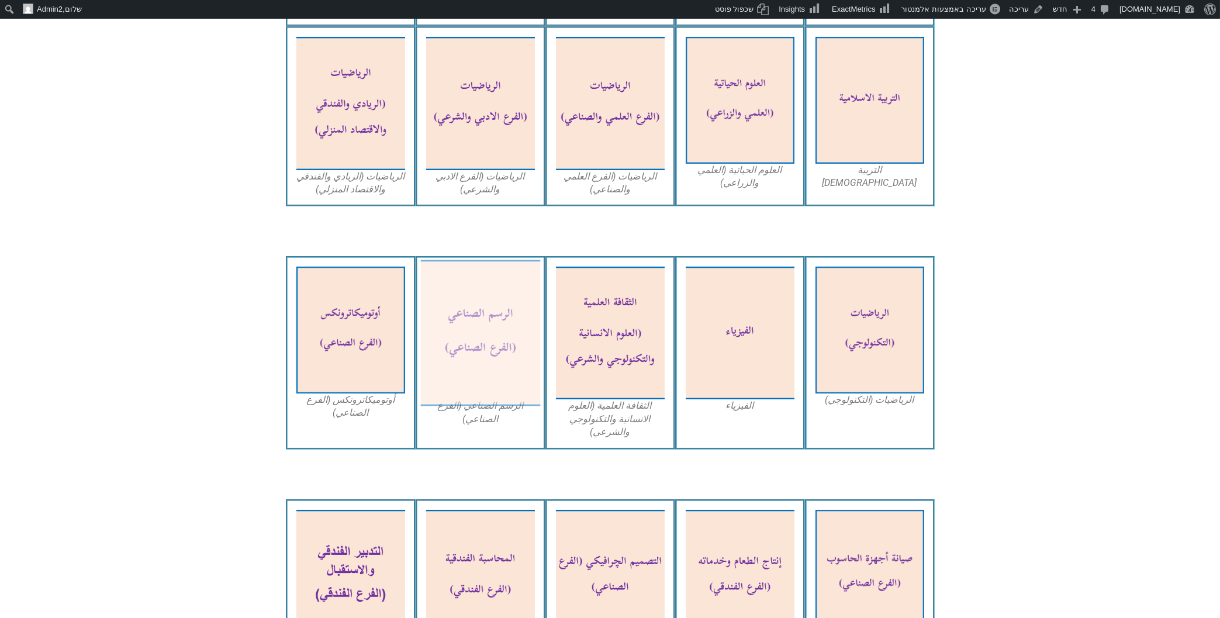
click at [485, 294] on img at bounding box center [480, 333] width 120 height 146
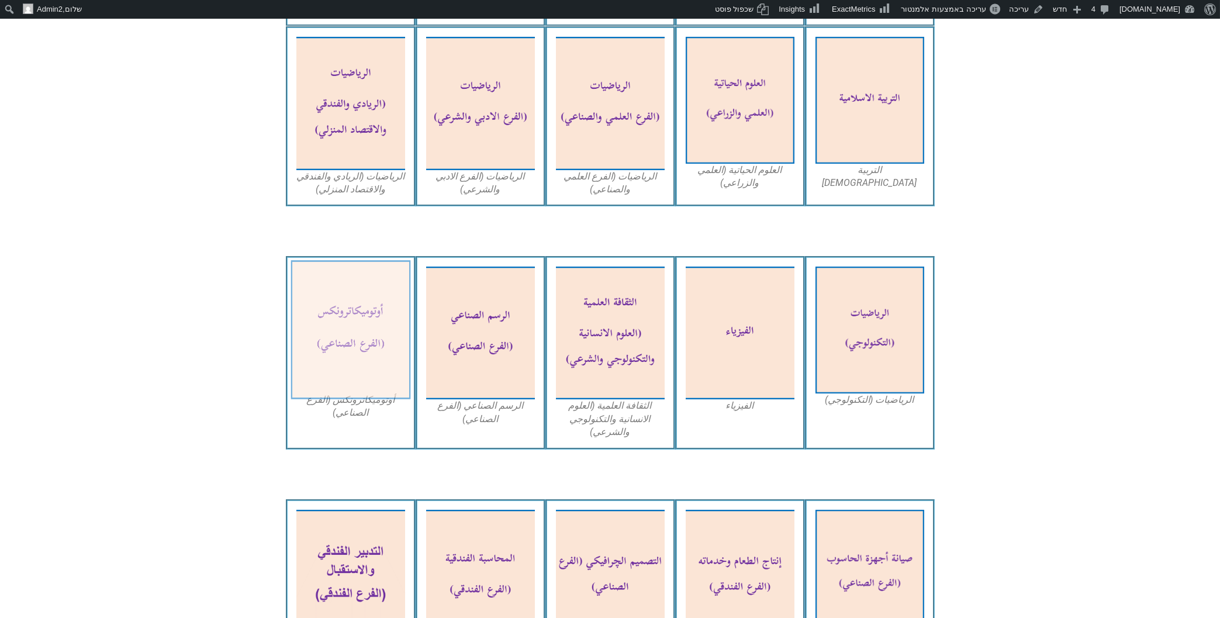
click at [342, 296] on img at bounding box center [351, 329] width 120 height 139
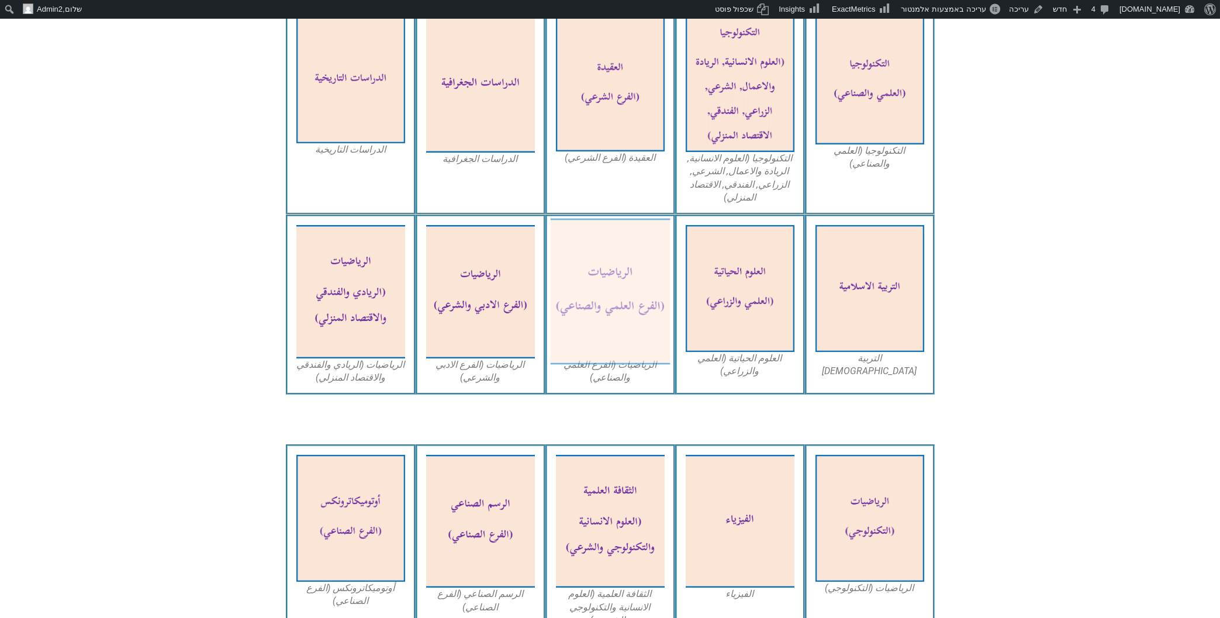
scroll to position [501, 0]
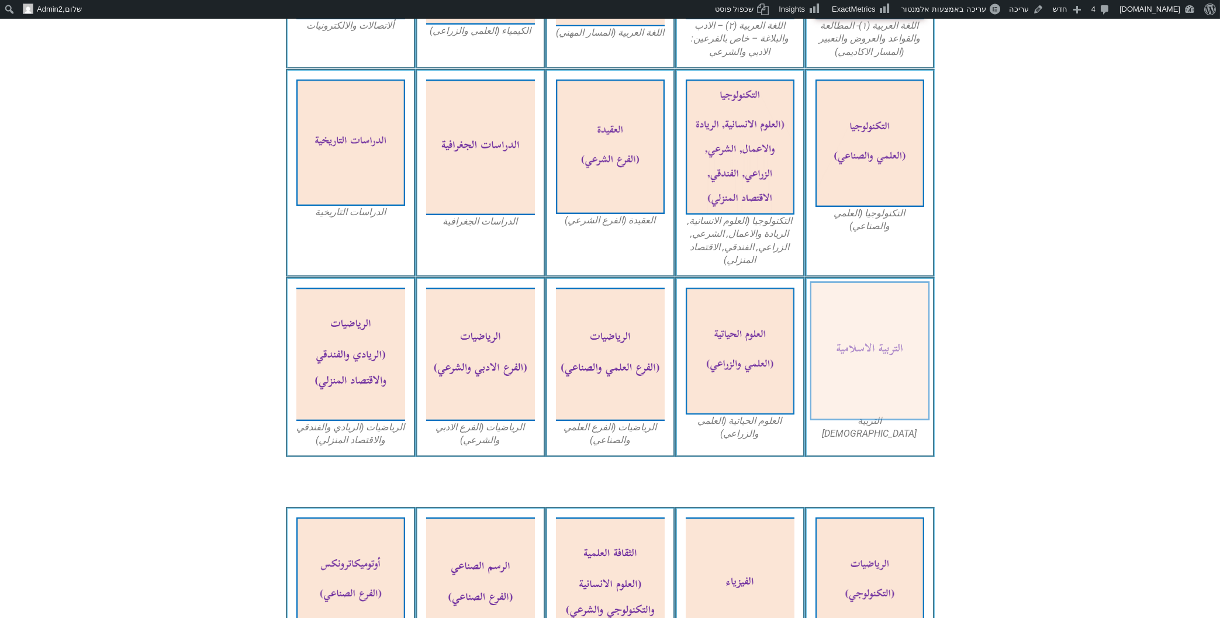
click at [870, 327] on img at bounding box center [870, 351] width 120 height 139
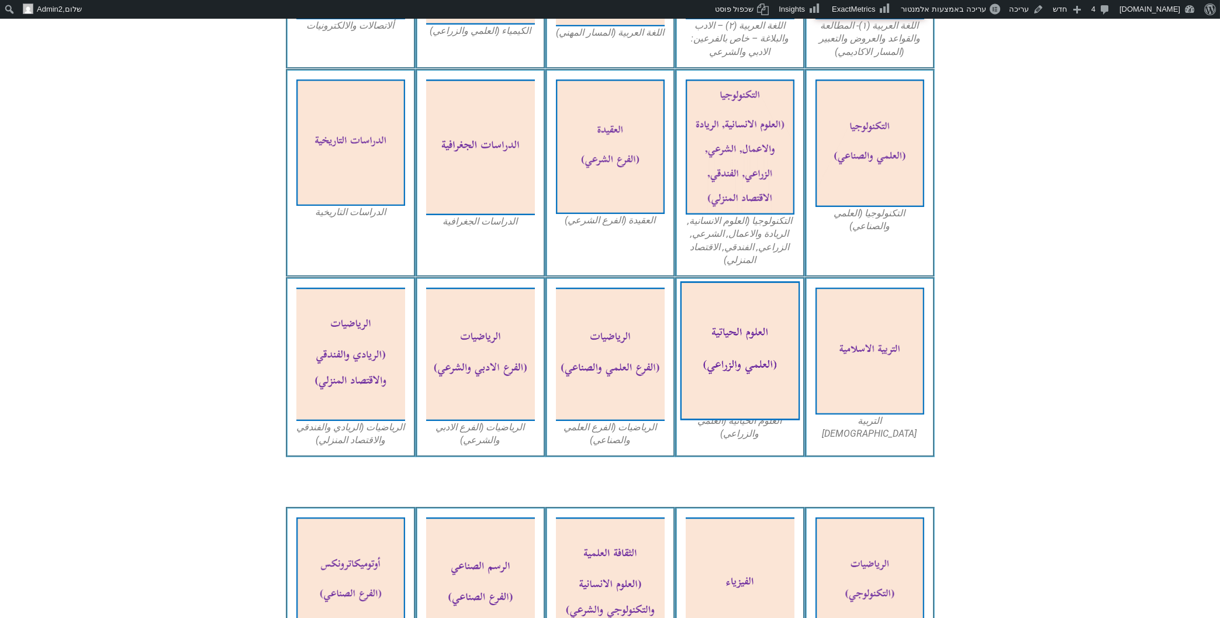
click at [727, 292] on img at bounding box center [740, 351] width 120 height 139
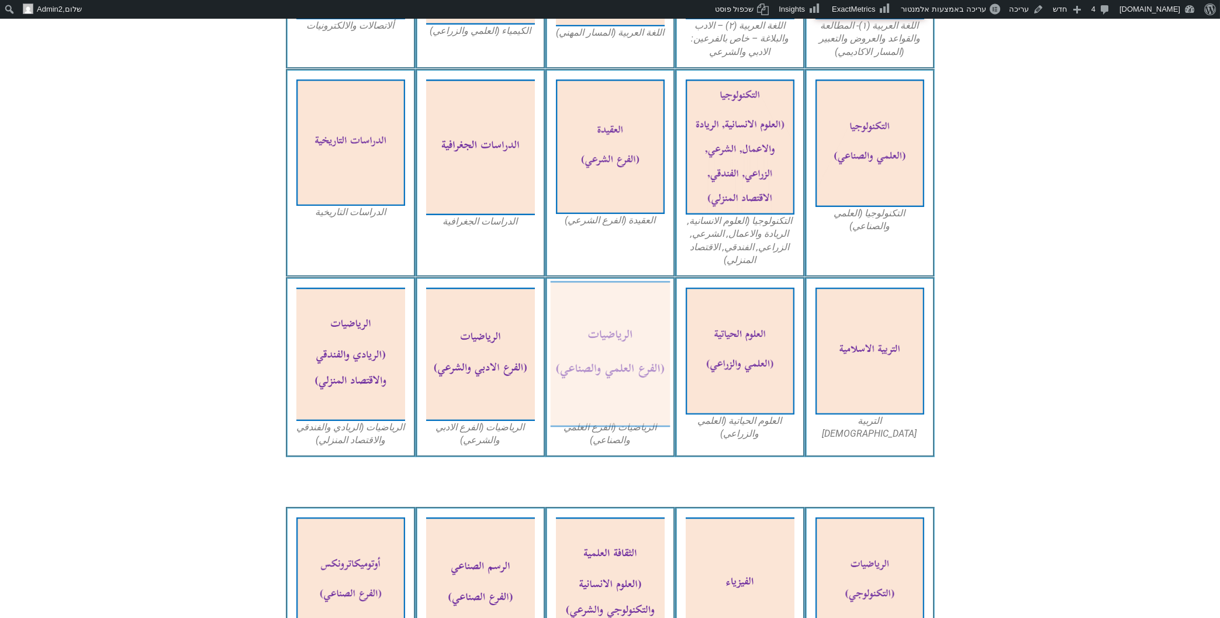
click at [570, 291] on img at bounding box center [610, 354] width 120 height 146
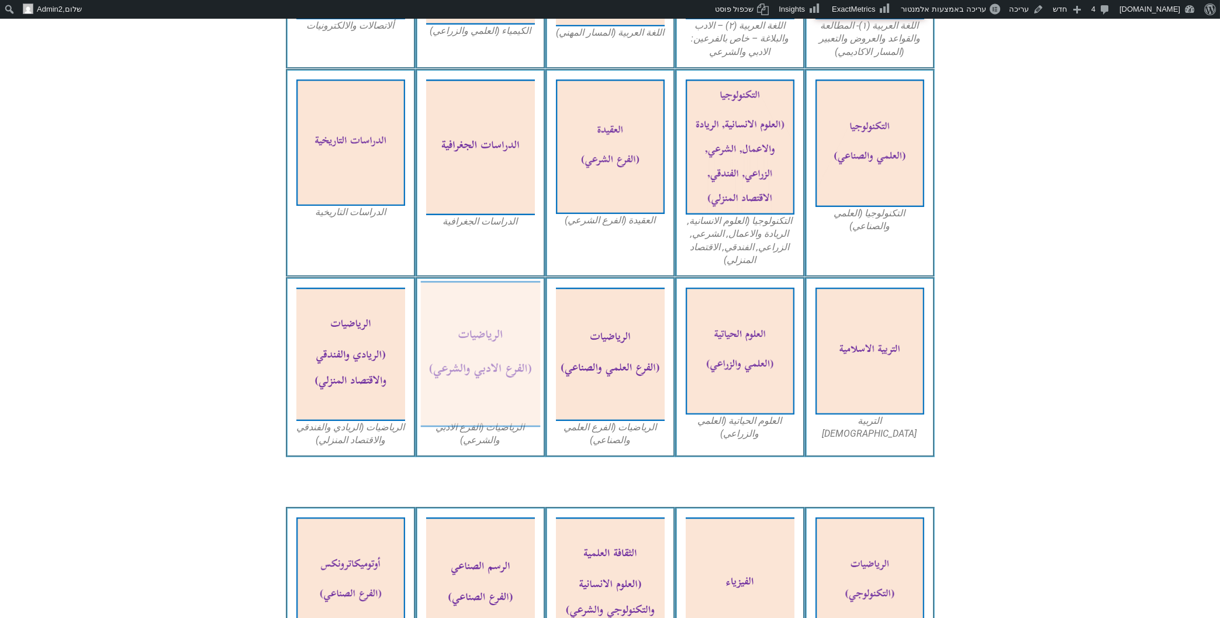
click at [434, 281] on img at bounding box center [480, 354] width 120 height 146
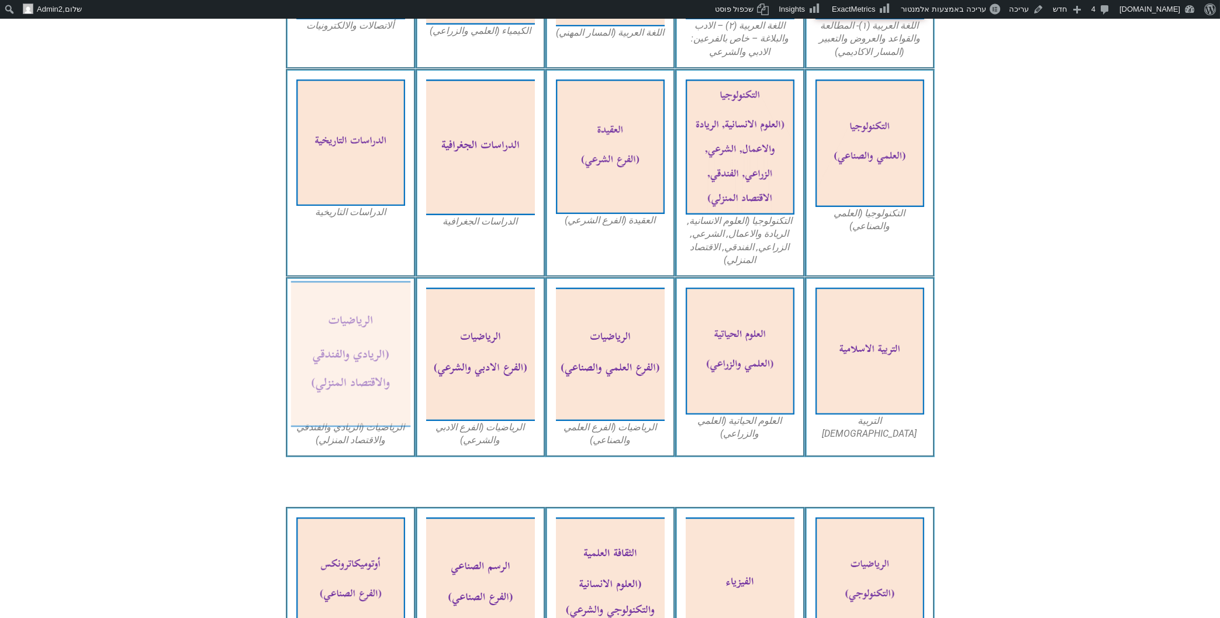
click at [341, 304] on img at bounding box center [351, 354] width 120 height 146
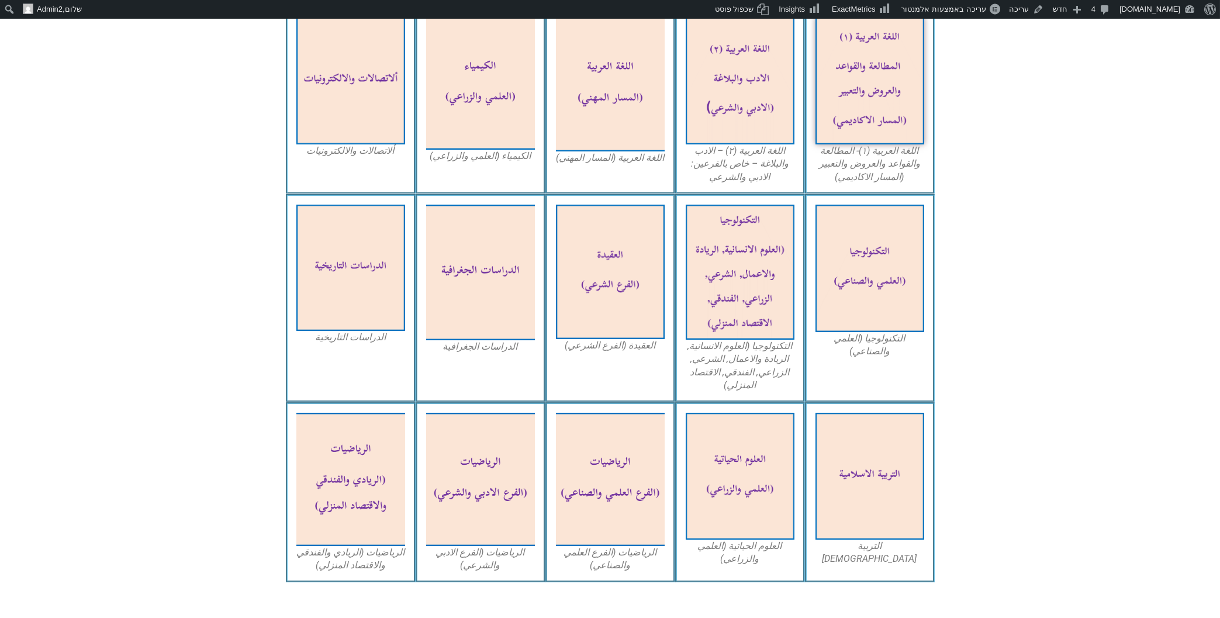
scroll to position [313, 0]
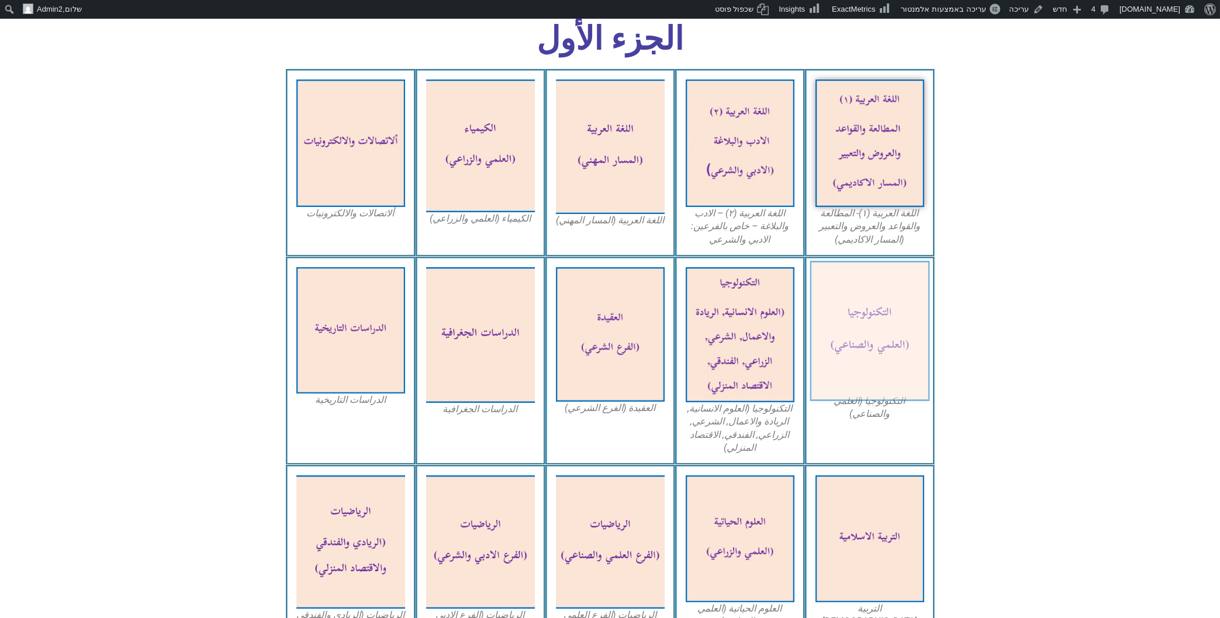
click at [864, 323] on img at bounding box center [870, 331] width 120 height 140
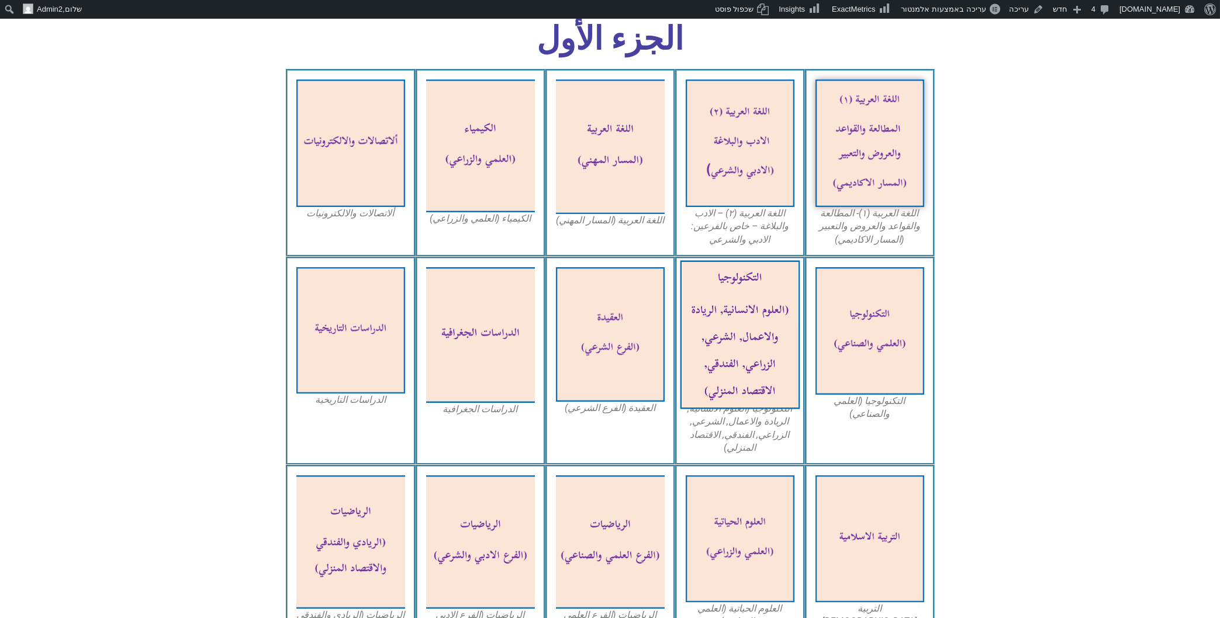
click at [720, 299] on img at bounding box center [740, 334] width 120 height 149
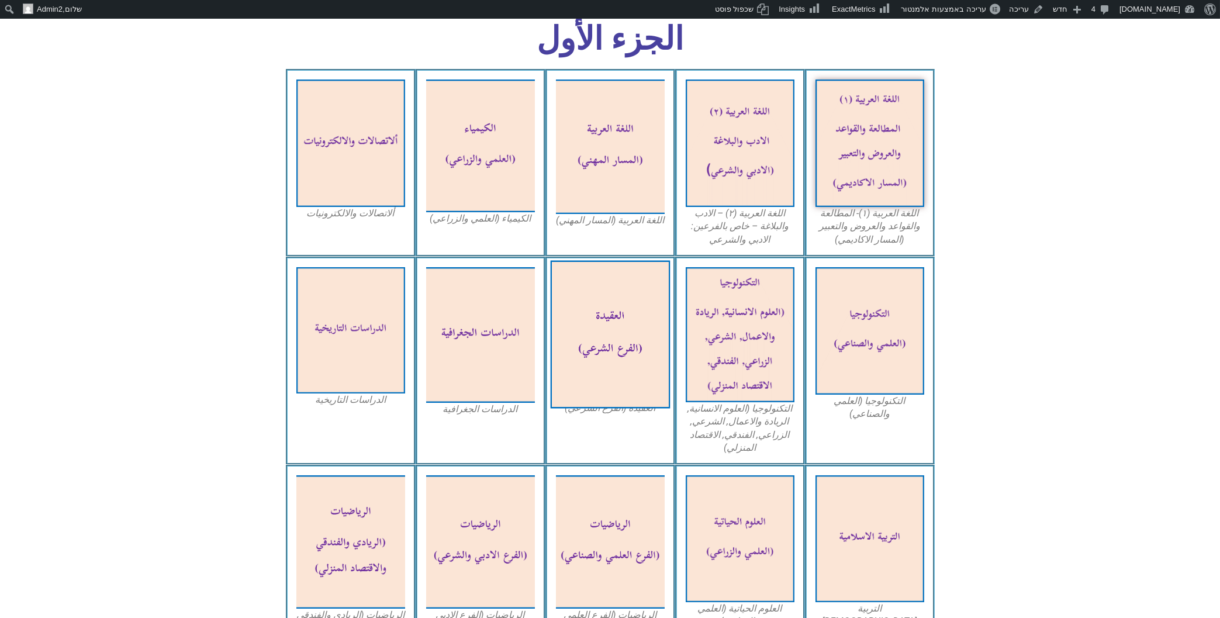
click at [595, 289] on img at bounding box center [610, 334] width 120 height 148
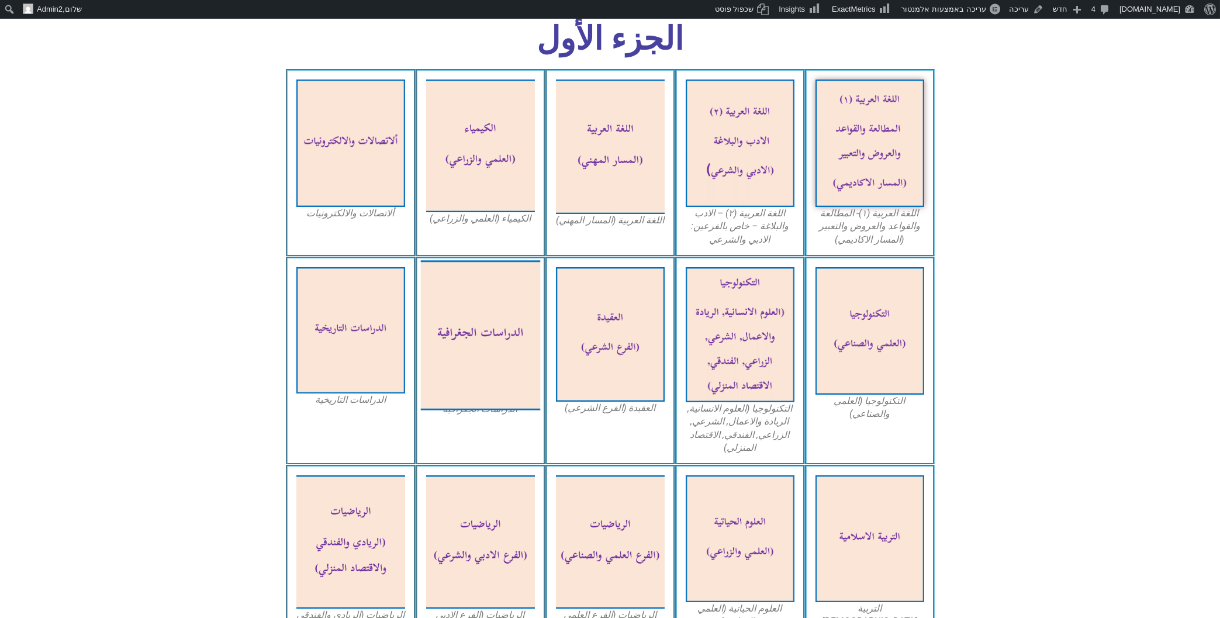
click at [481, 289] on img at bounding box center [480, 335] width 120 height 150
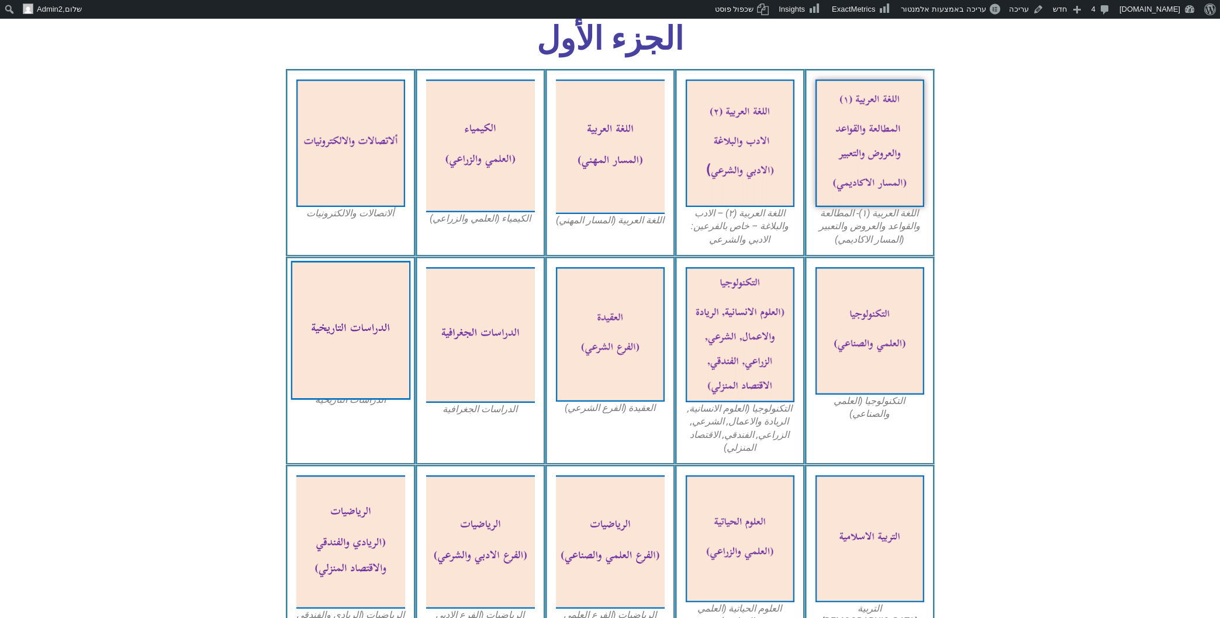
click at [373, 282] on img at bounding box center [351, 330] width 120 height 139
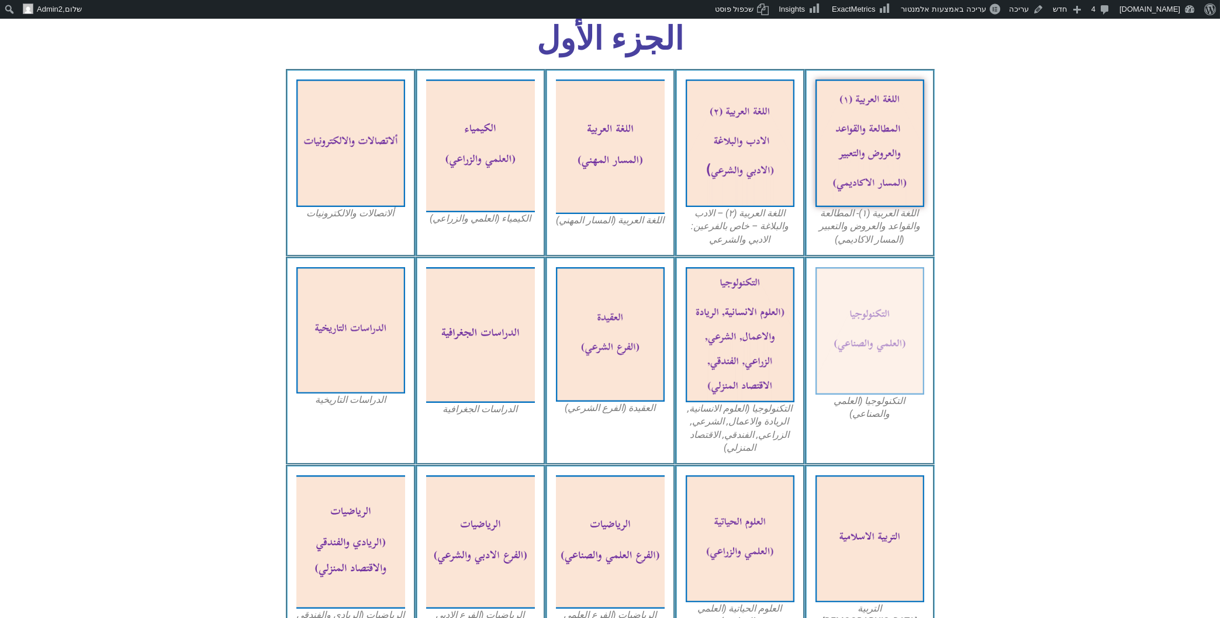
scroll to position [188, 0]
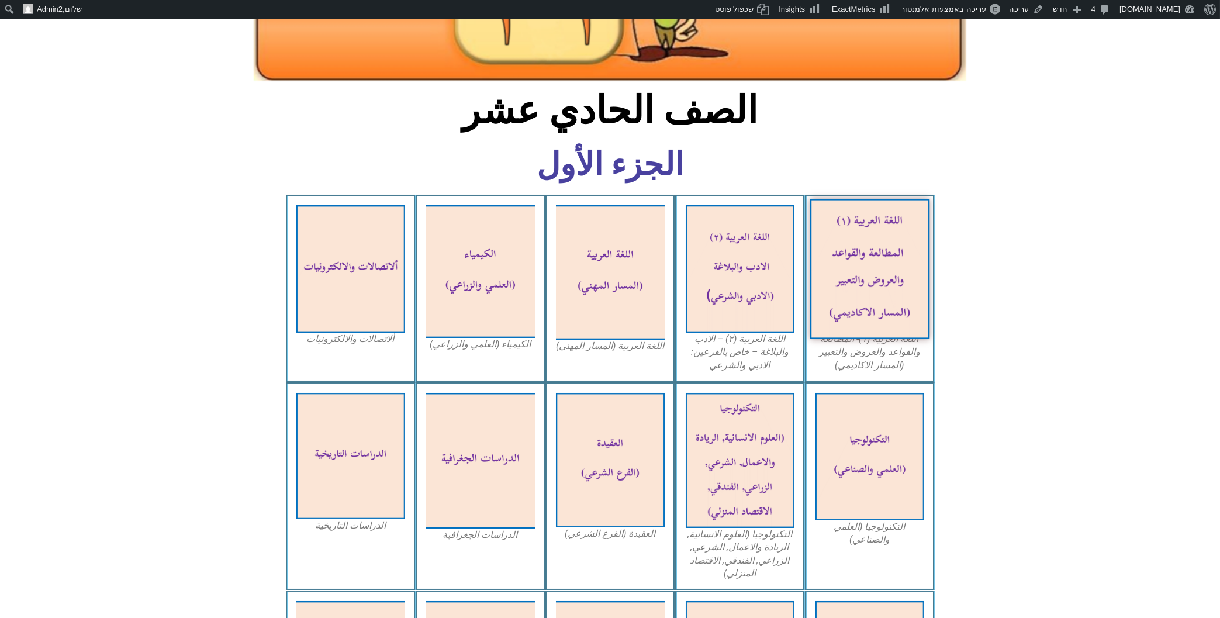
click at [857, 247] on img at bounding box center [870, 269] width 120 height 140
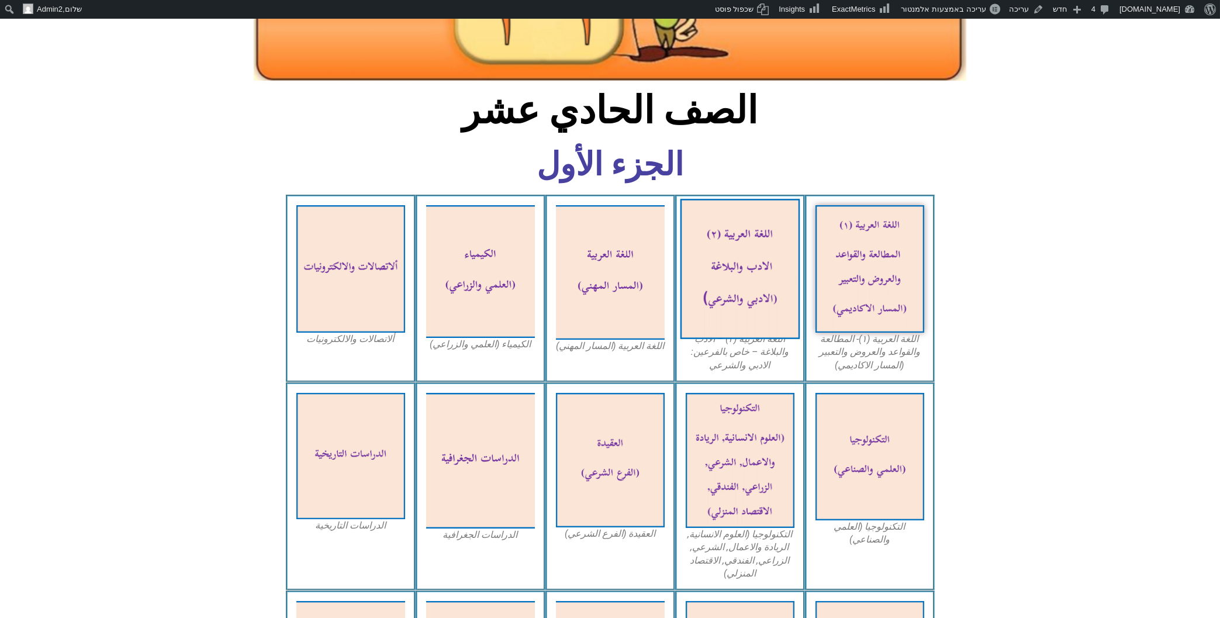
click at [754, 248] on img at bounding box center [740, 269] width 120 height 140
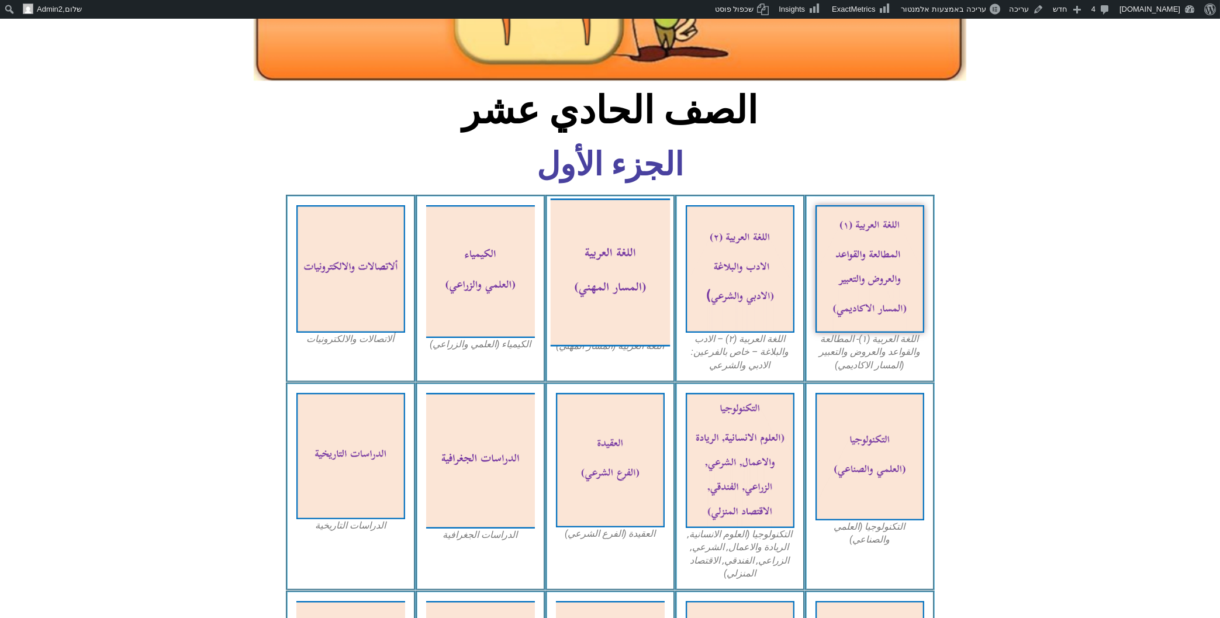
click at [599, 232] on img at bounding box center [610, 272] width 120 height 148
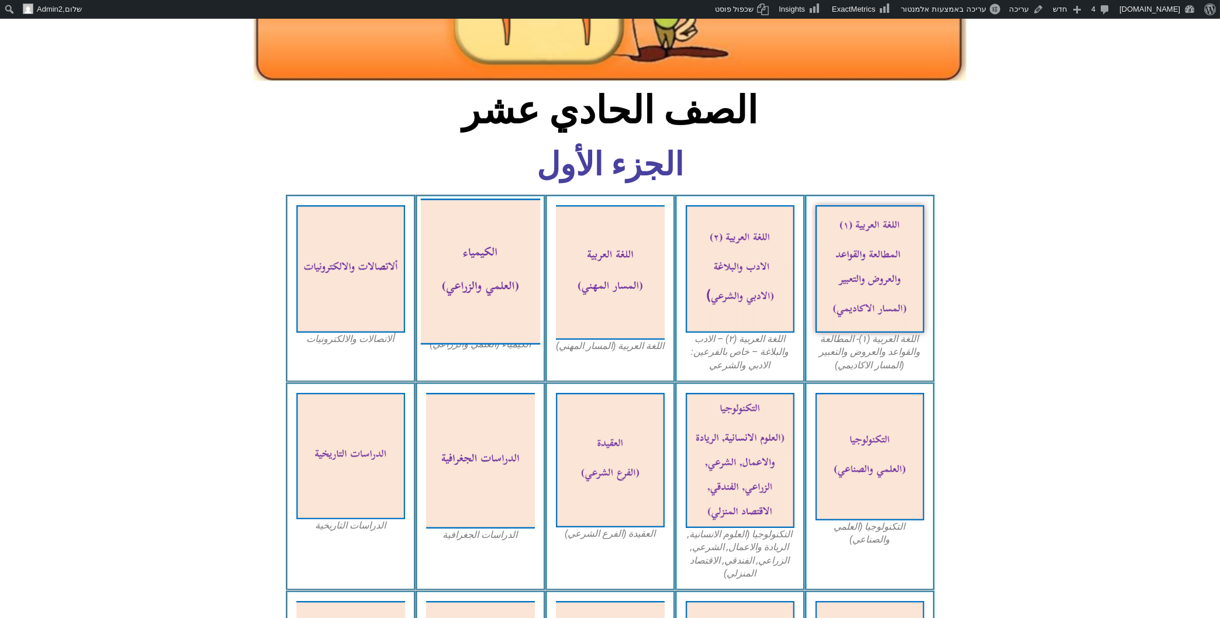
click at [467, 235] on img at bounding box center [480, 271] width 120 height 146
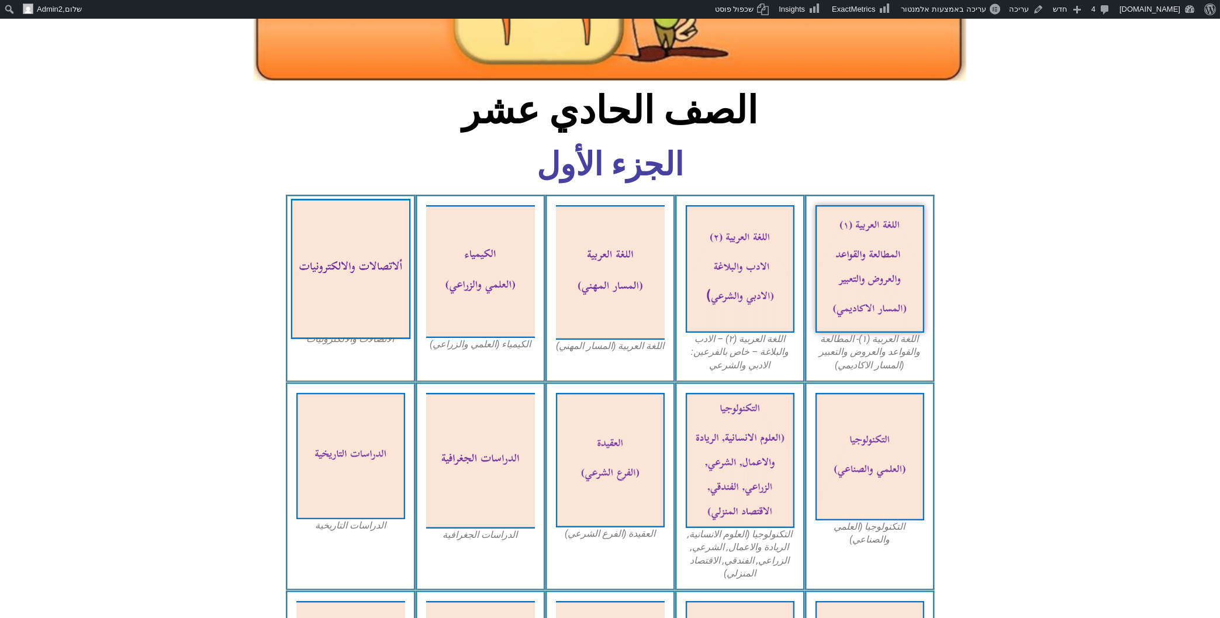
click at [346, 219] on img at bounding box center [351, 269] width 120 height 140
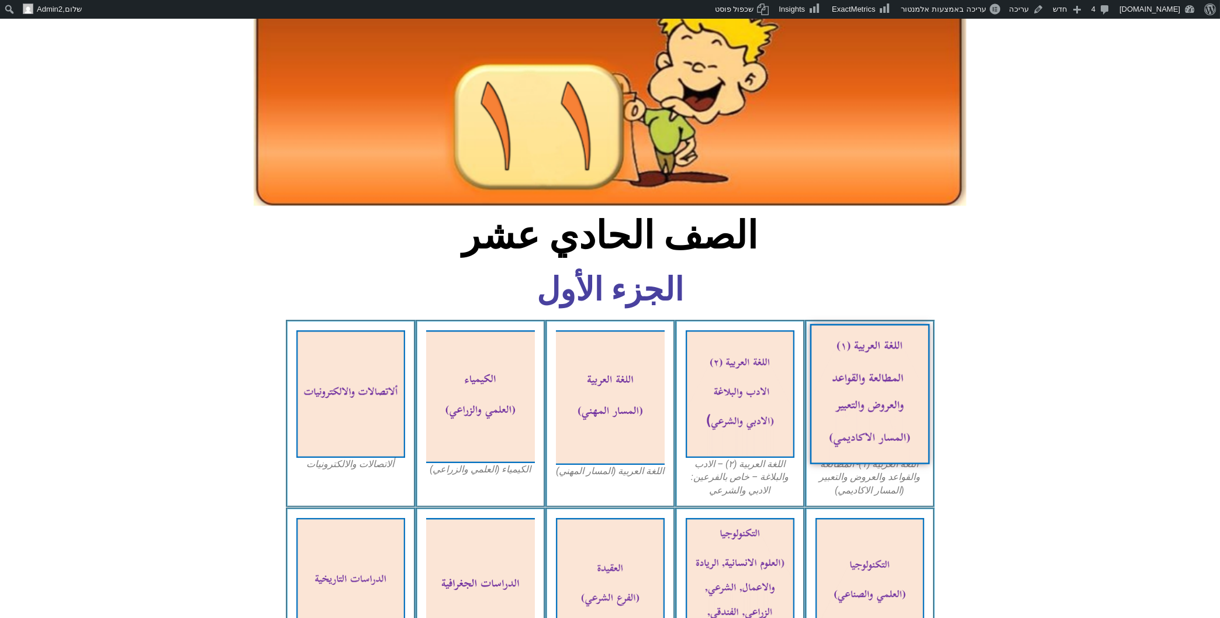
click at [870, 337] on img at bounding box center [870, 394] width 120 height 140
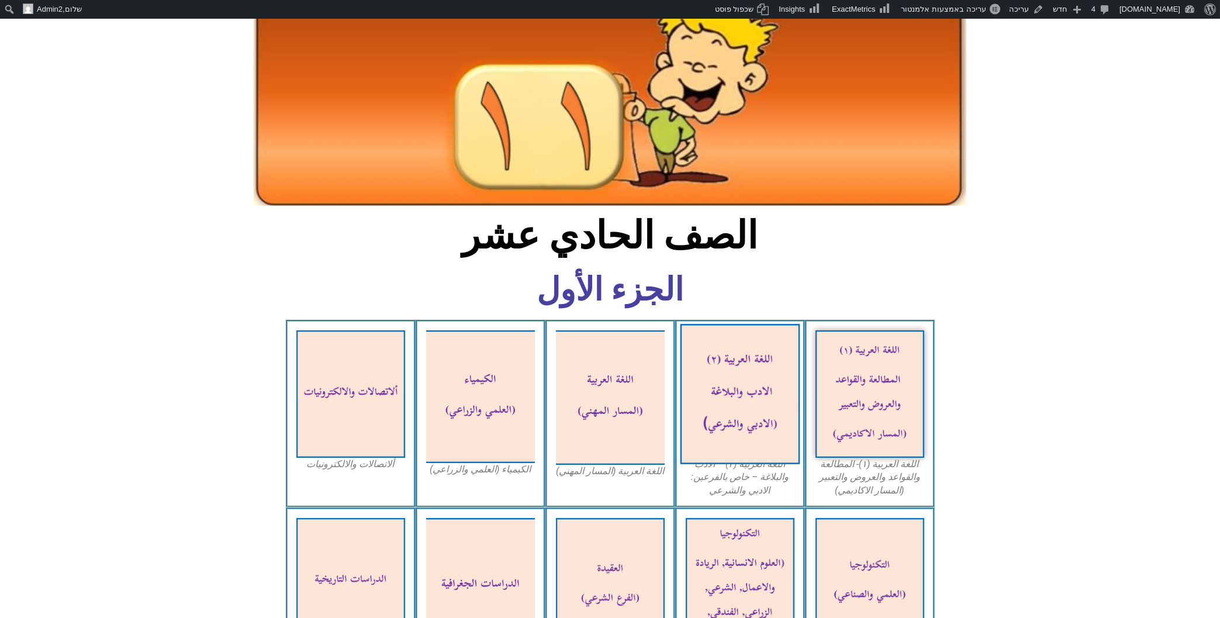
click at [720, 357] on img at bounding box center [740, 394] width 120 height 140
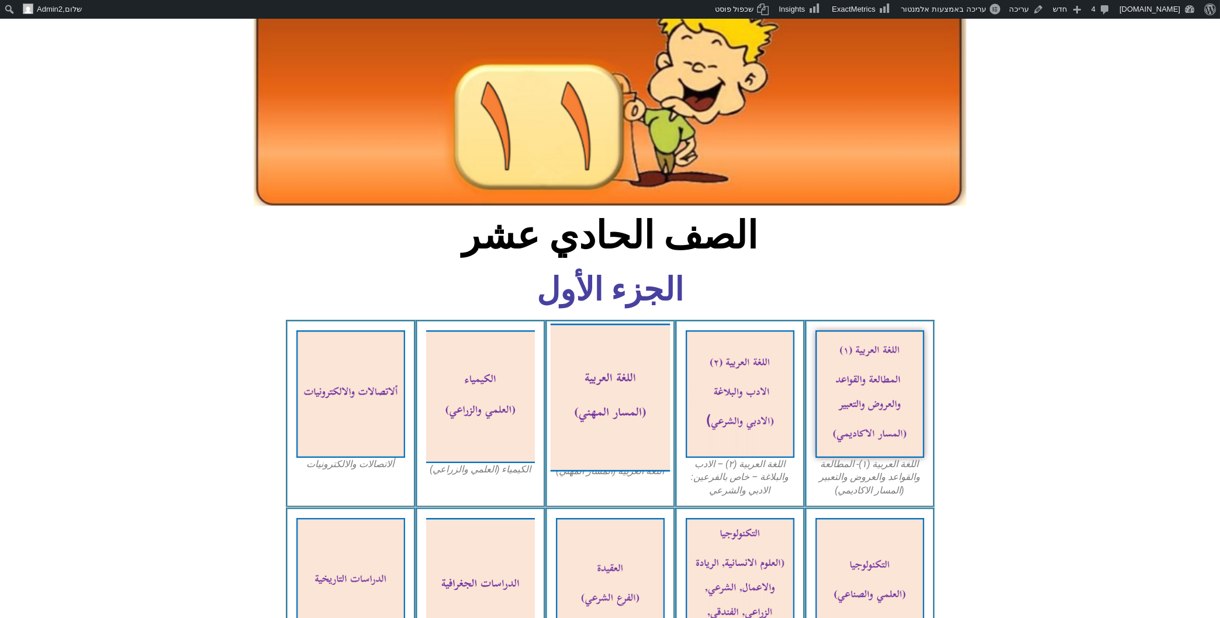
click at [597, 345] on img at bounding box center [610, 397] width 120 height 148
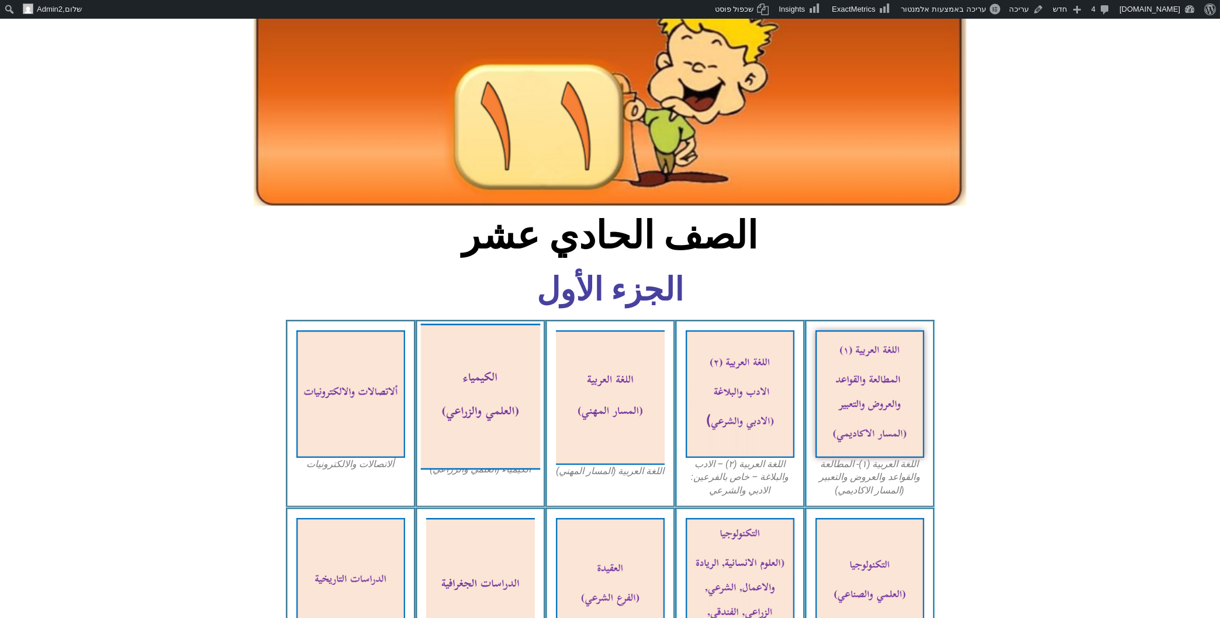
click at [484, 323] on img at bounding box center [480, 396] width 120 height 146
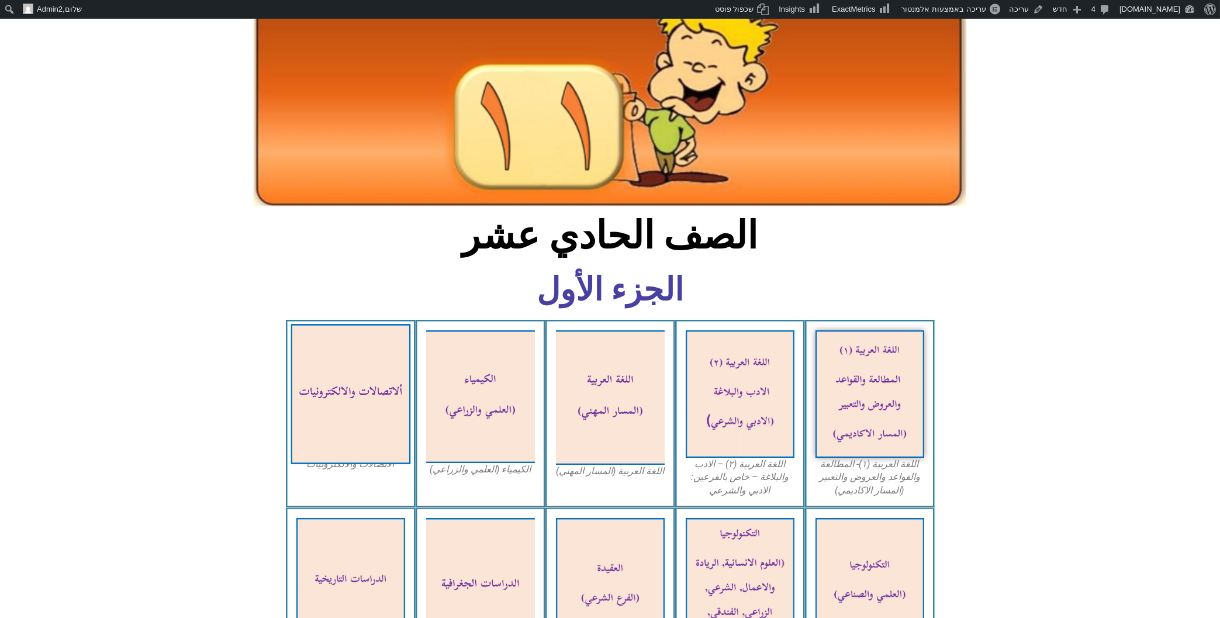
click at [358, 371] on img at bounding box center [351, 394] width 120 height 140
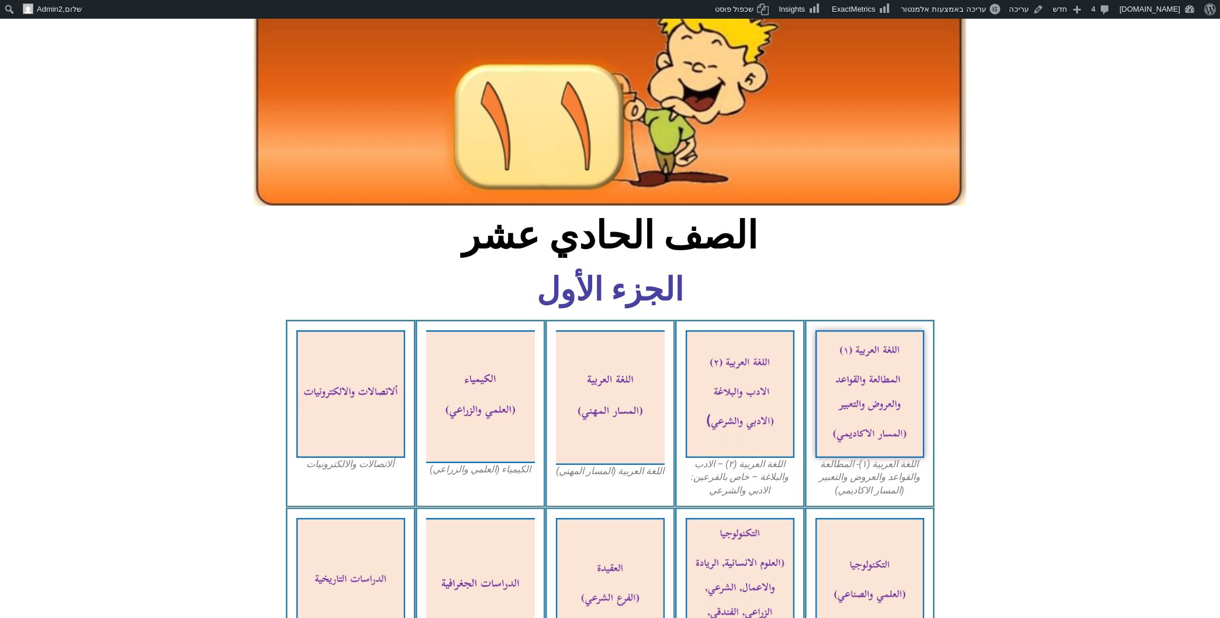
scroll to position [250, 0]
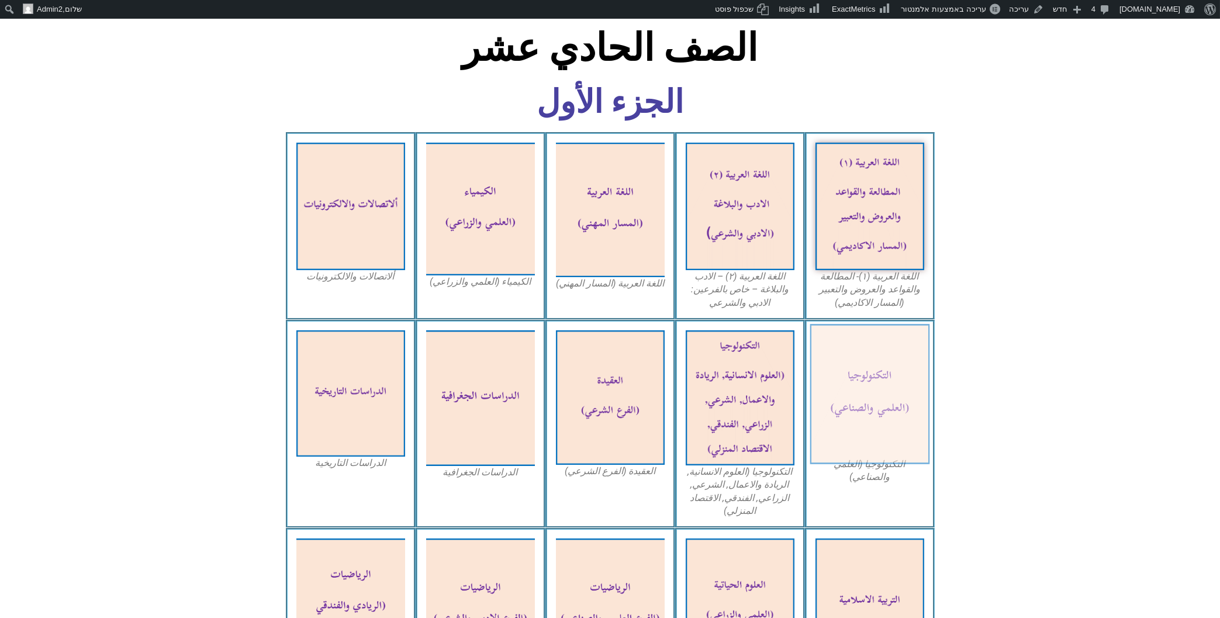
click at [856, 340] on img at bounding box center [870, 394] width 120 height 140
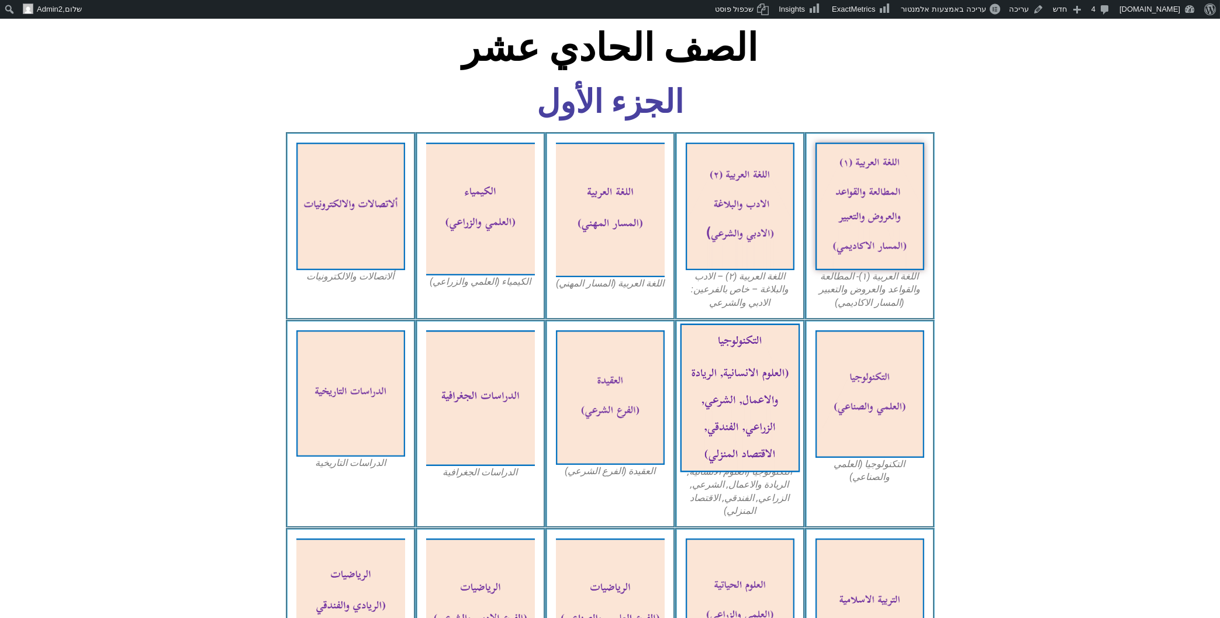
click at [727, 363] on img at bounding box center [740, 397] width 120 height 149
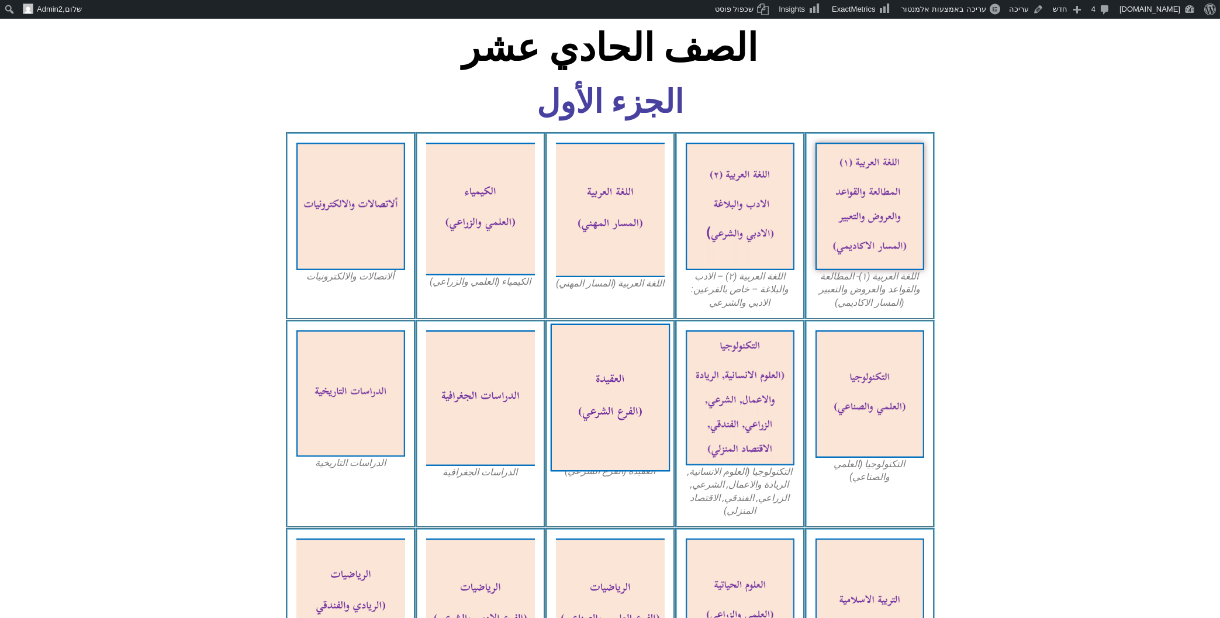
click at [589, 368] on img at bounding box center [610, 397] width 120 height 148
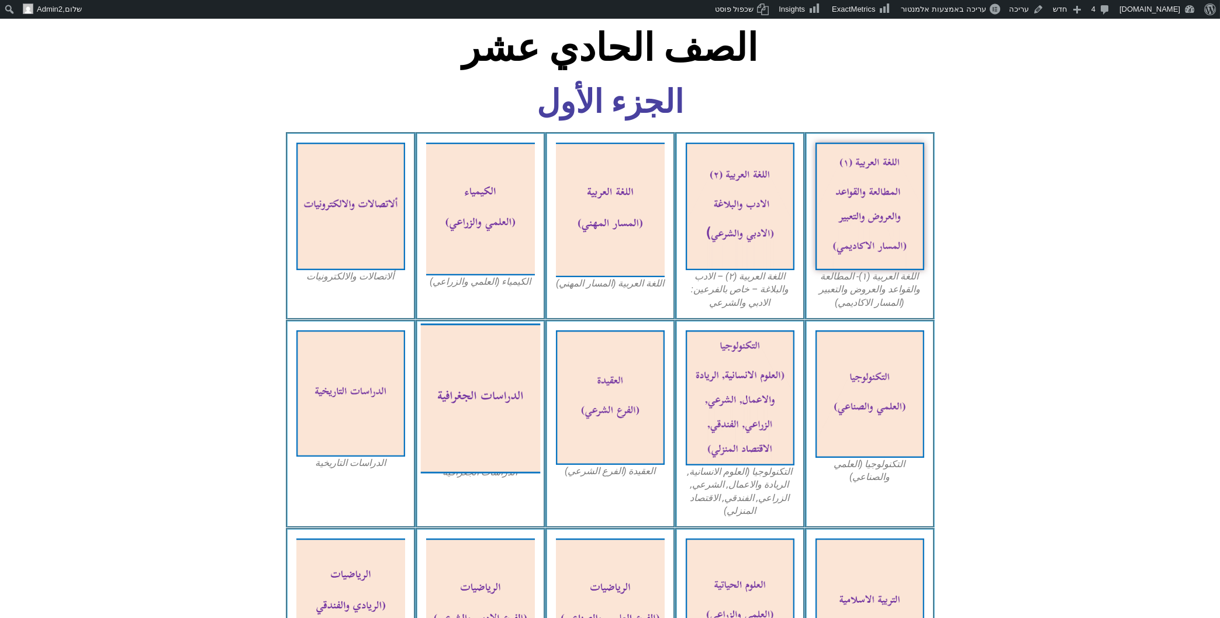
click at [468, 341] on img at bounding box center [480, 398] width 120 height 150
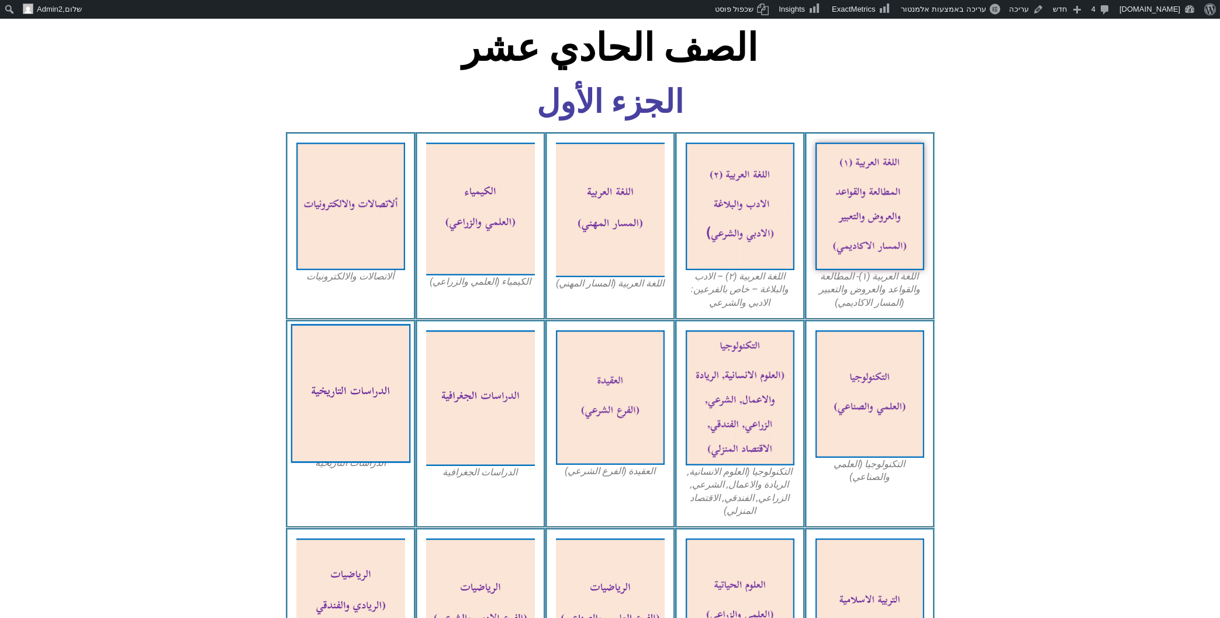
click at [351, 347] on img at bounding box center [351, 393] width 120 height 139
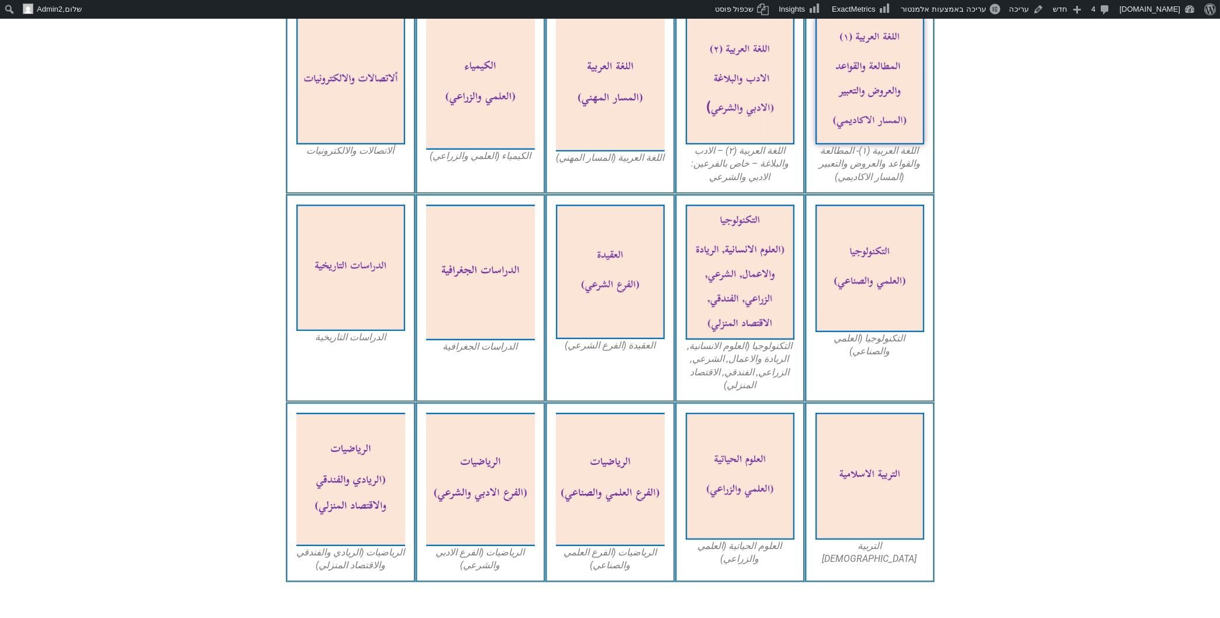
scroll to position [439, 0]
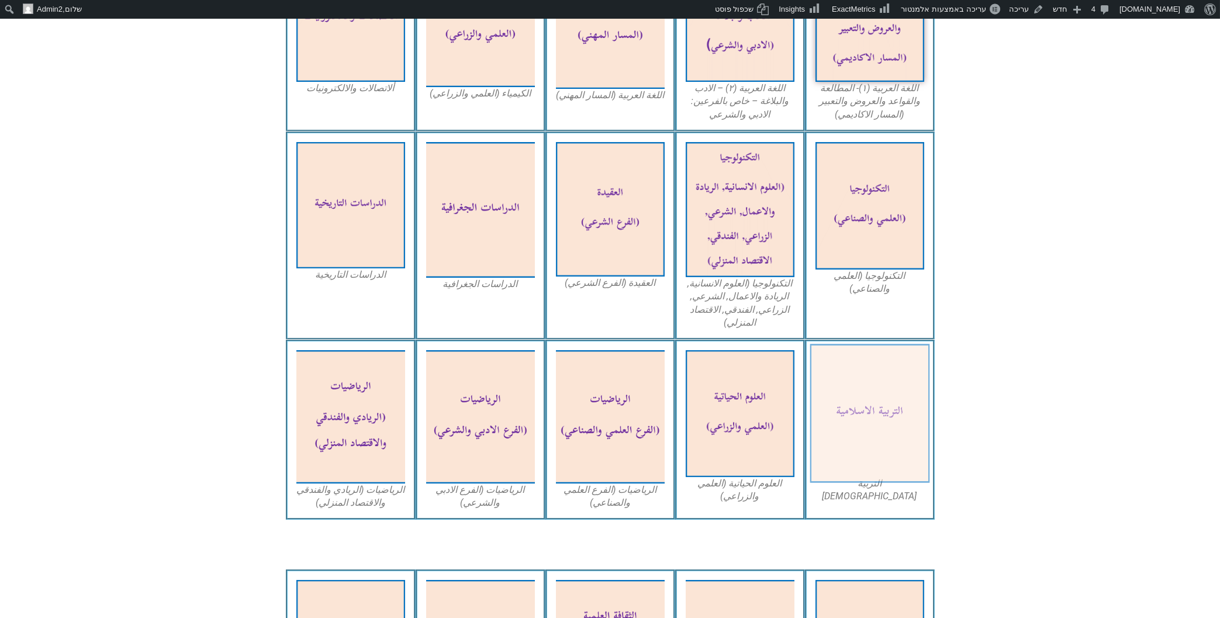
click at [857, 370] on img at bounding box center [870, 413] width 120 height 139
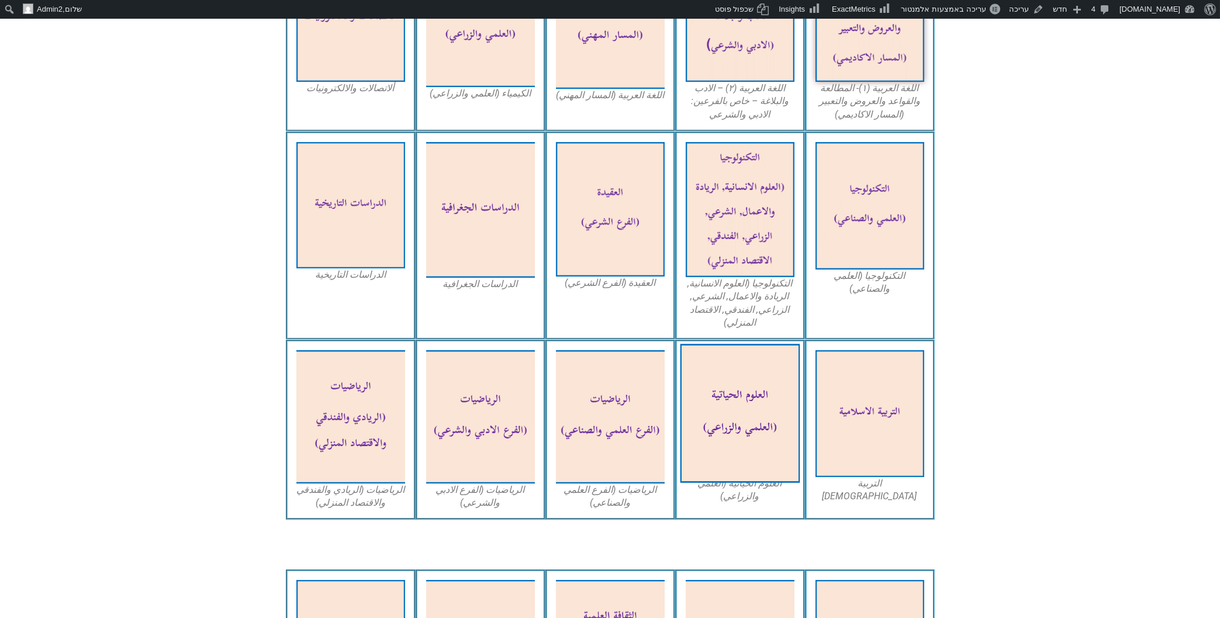
click at [716, 378] on img at bounding box center [740, 413] width 120 height 139
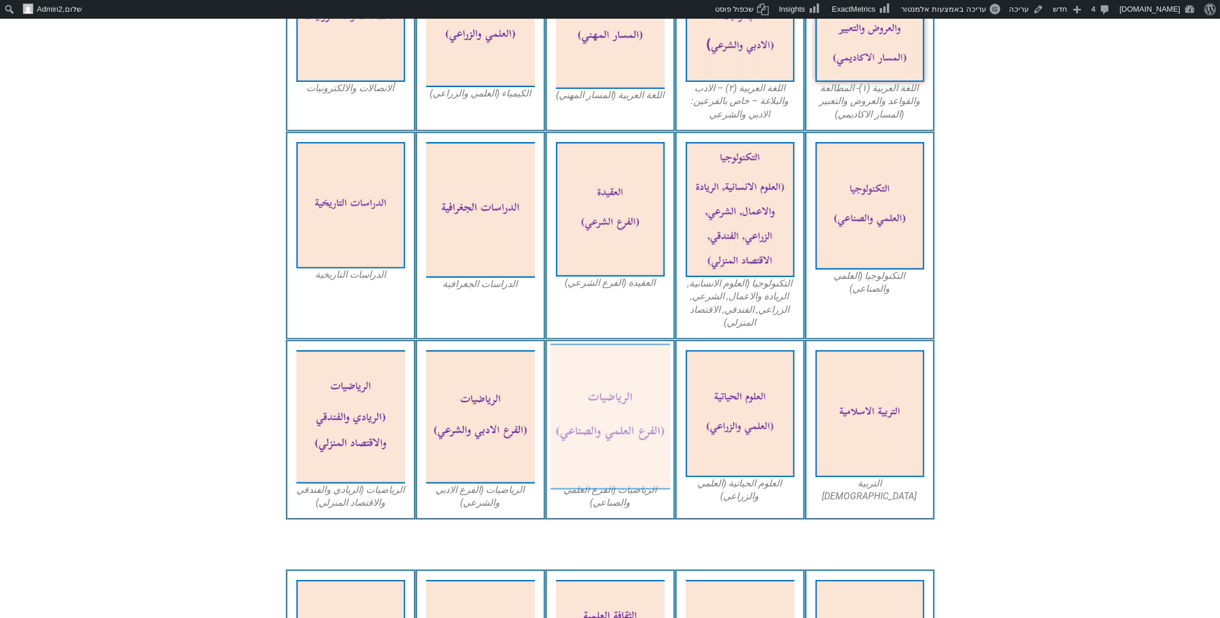
click at [622, 368] on img at bounding box center [610, 417] width 120 height 146
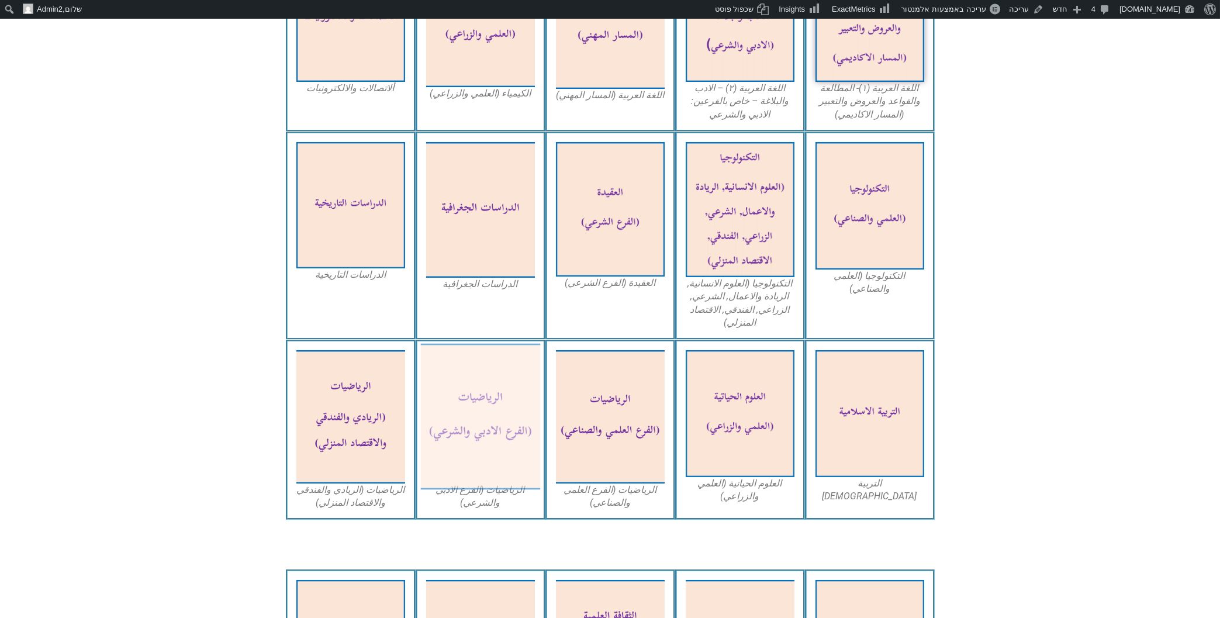
click at [480, 344] on img at bounding box center [480, 417] width 120 height 146
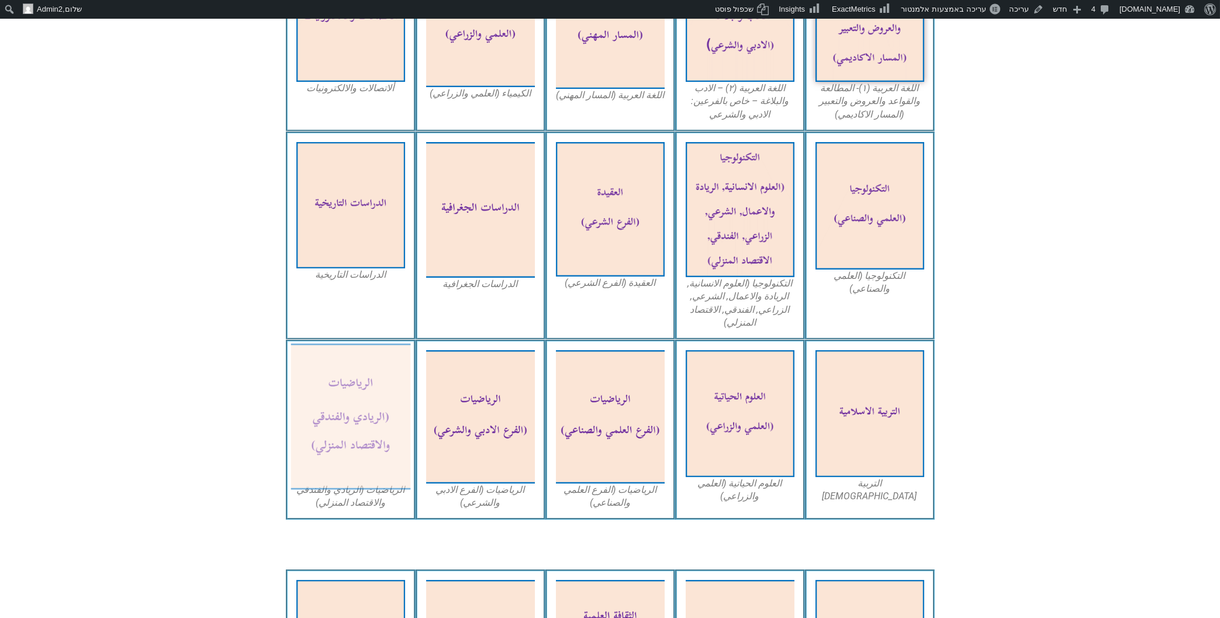
click at [364, 369] on img at bounding box center [351, 417] width 120 height 146
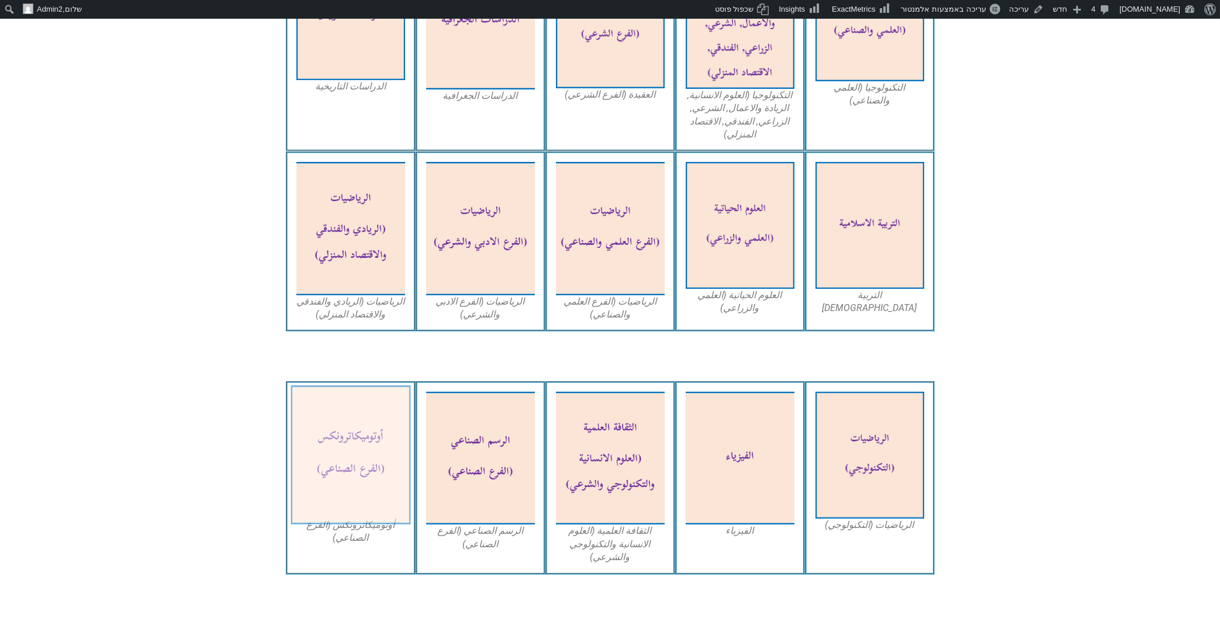
scroll to position [752, 0]
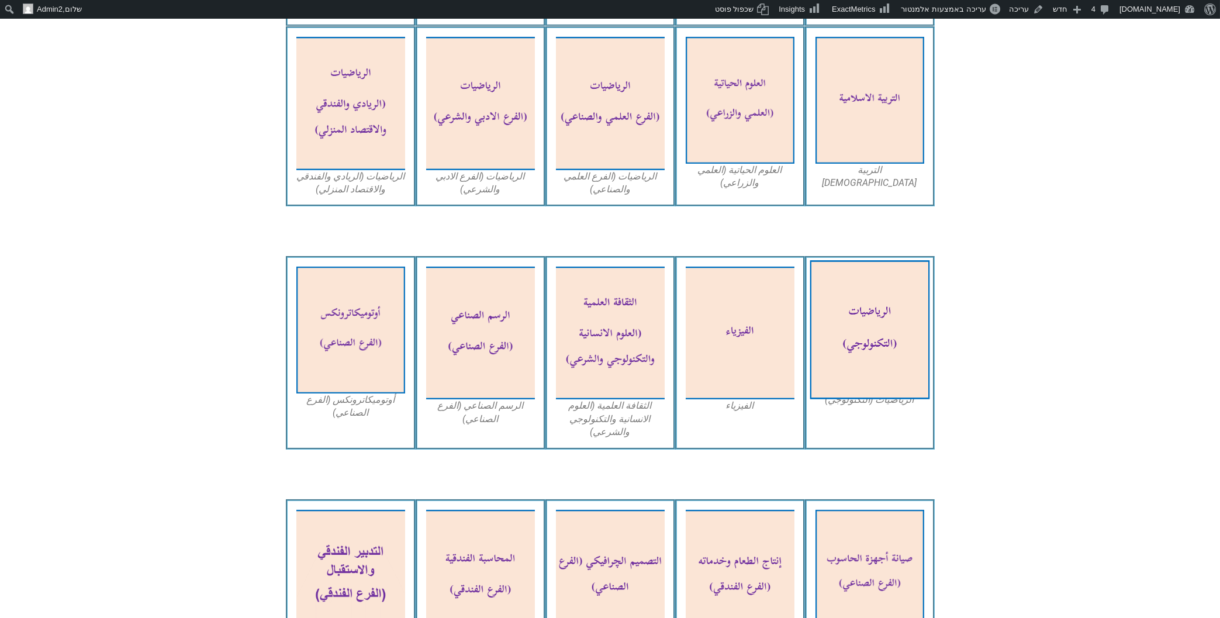
click at [843, 272] on img at bounding box center [870, 329] width 120 height 139
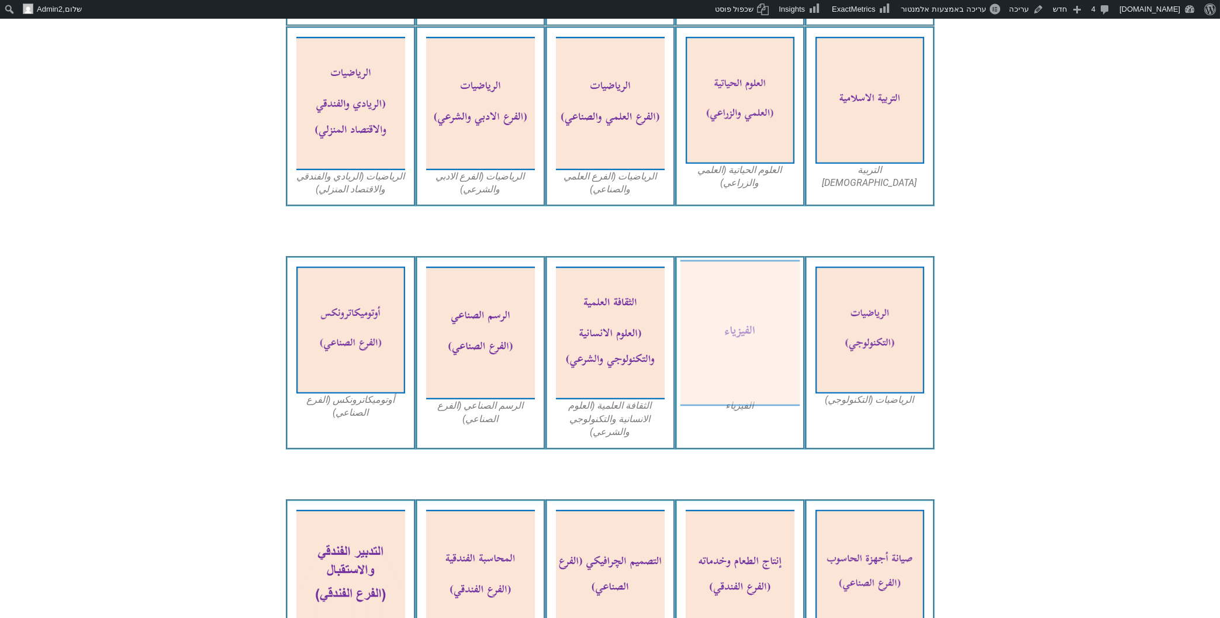
click at [718, 278] on img at bounding box center [740, 333] width 120 height 146
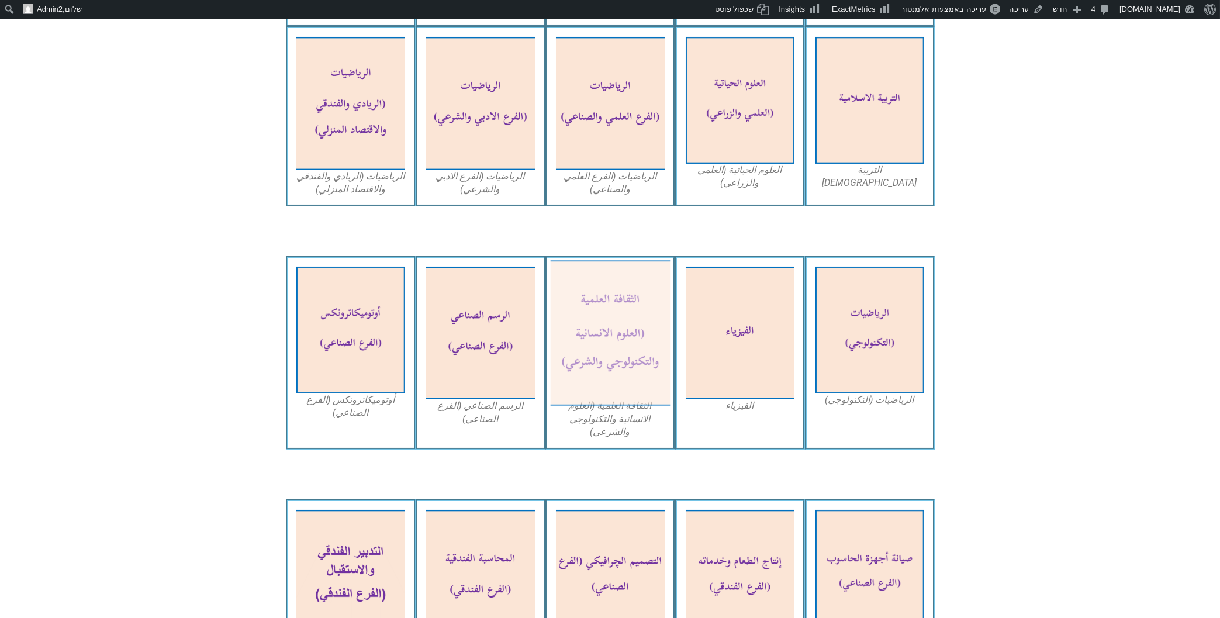
click at [588, 263] on img at bounding box center [610, 333] width 120 height 146
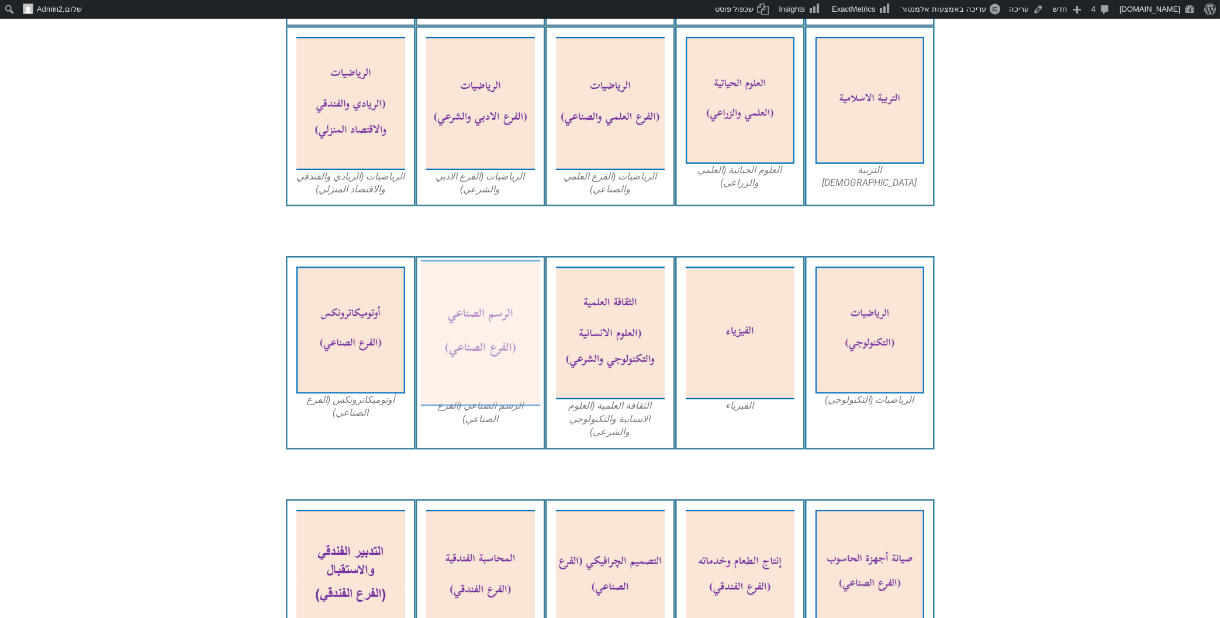
click at [466, 295] on img at bounding box center [480, 333] width 120 height 146
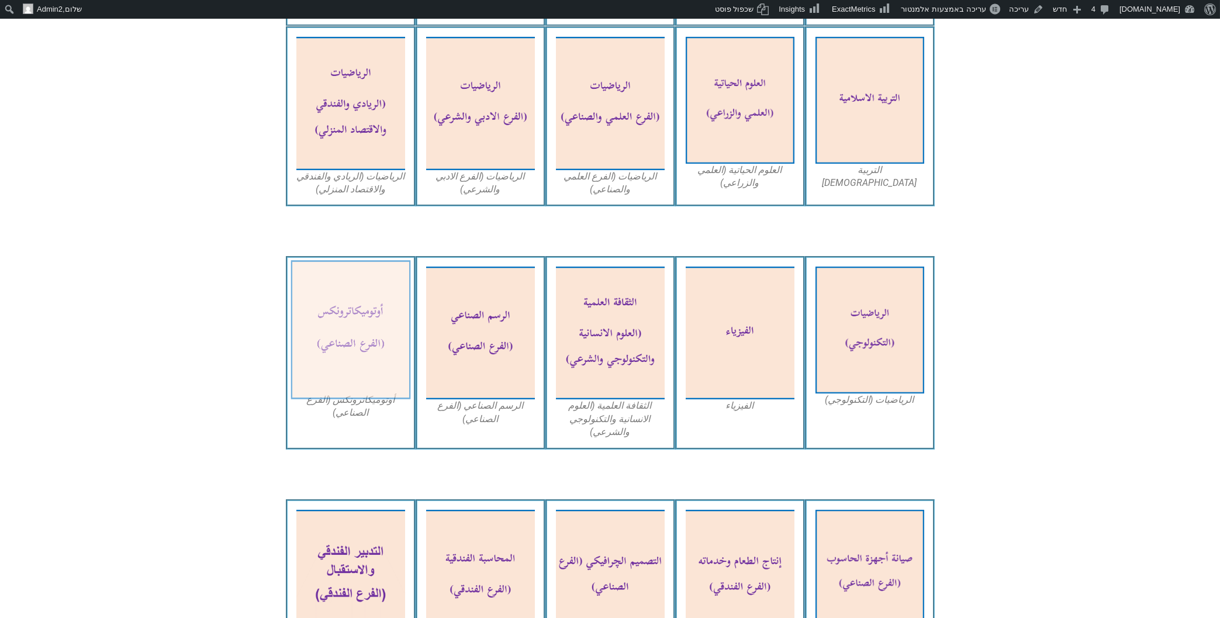
click at [380, 307] on img at bounding box center [351, 329] width 120 height 139
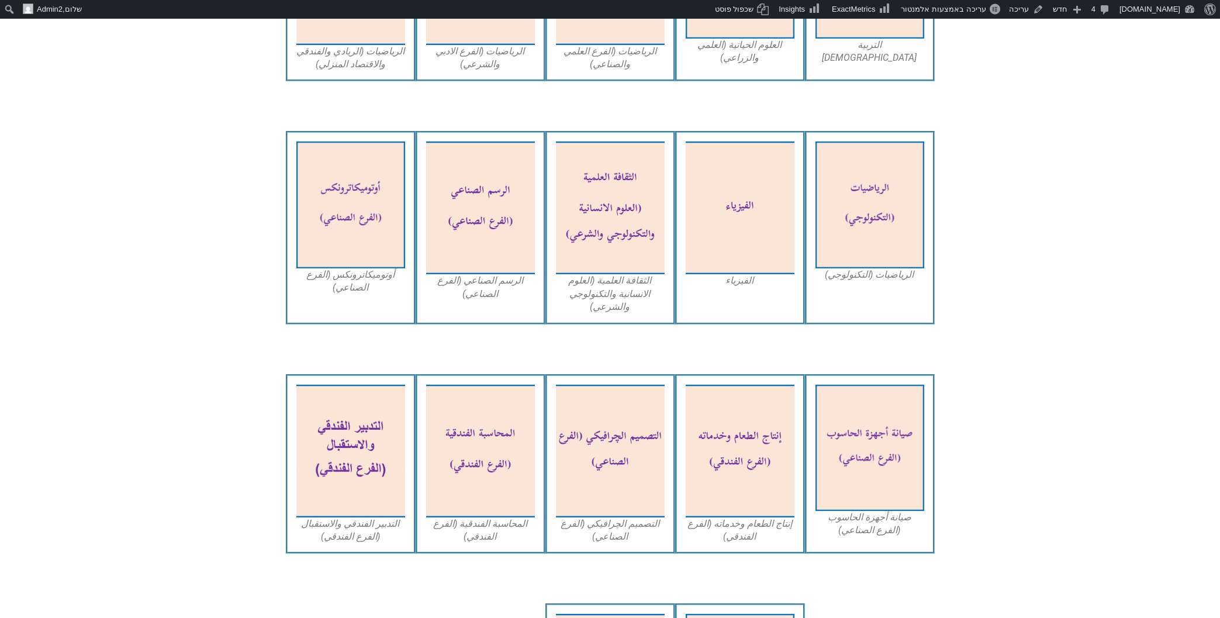
scroll to position [1003, 0]
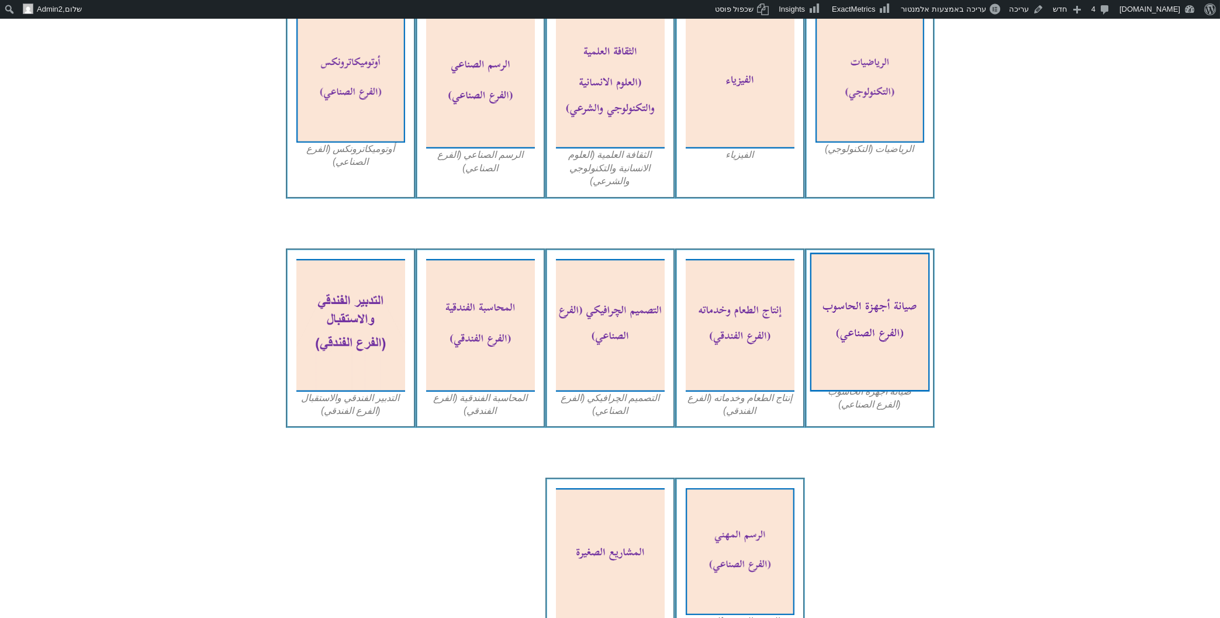
click at [879, 280] on img at bounding box center [870, 322] width 120 height 139
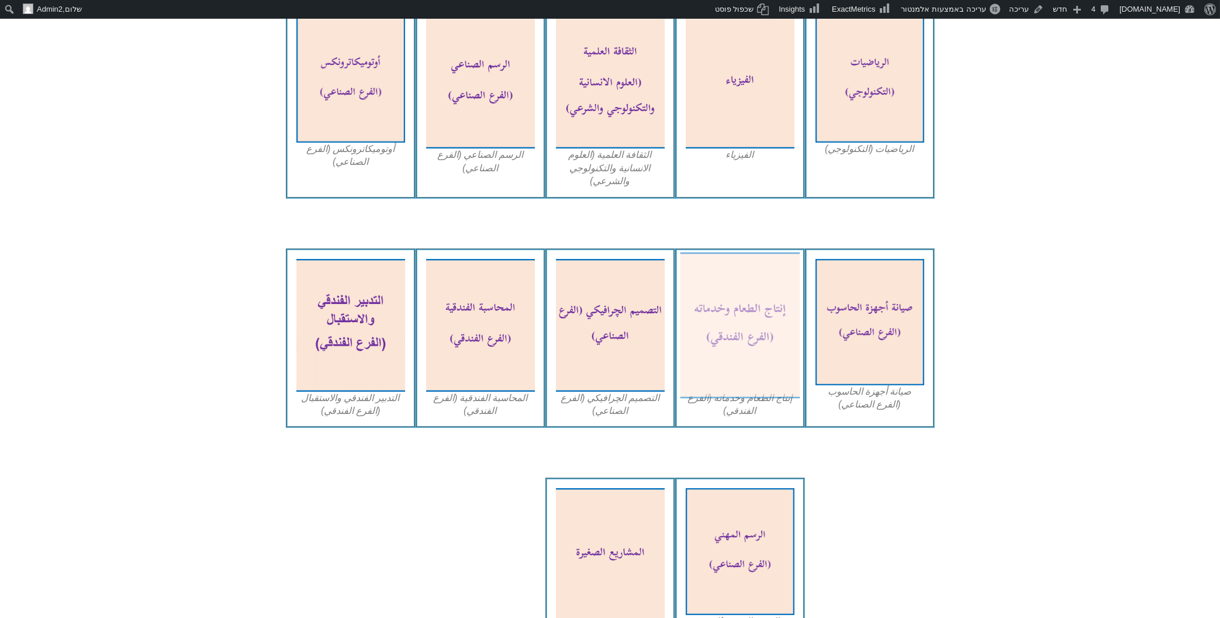
click at [778, 291] on img at bounding box center [740, 325] width 120 height 146
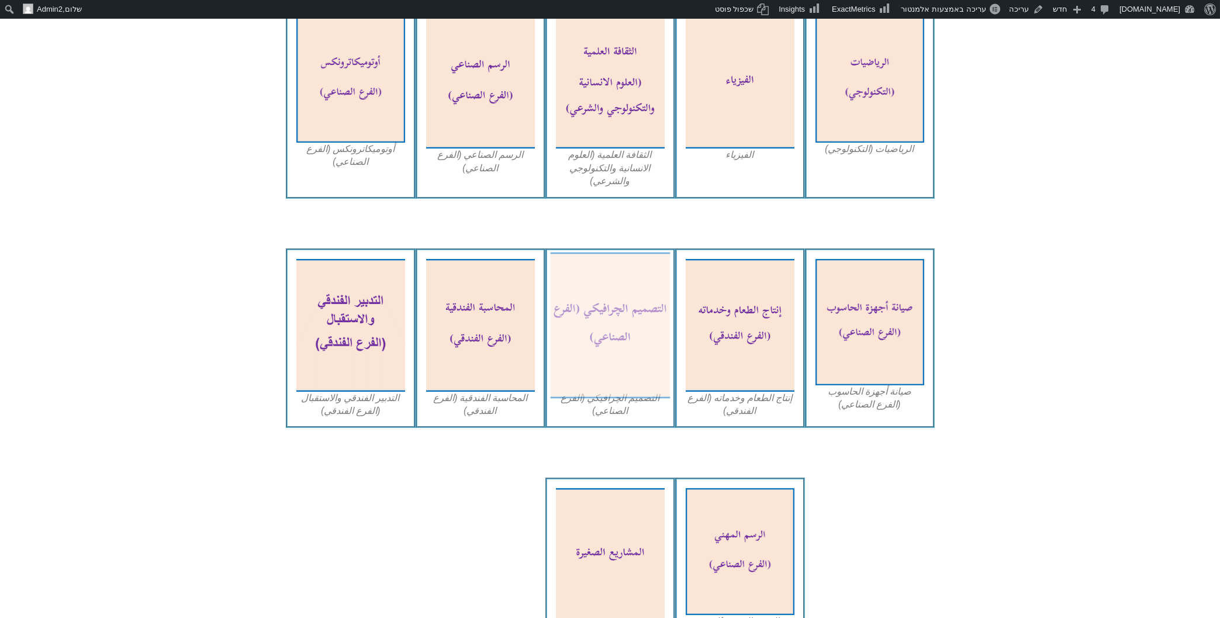
click at [599, 256] on img at bounding box center [610, 325] width 120 height 146
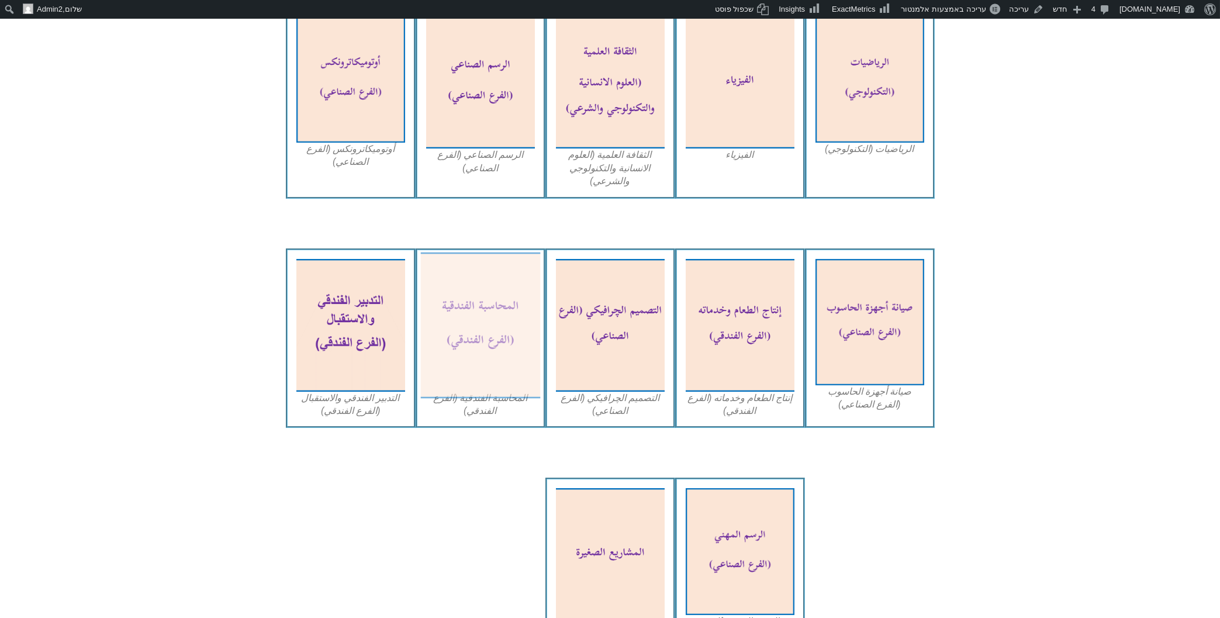
click at [461, 275] on img at bounding box center [480, 325] width 120 height 146
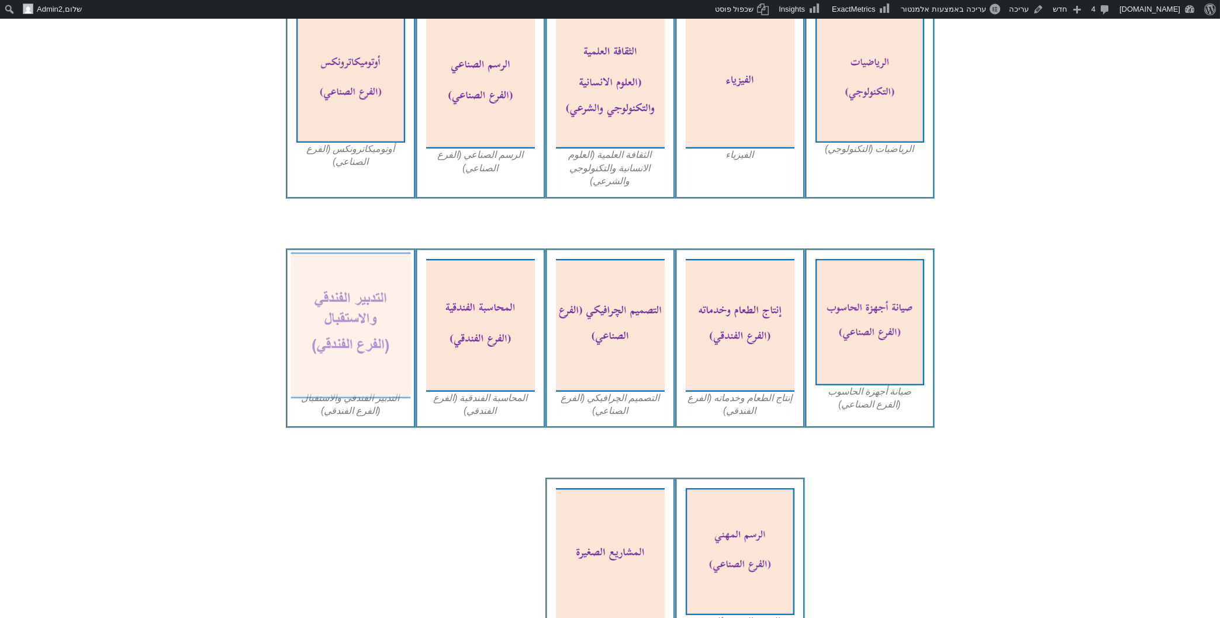
click at [331, 252] on img at bounding box center [351, 325] width 120 height 146
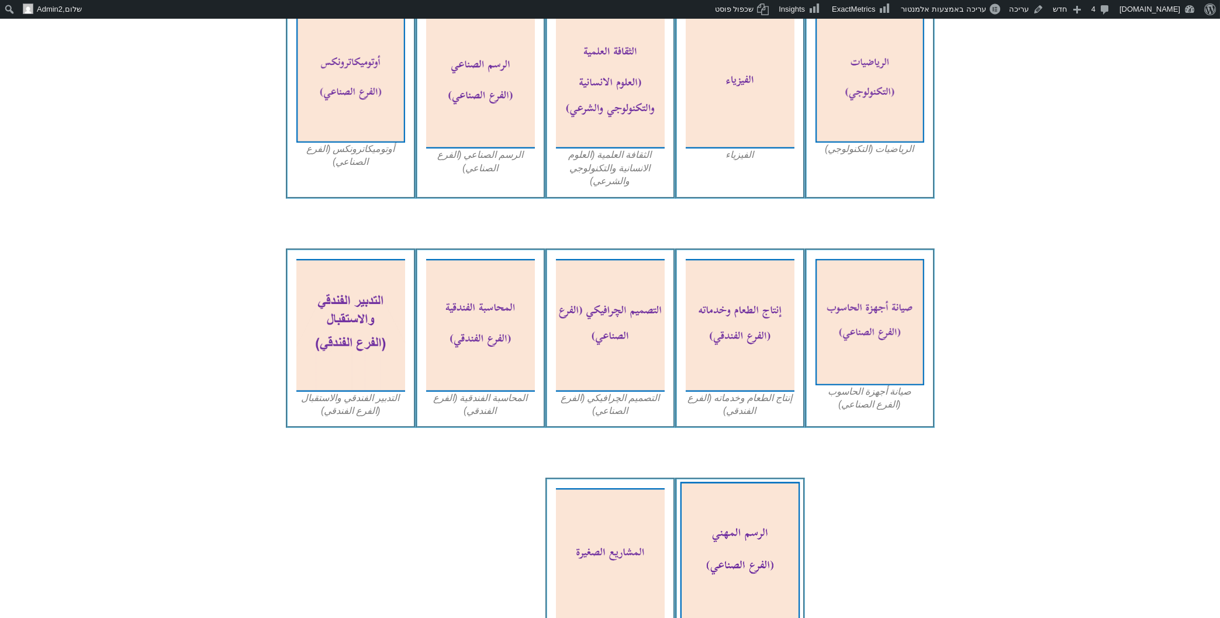
click at [740, 515] on img at bounding box center [740, 551] width 120 height 139
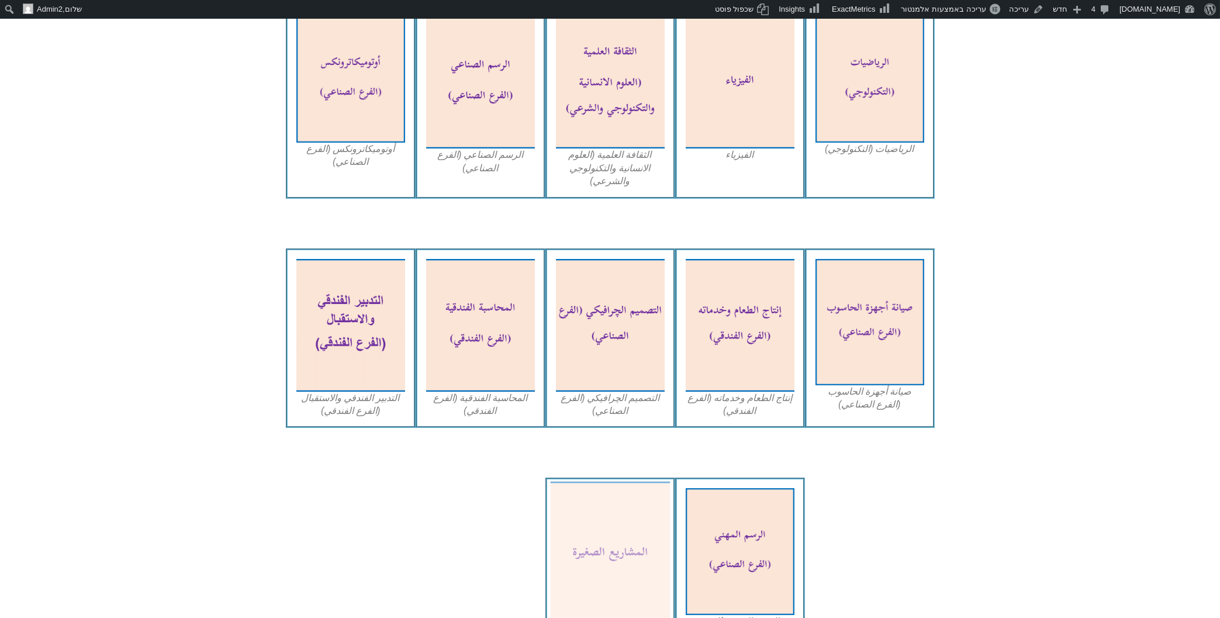
click at [640, 482] on img at bounding box center [610, 555] width 120 height 146
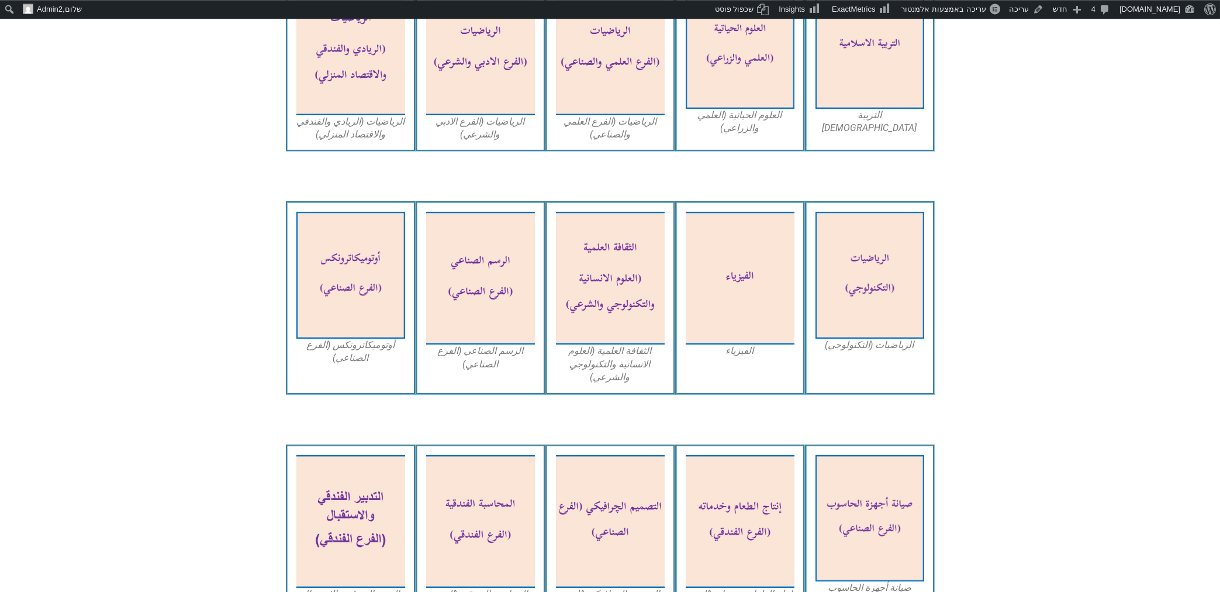
scroll to position [995, 0]
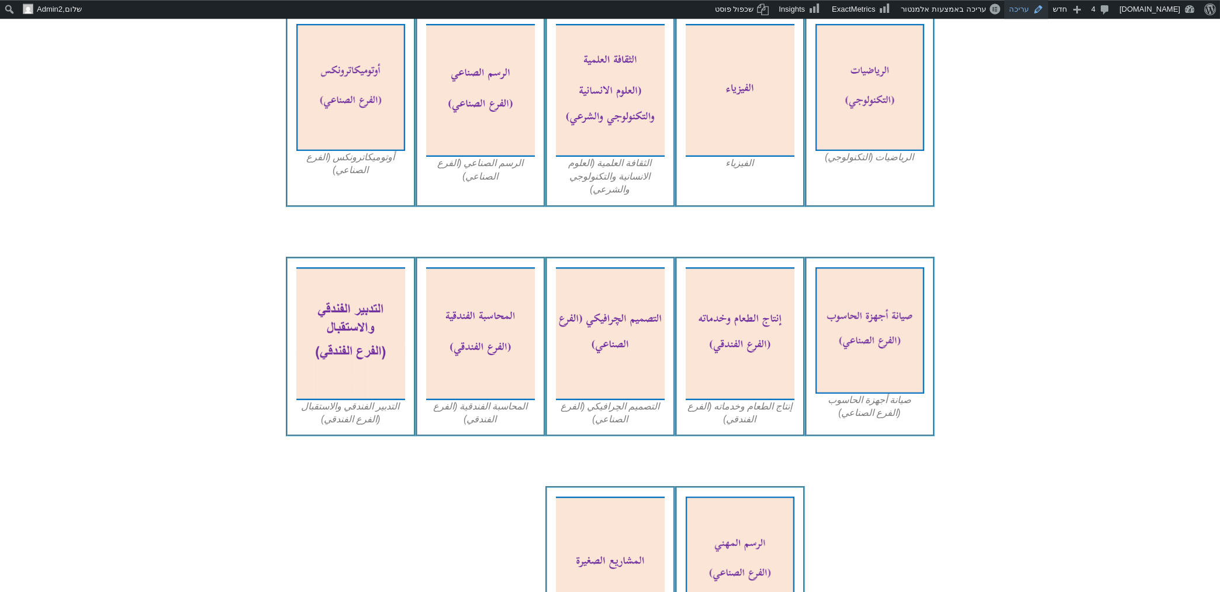
click at [1007, 8] on link "עריכה" at bounding box center [1027, 9] width 44 height 19
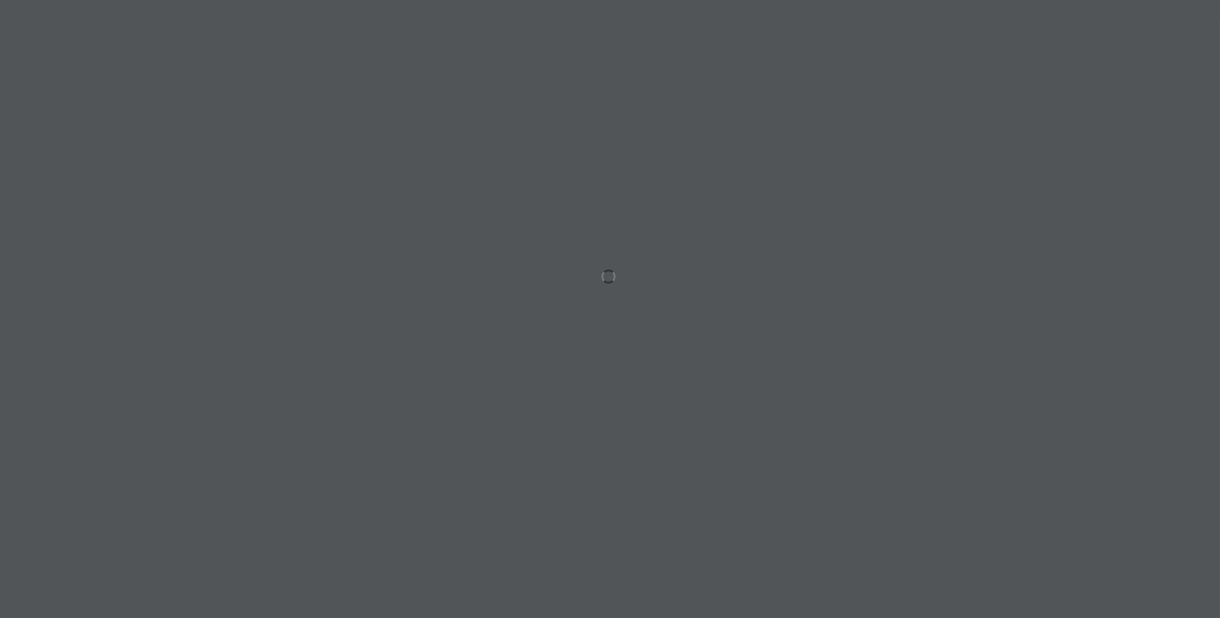
click at [662, 413] on div at bounding box center [610, 309] width 1220 height 618
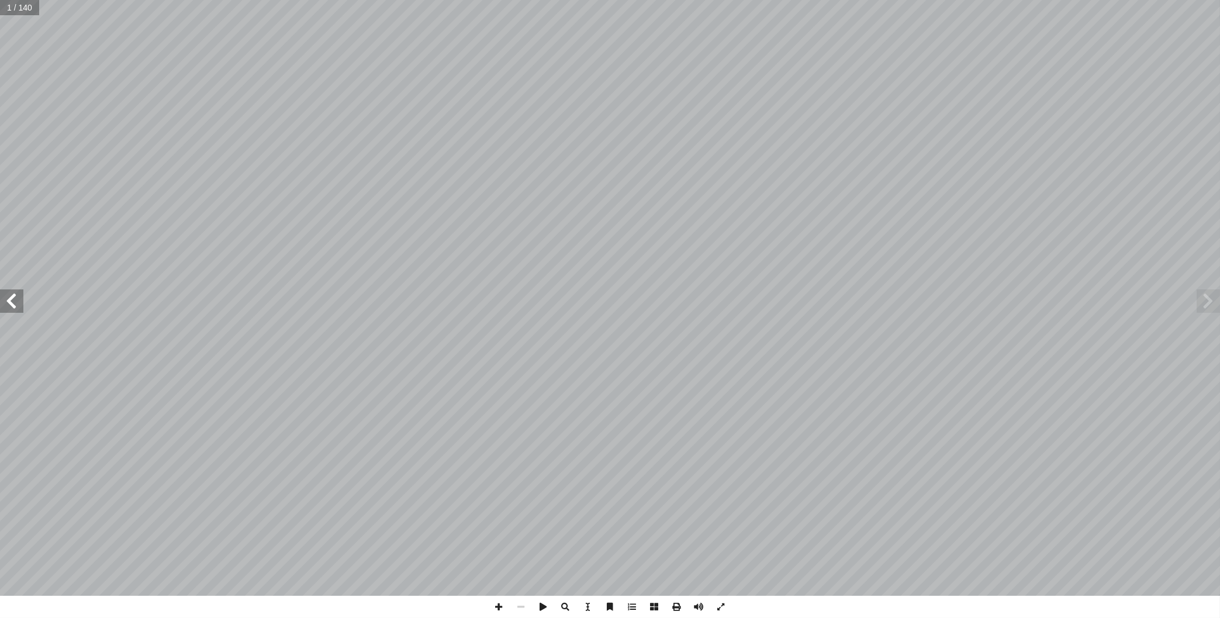
click at [11, 310] on span at bounding box center [11, 300] width 23 height 23
click at [21, 301] on span at bounding box center [11, 300] width 23 height 23
click at [12, 311] on span at bounding box center [11, 300] width 23 height 23
click at [12, 302] on span at bounding box center [11, 300] width 23 height 23
click at [12, 303] on span at bounding box center [11, 300] width 23 height 23
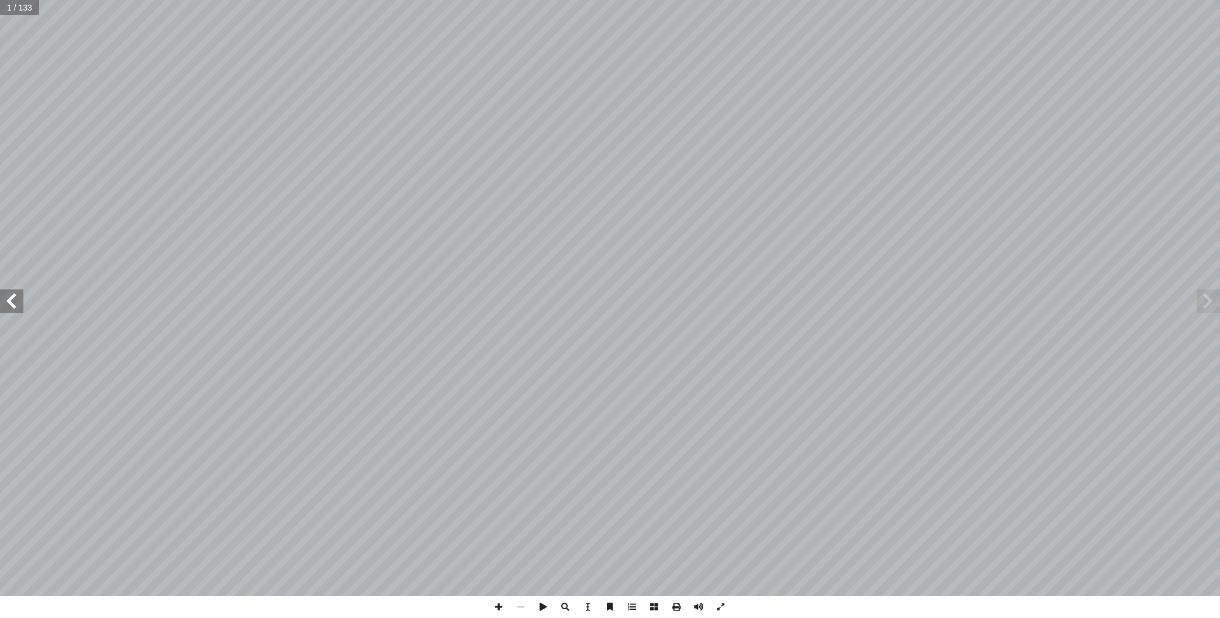
click at [22, 298] on span at bounding box center [11, 300] width 23 height 23
click at [18, 300] on span at bounding box center [11, 300] width 23 height 23
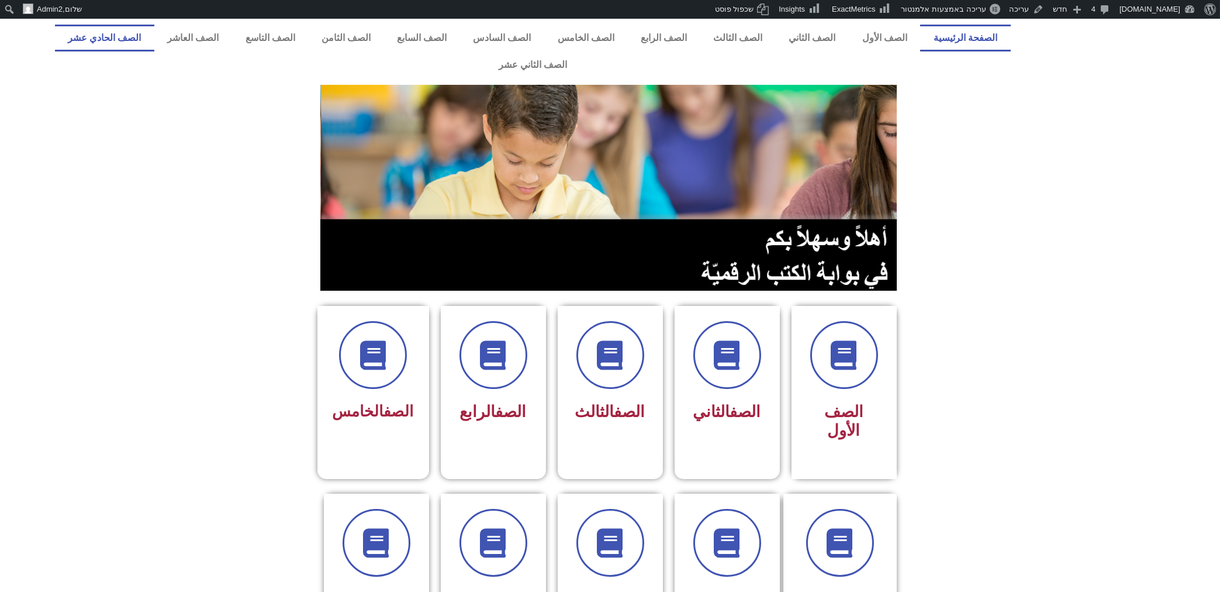
click at [154, 34] on link "الصف الحادي عشر" at bounding box center [104, 38] width 99 height 27
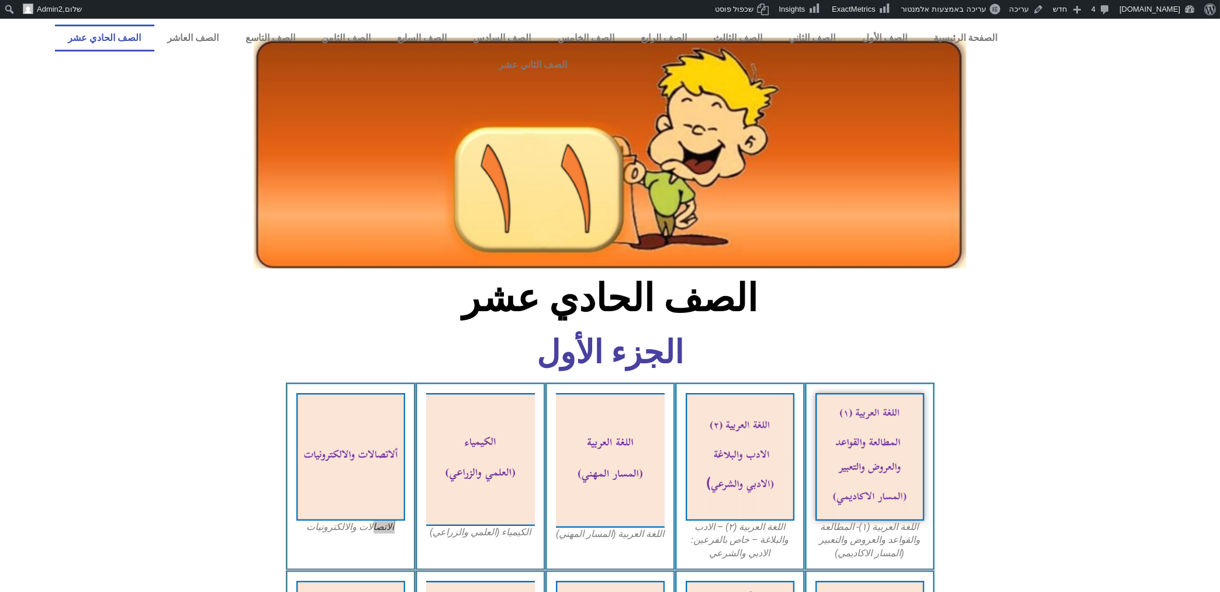
scroll to position [188, 0]
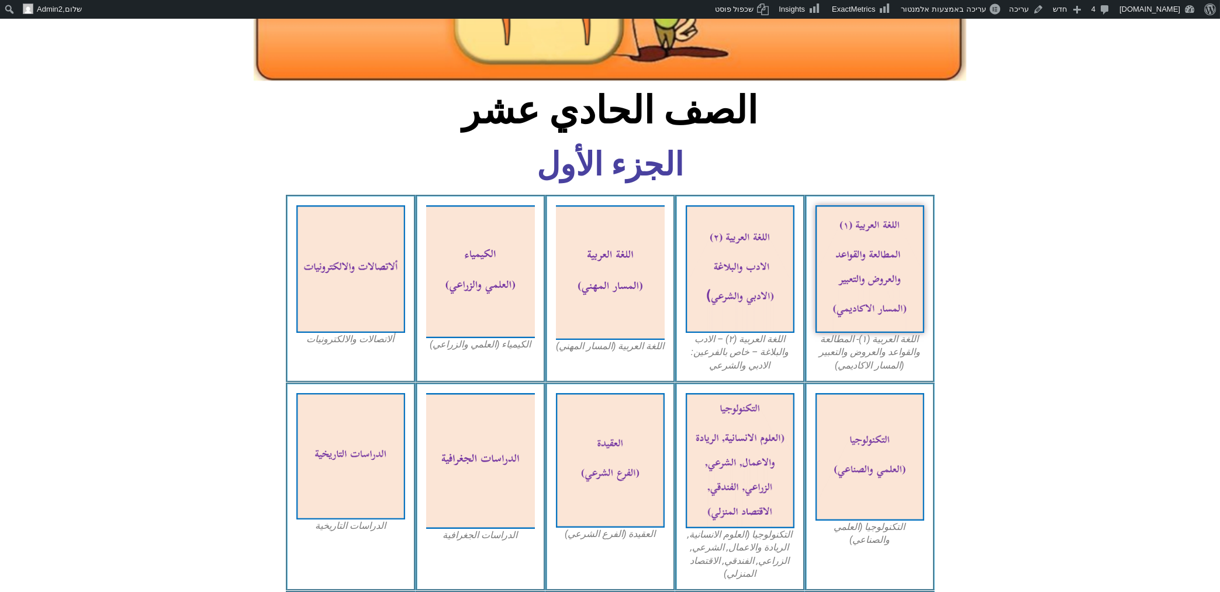
click at [85, 390] on icon at bounding box center [609, 443] width 1221 height 122
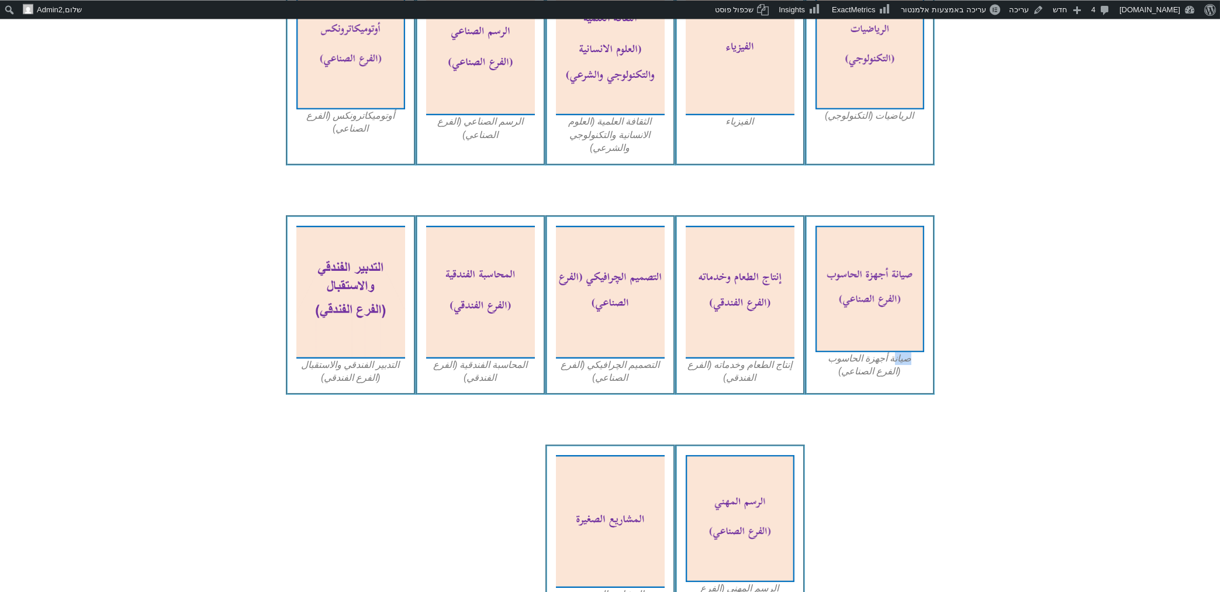
click at [425, 505] on div at bounding box center [481, 531] width 130 height 174
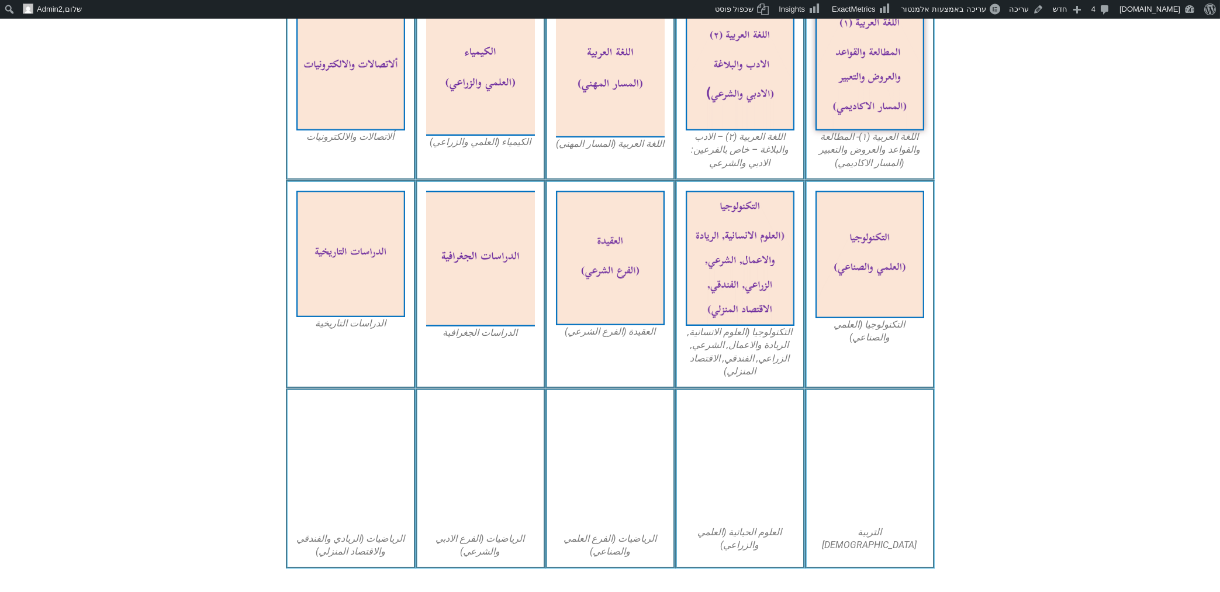
scroll to position [1537, 0]
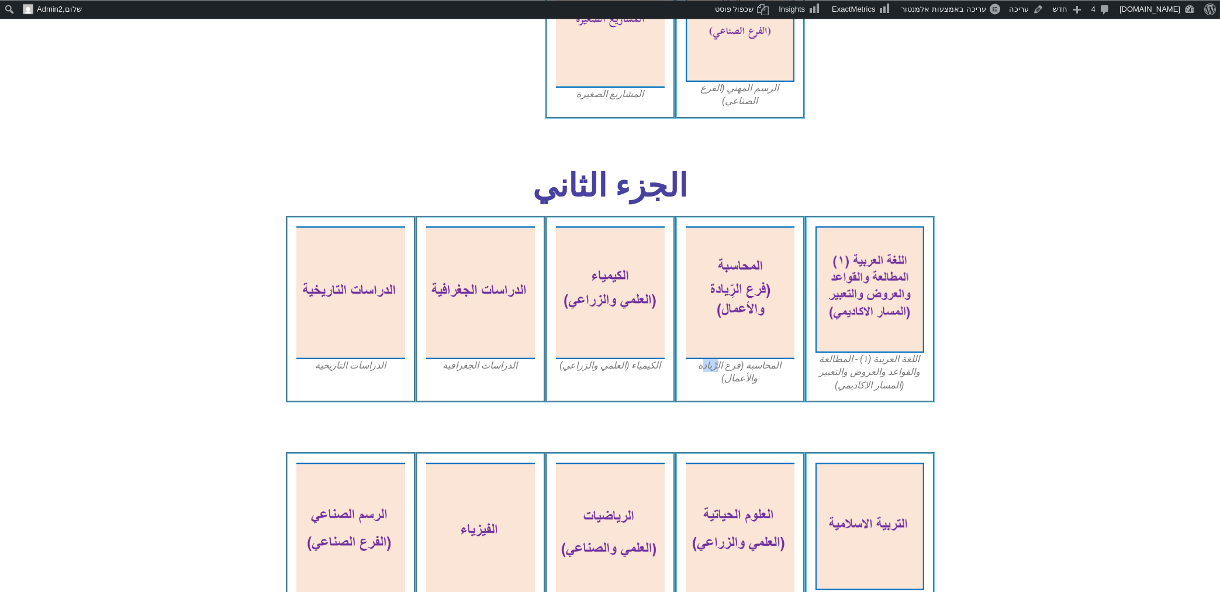
click at [167, 451] on icon at bounding box center [609, 511] width 1221 height 121
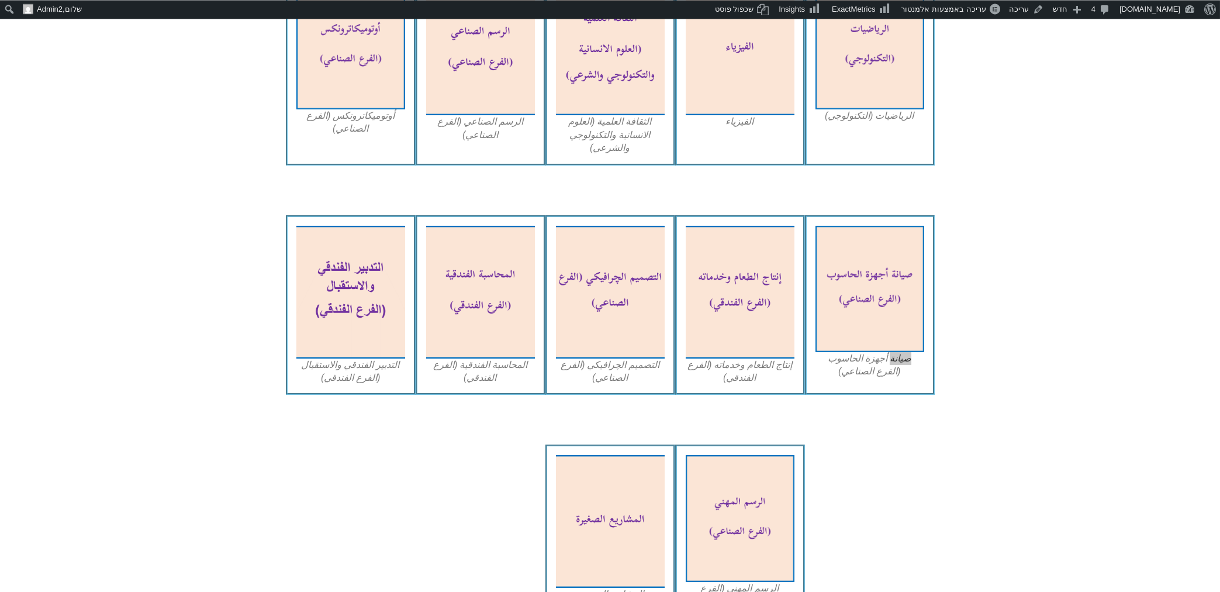
scroll to position [1796, 0]
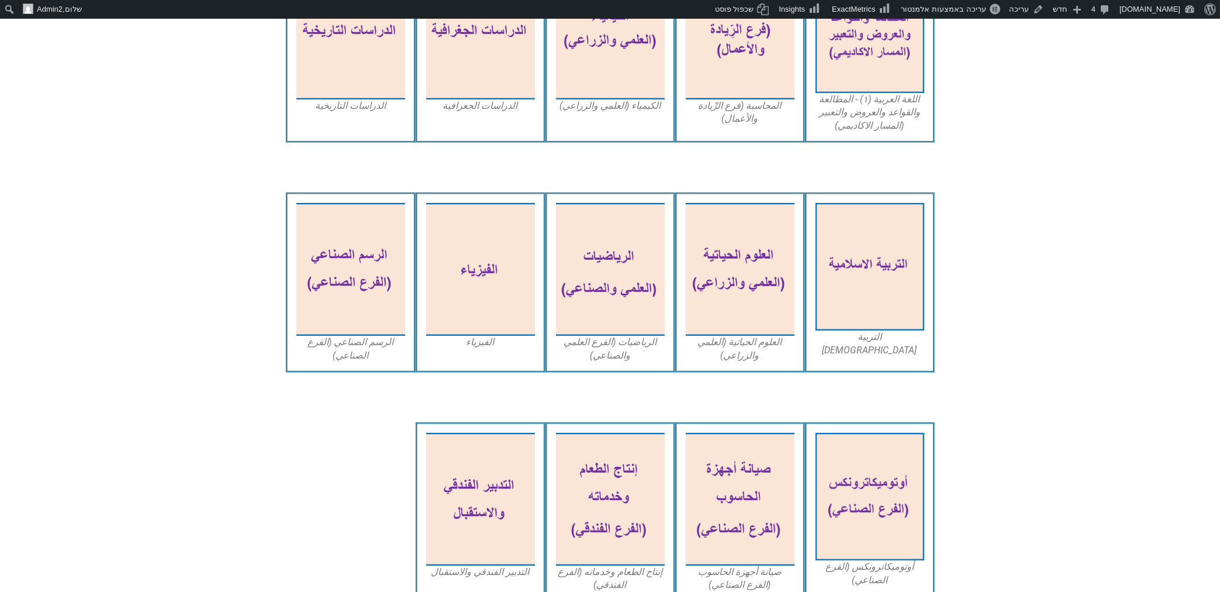
click at [222, 467] on icon at bounding box center [609, 483] width 1221 height 122
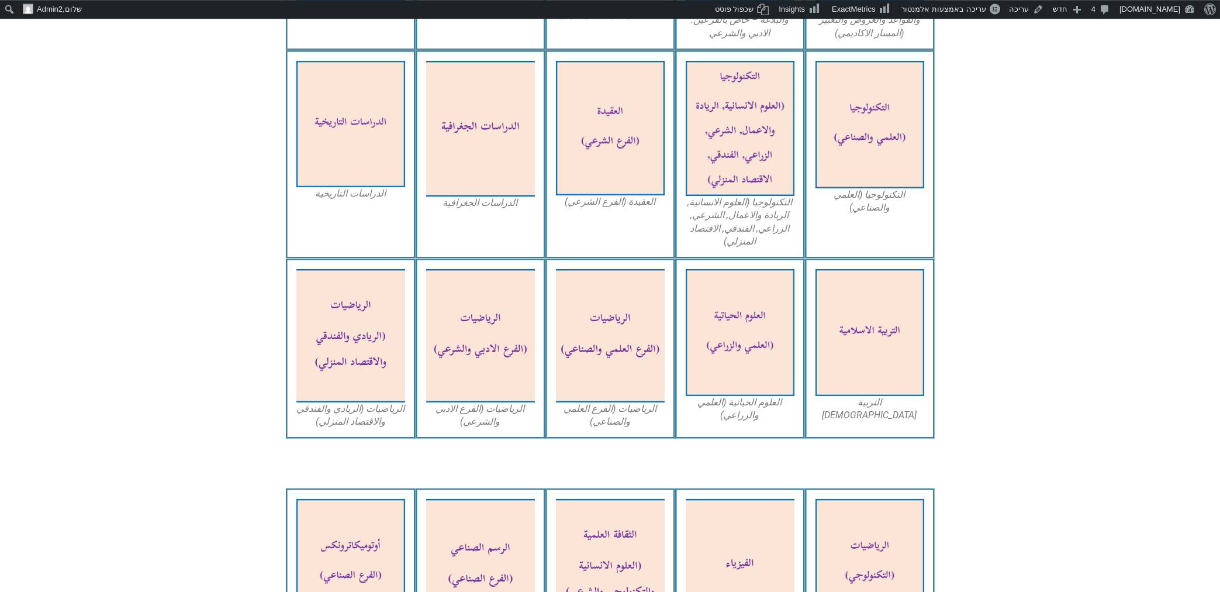
scroll to position [708, 0]
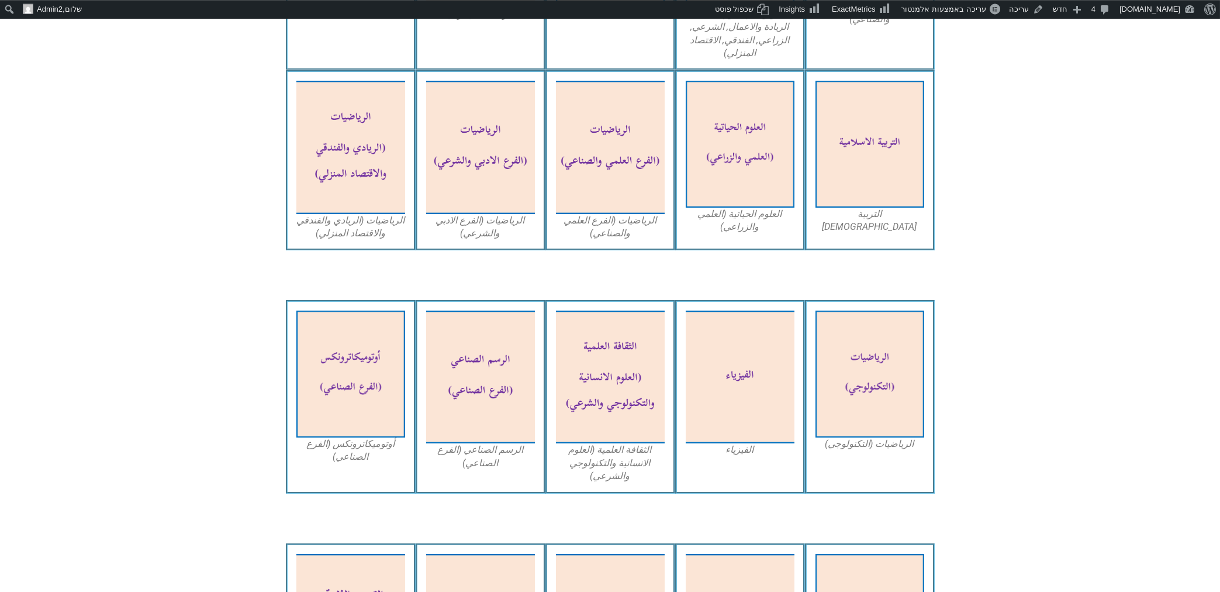
click at [144, 313] on icon at bounding box center [609, 360] width 1221 height 122
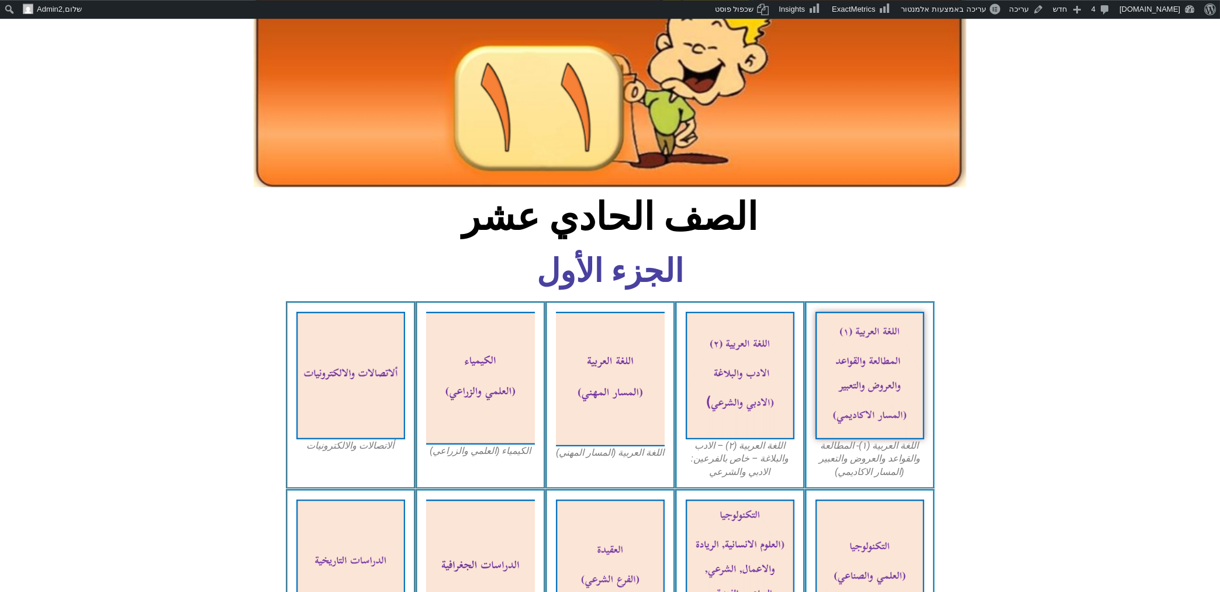
scroll to position [0, 0]
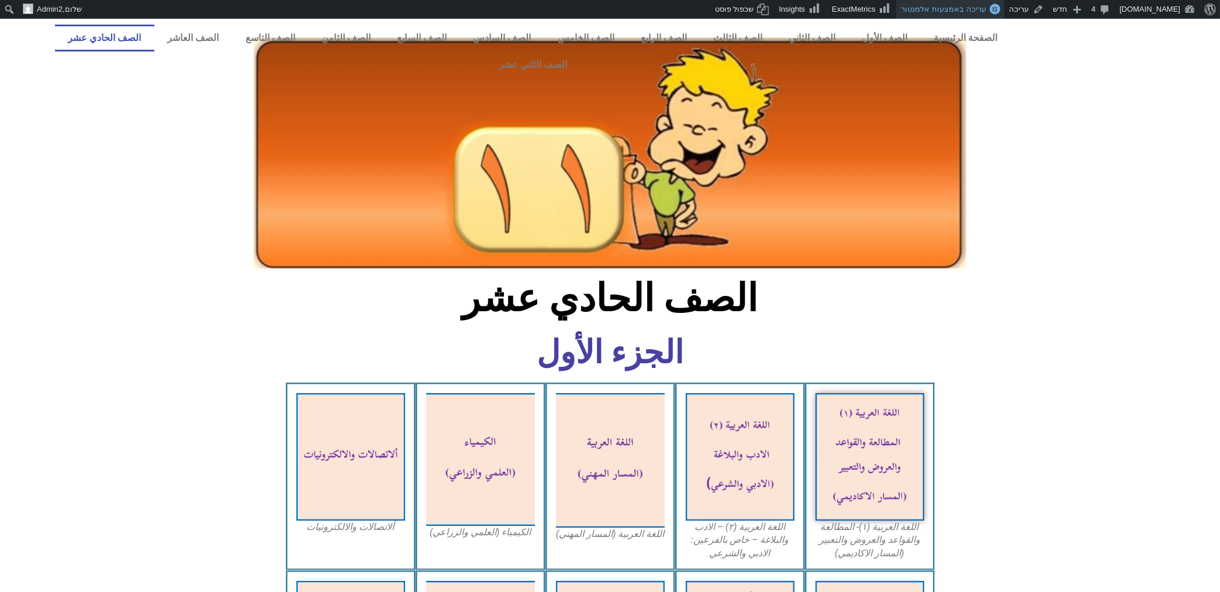
click at [928, 5] on span "עריכה באמצעות אלמנטור" at bounding box center [943, 9] width 85 height 9
